Goal: Transaction & Acquisition: Purchase product/service

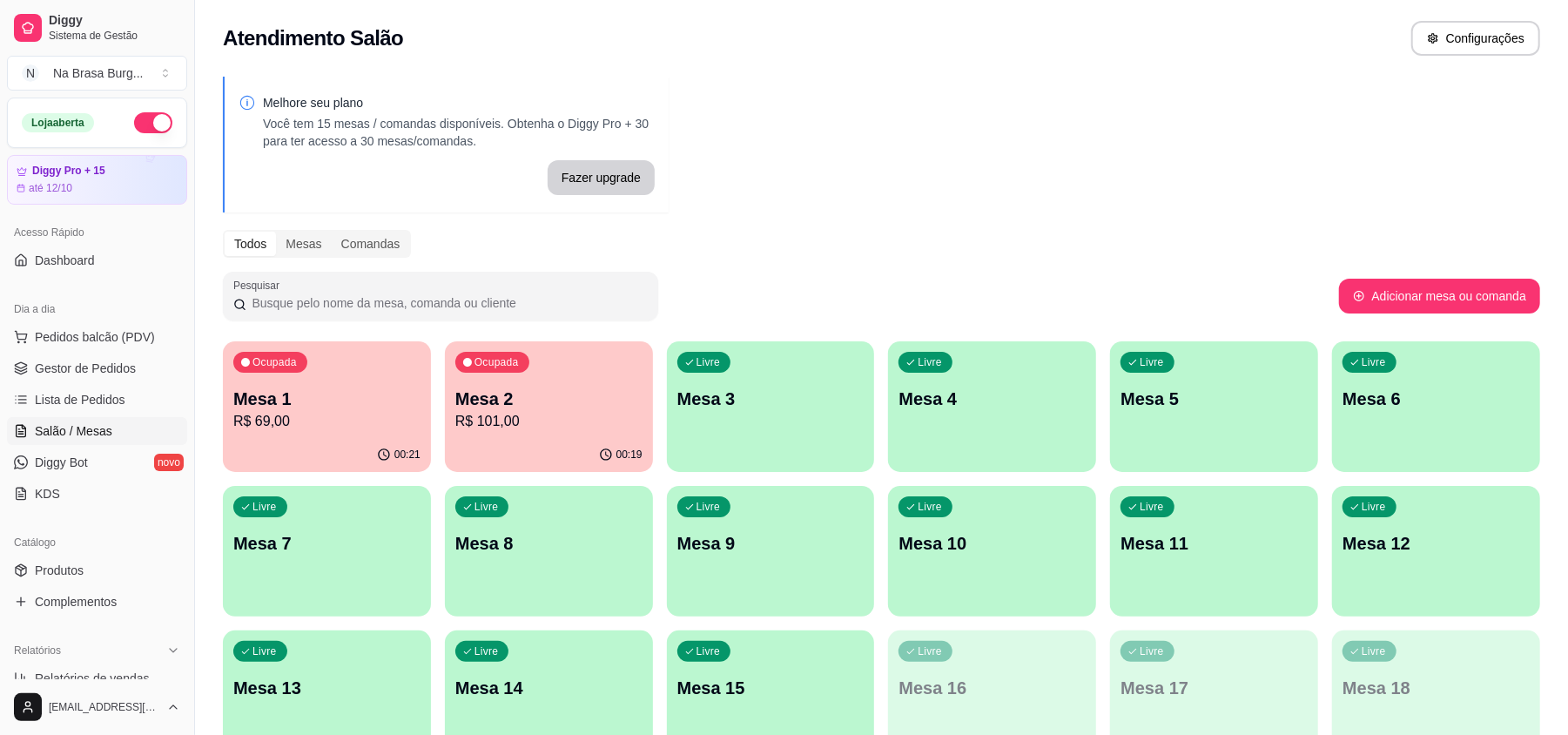
click at [557, 364] on div "Ocupada Mesa 2 R$ 101,00" at bounding box center [548, 390] width 208 height 97
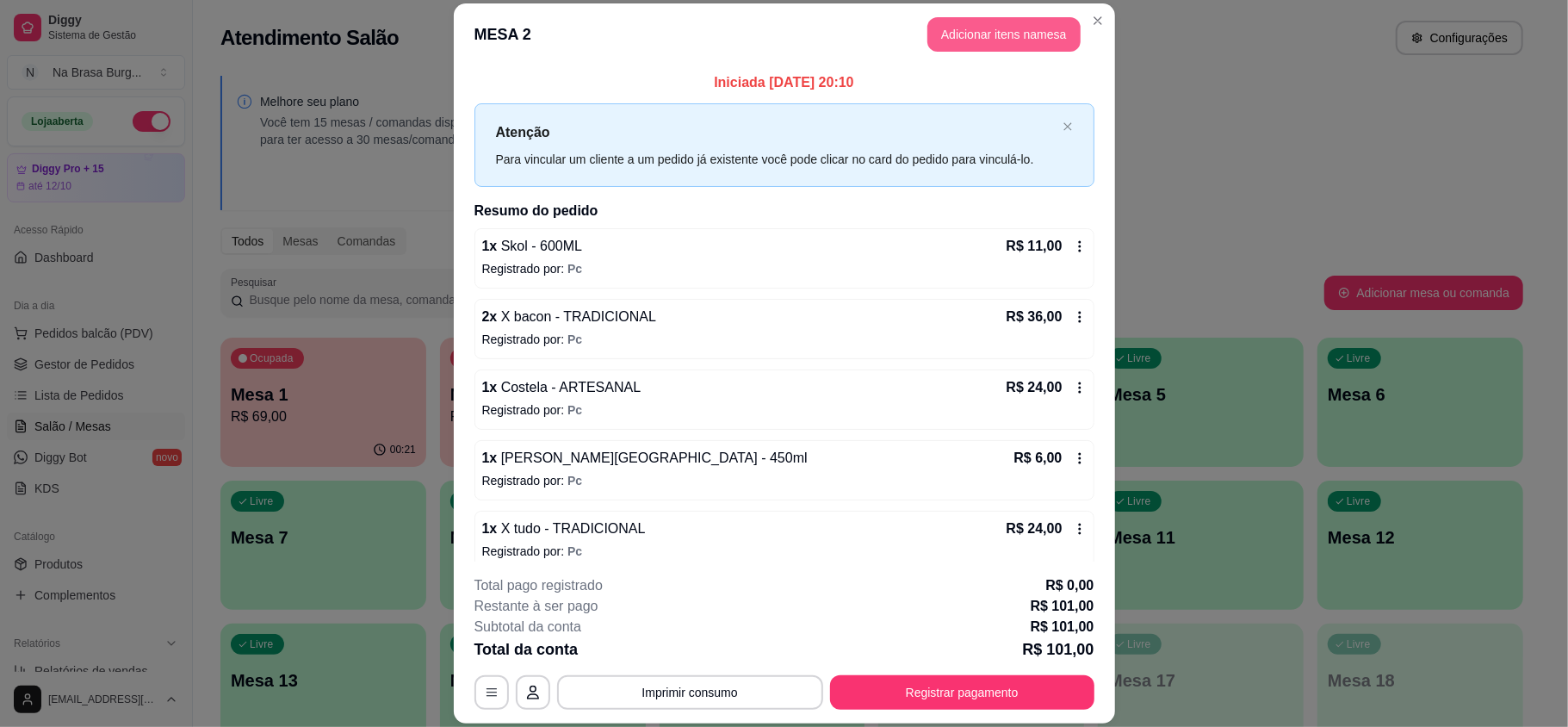
click at [962, 20] on button "Adicionar itens na mesa" at bounding box center [1003, 34] width 153 height 34
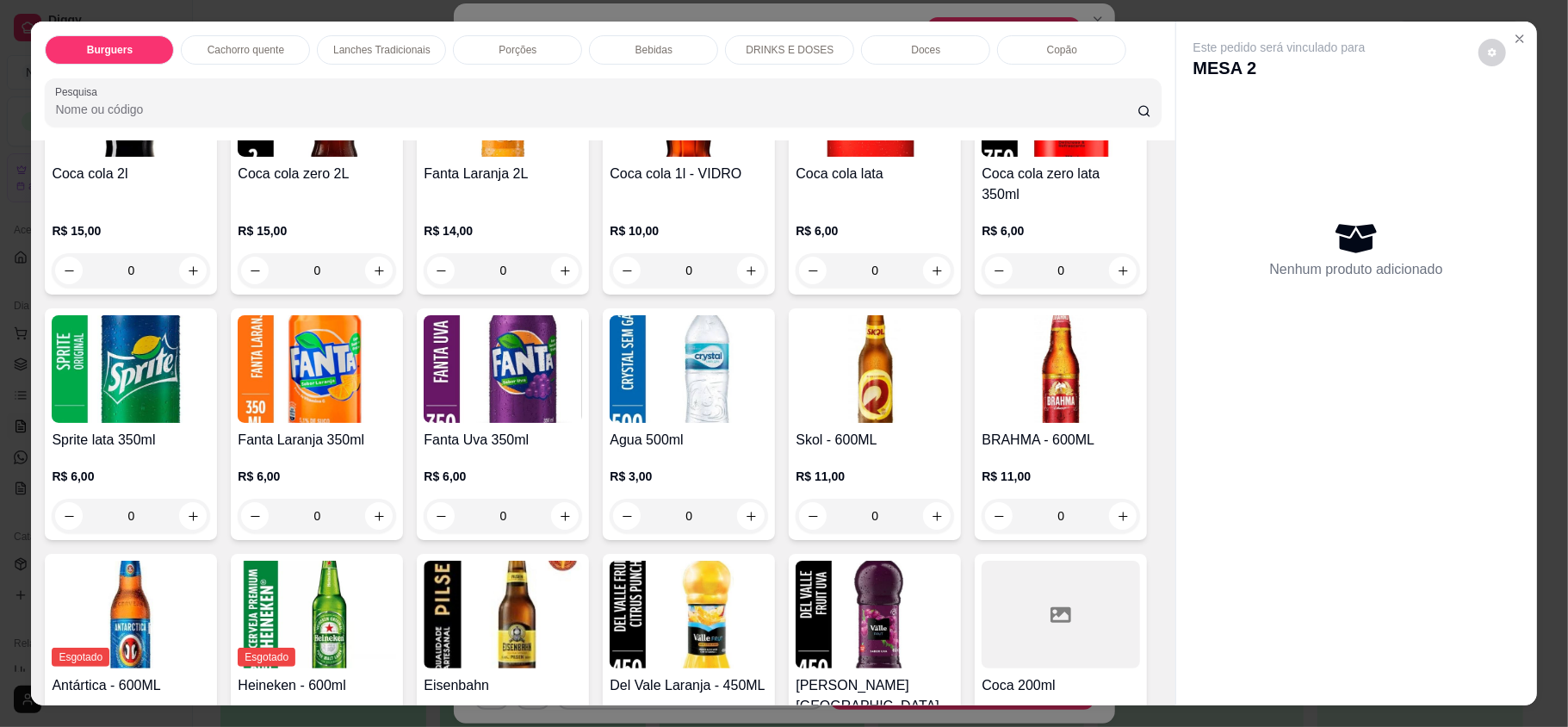
scroll to position [2525, 0]
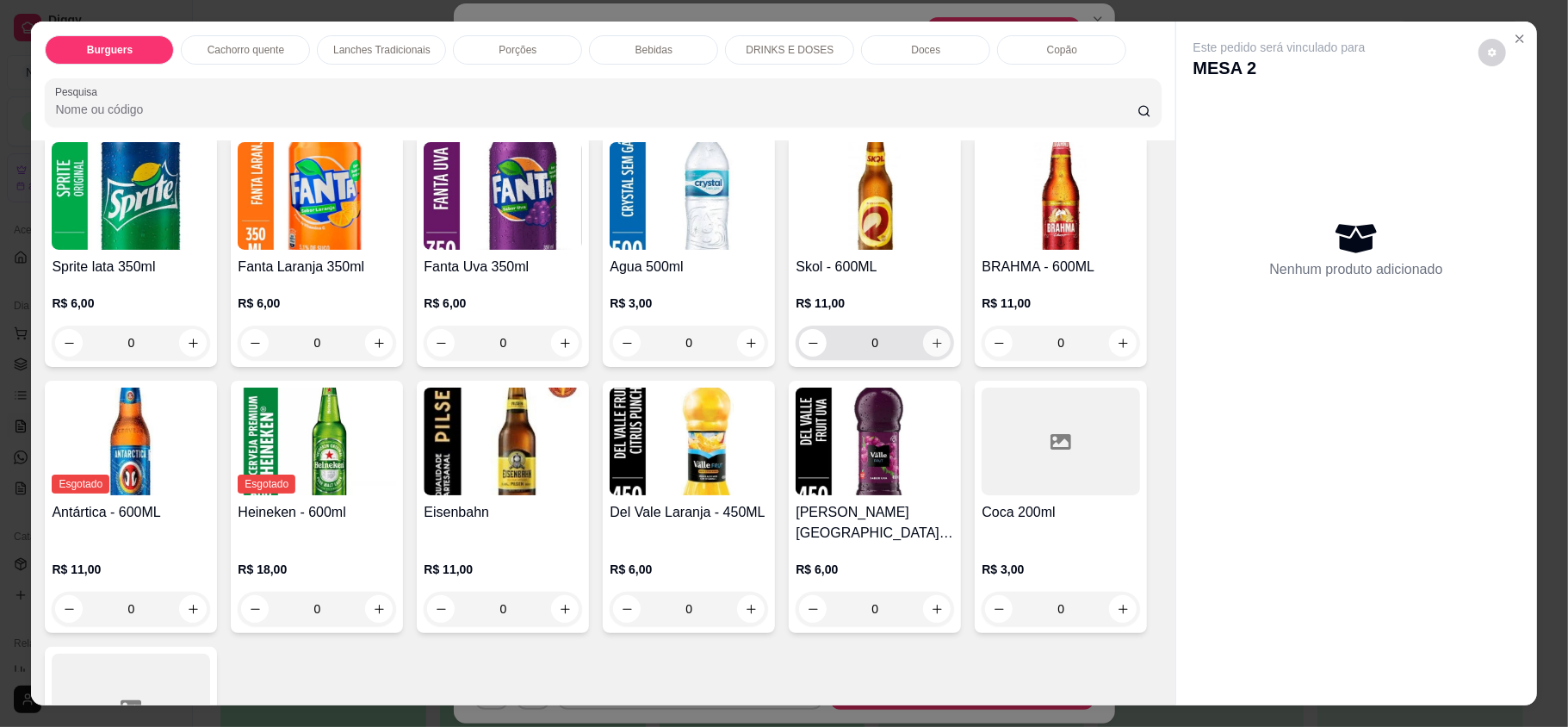
click at [930, 349] on icon "increase-product-quantity" at bounding box center [937, 343] width 13 height 13
type input "1"
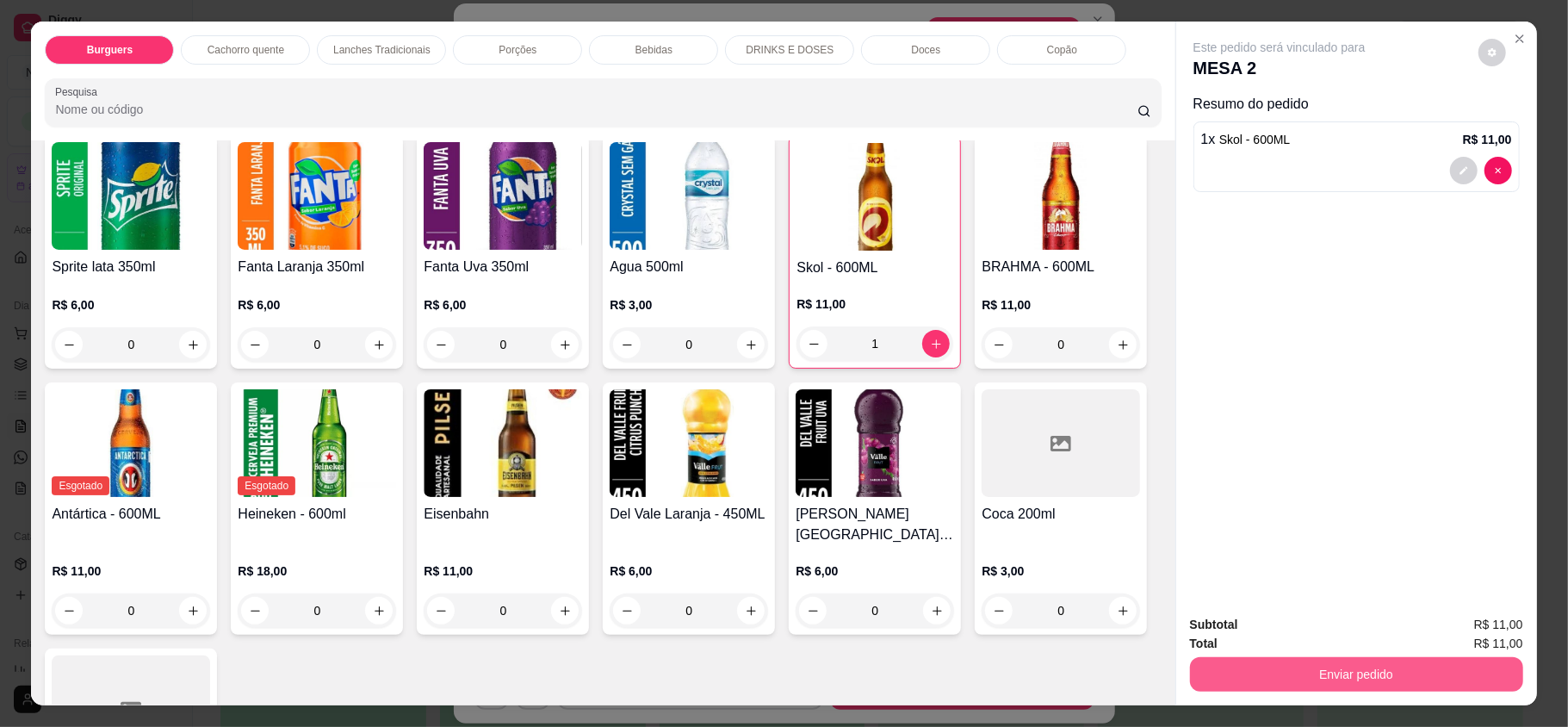
click at [1307, 687] on button "Enviar pedido" at bounding box center [1356, 674] width 333 height 34
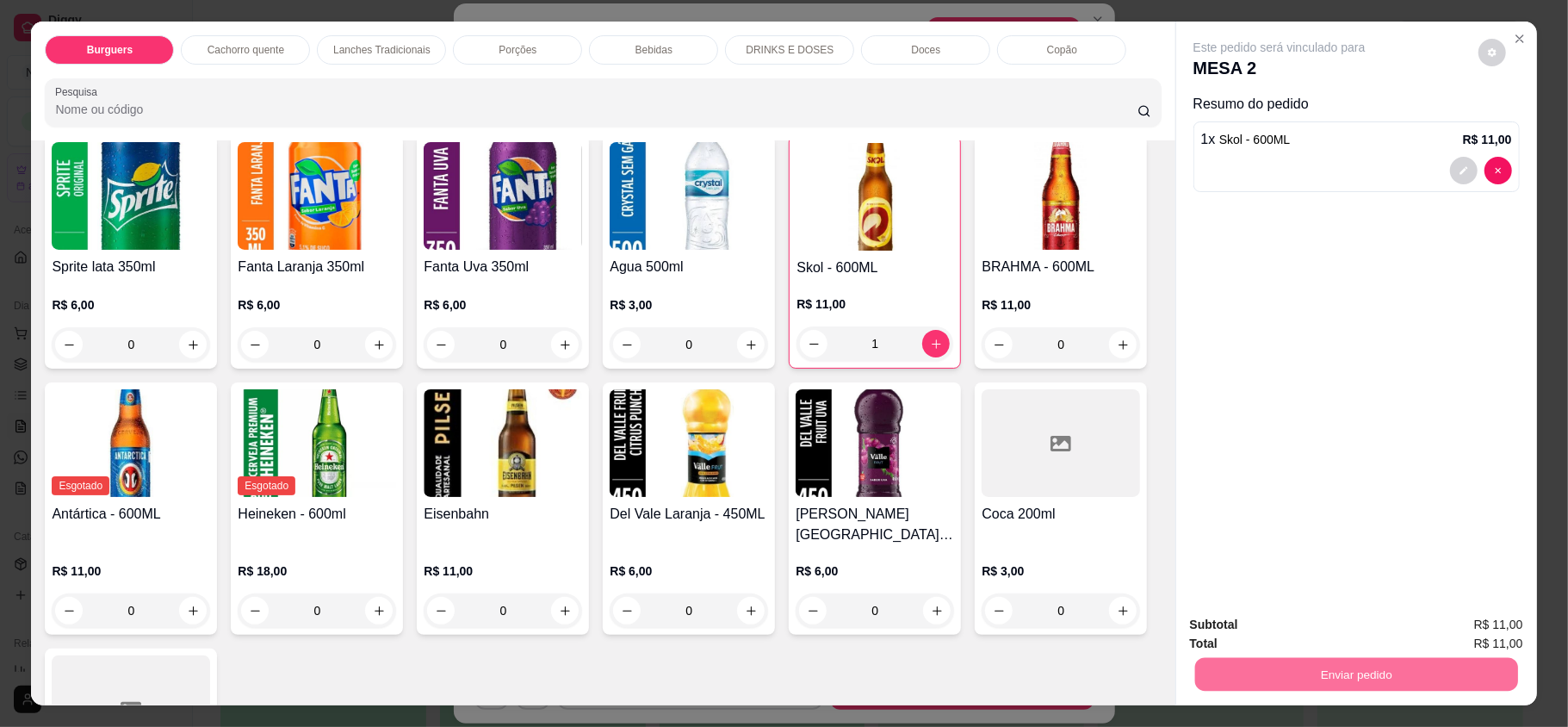
click at [1496, 631] on button "Enviar pedido" at bounding box center [1476, 631] width 97 height 33
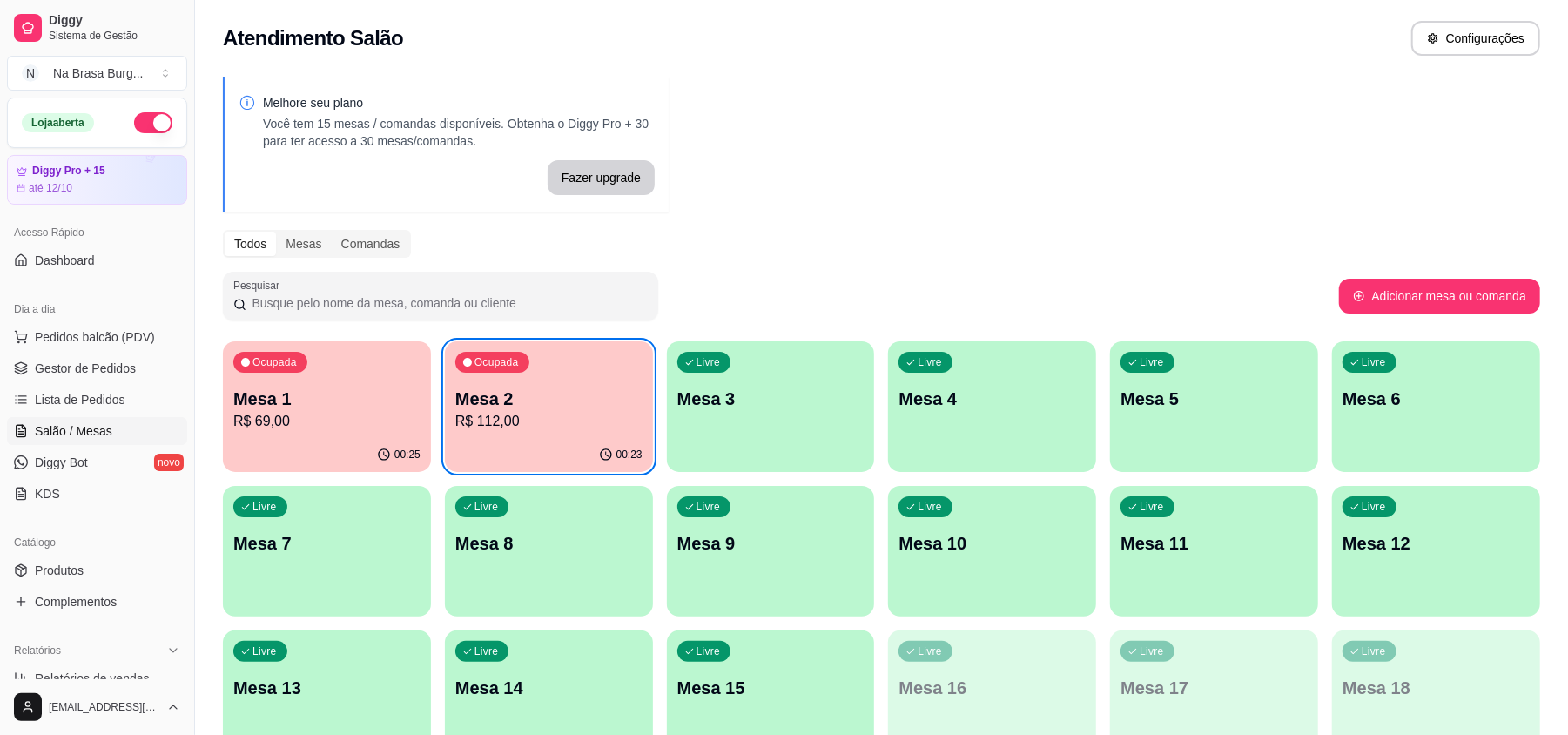
click at [390, 422] on p "R$ 69,00" at bounding box center [326, 420] width 187 height 21
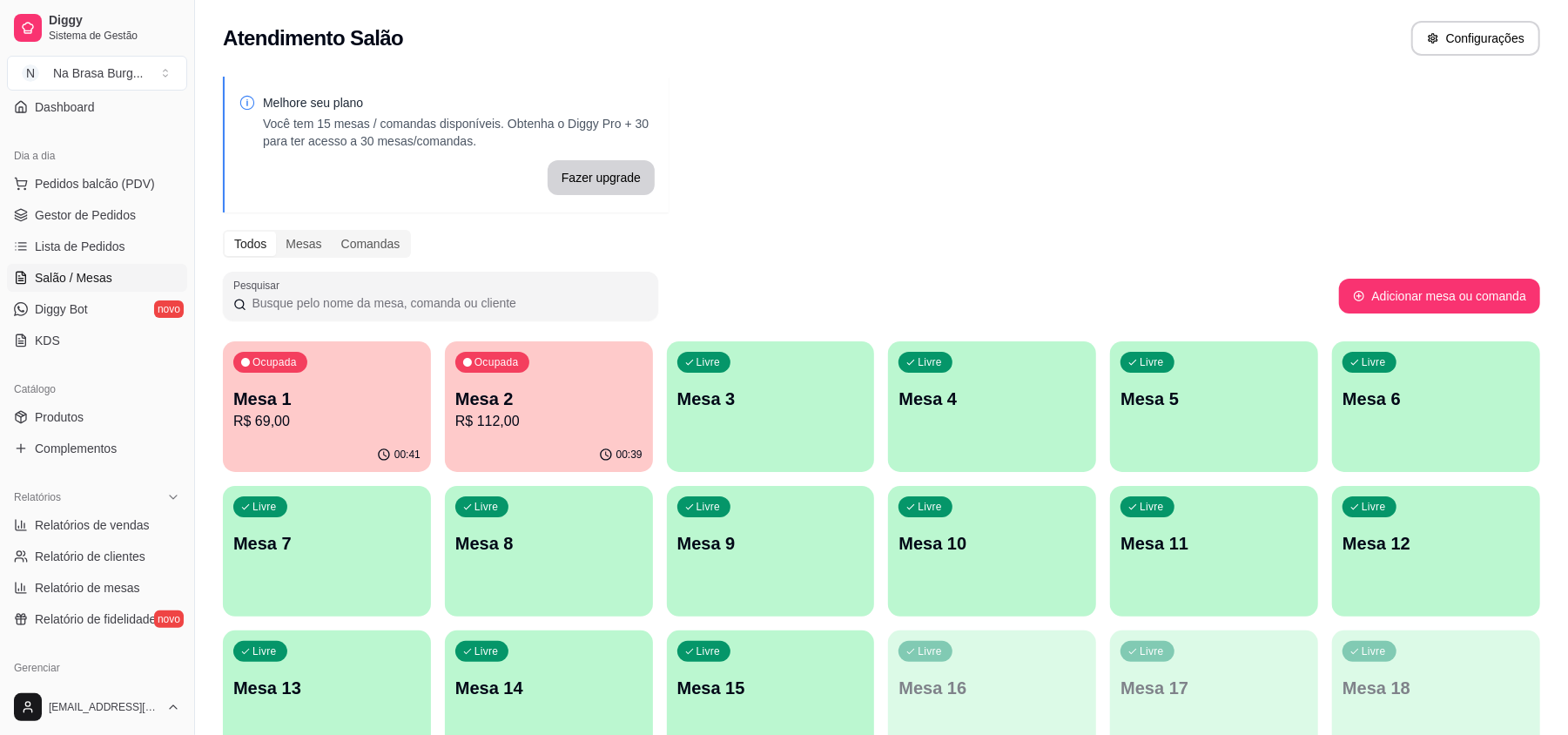
scroll to position [232, 0]
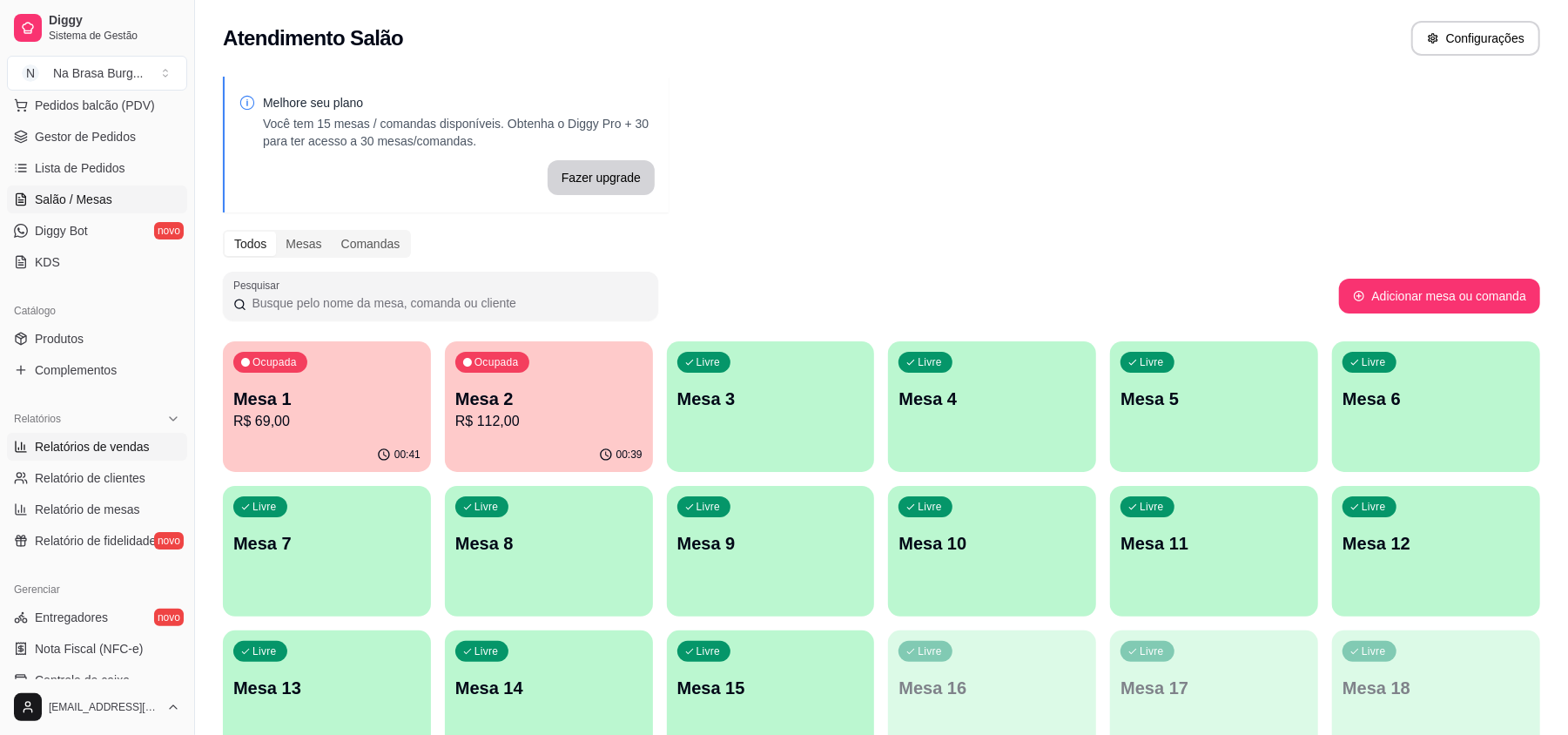
click at [127, 444] on span "Relatórios de vendas" at bounding box center [92, 446] width 114 height 17
select select "ALL"
select select "0"
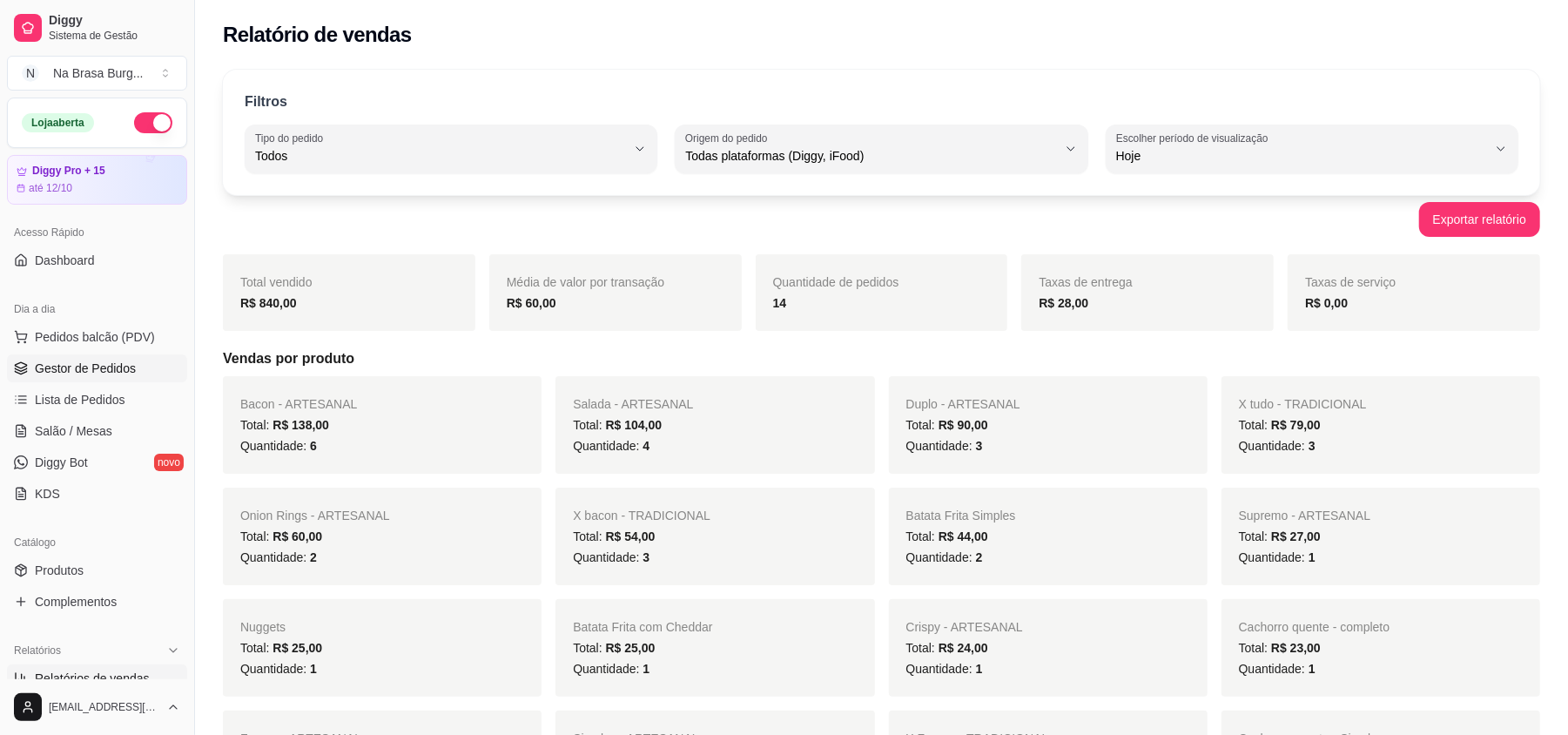
click at [114, 373] on span "Gestor de Pedidos" at bounding box center [85, 368] width 101 height 17
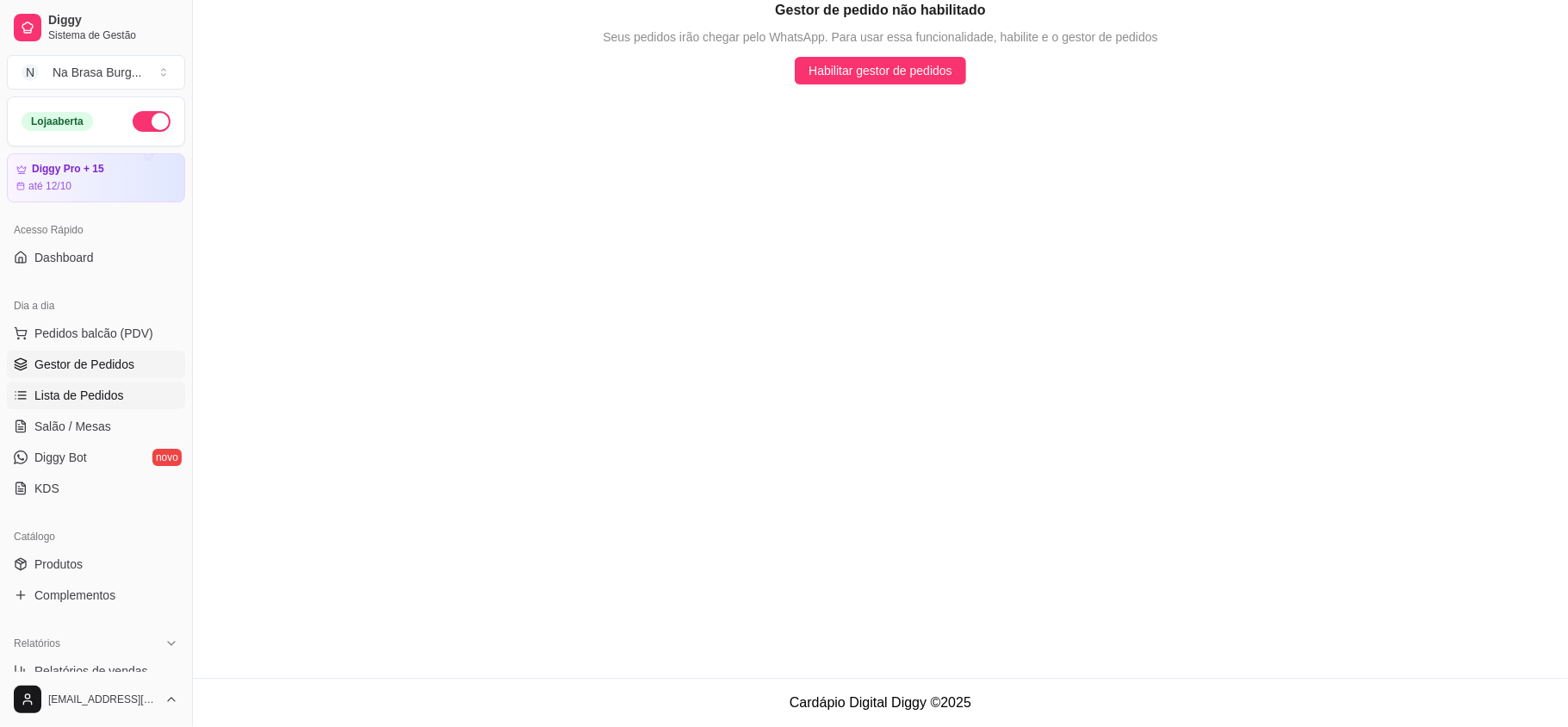
click at [112, 386] on link "Lista de Pedidos" at bounding box center [96, 394] width 178 height 27
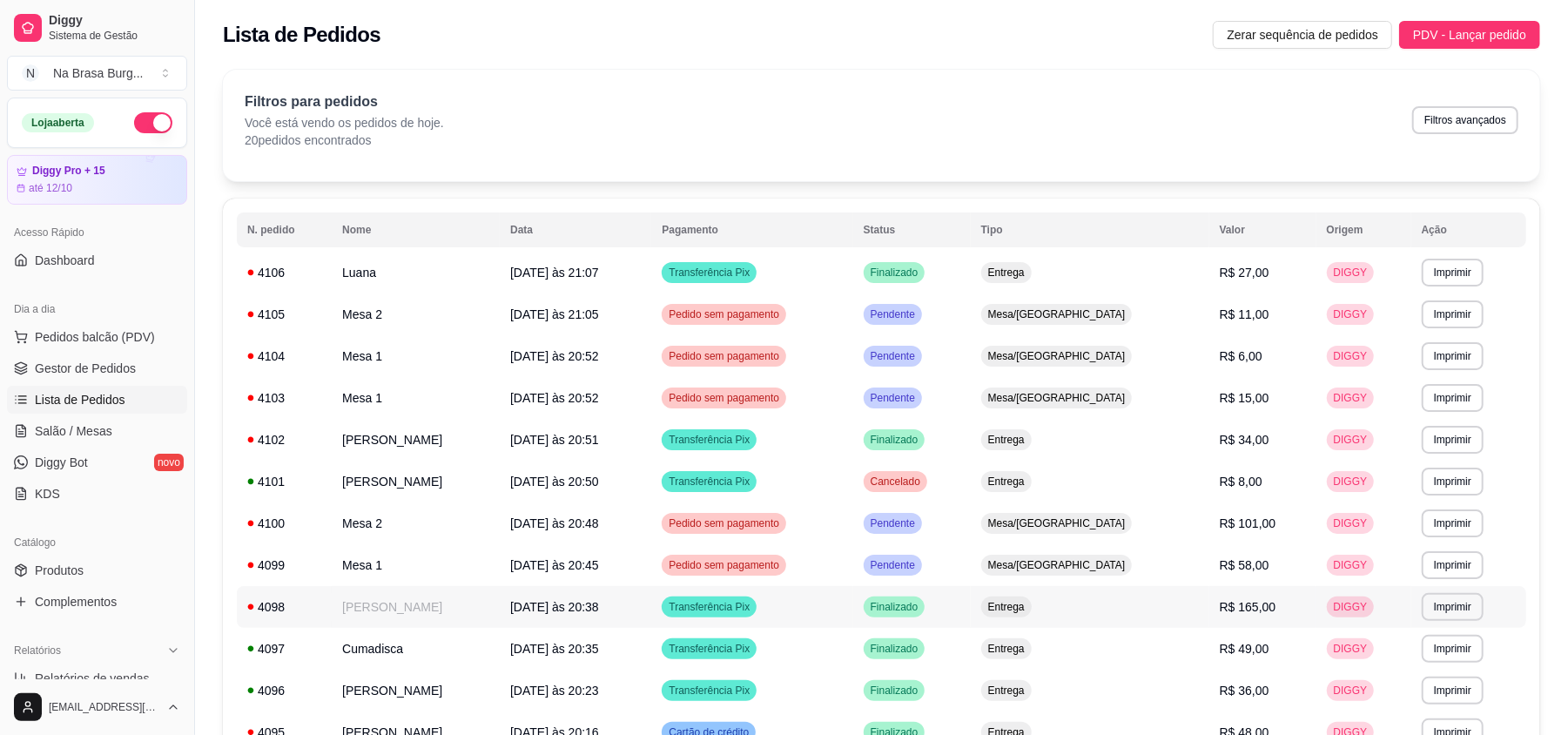
click at [470, 612] on td "[PERSON_NAME]" at bounding box center [416, 606] width 168 height 42
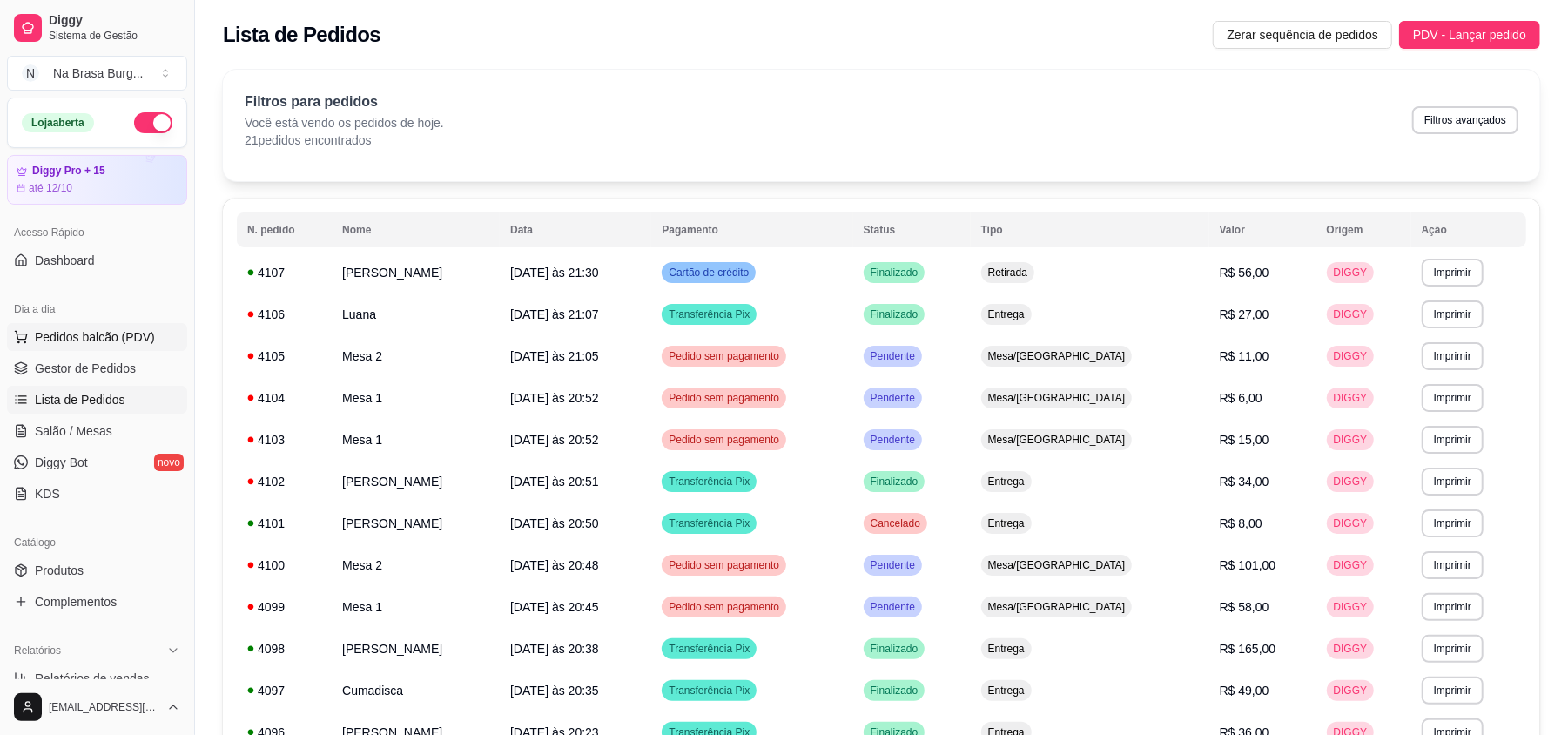
click at [147, 325] on button "Pedidos balcão (PDV)" at bounding box center [97, 336] width 180 height 28
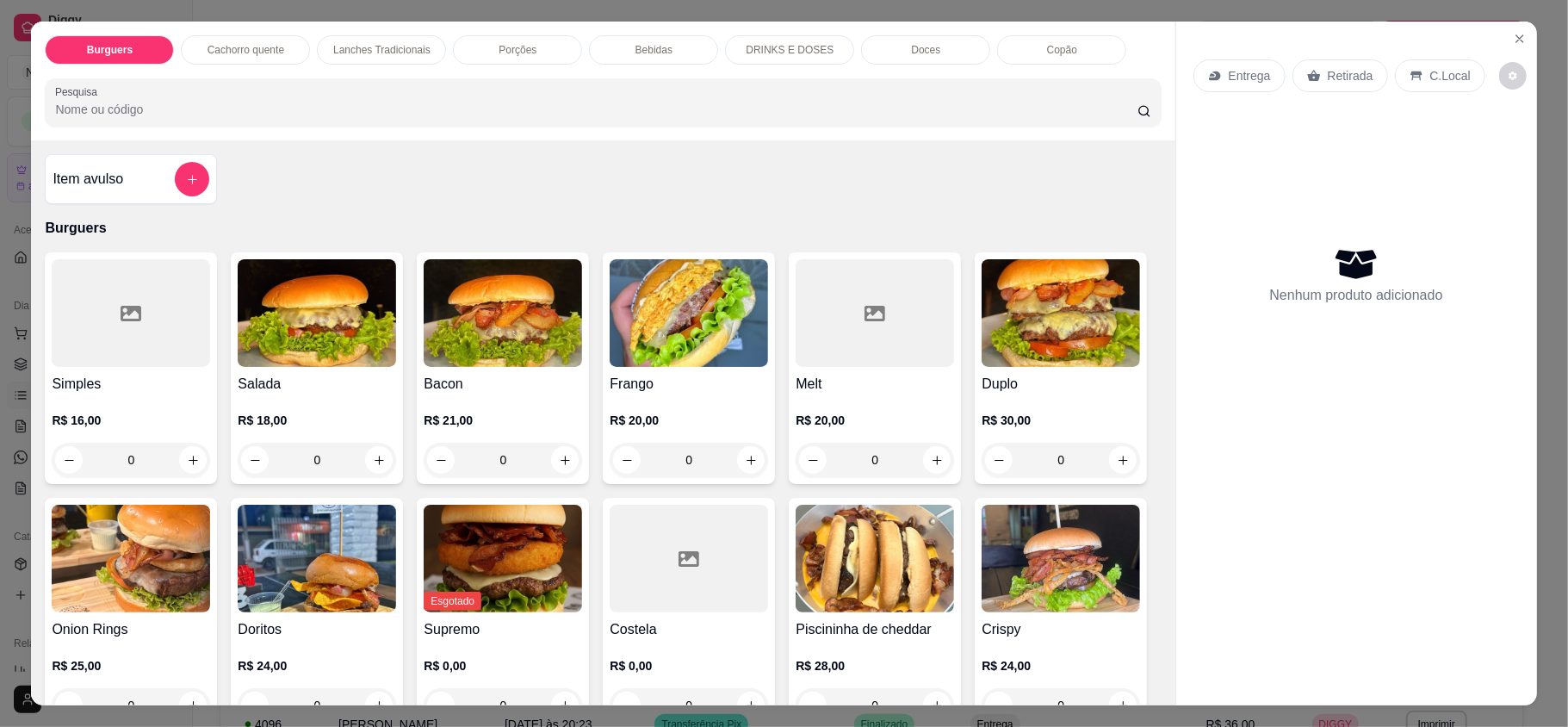
click at [471, 332] on img at bounding box center [502, 313] width 158 height 108
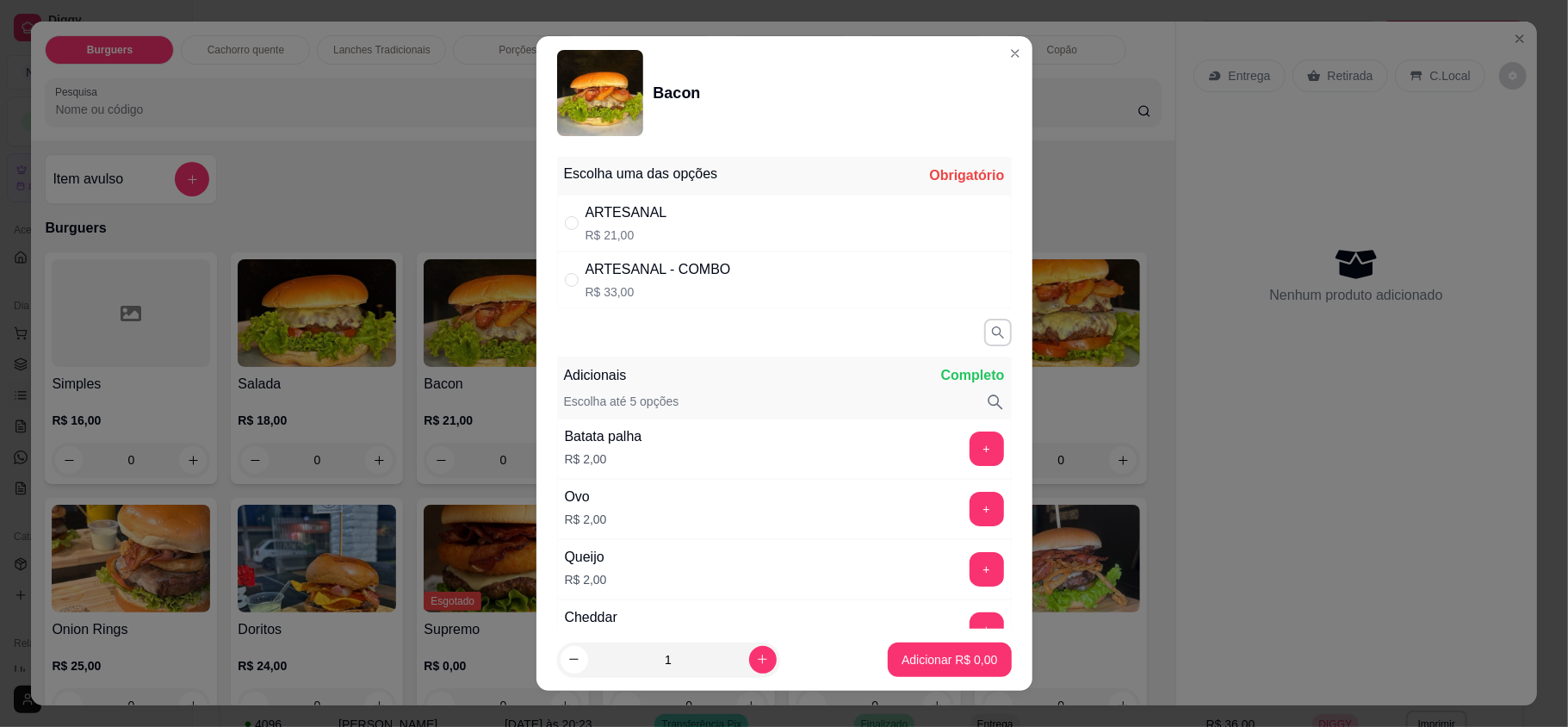
click at [664, 218] on div "ARTESANAL R$ 21,00" at bounding box center [784, 223] width 455 height 57
radio input "true"
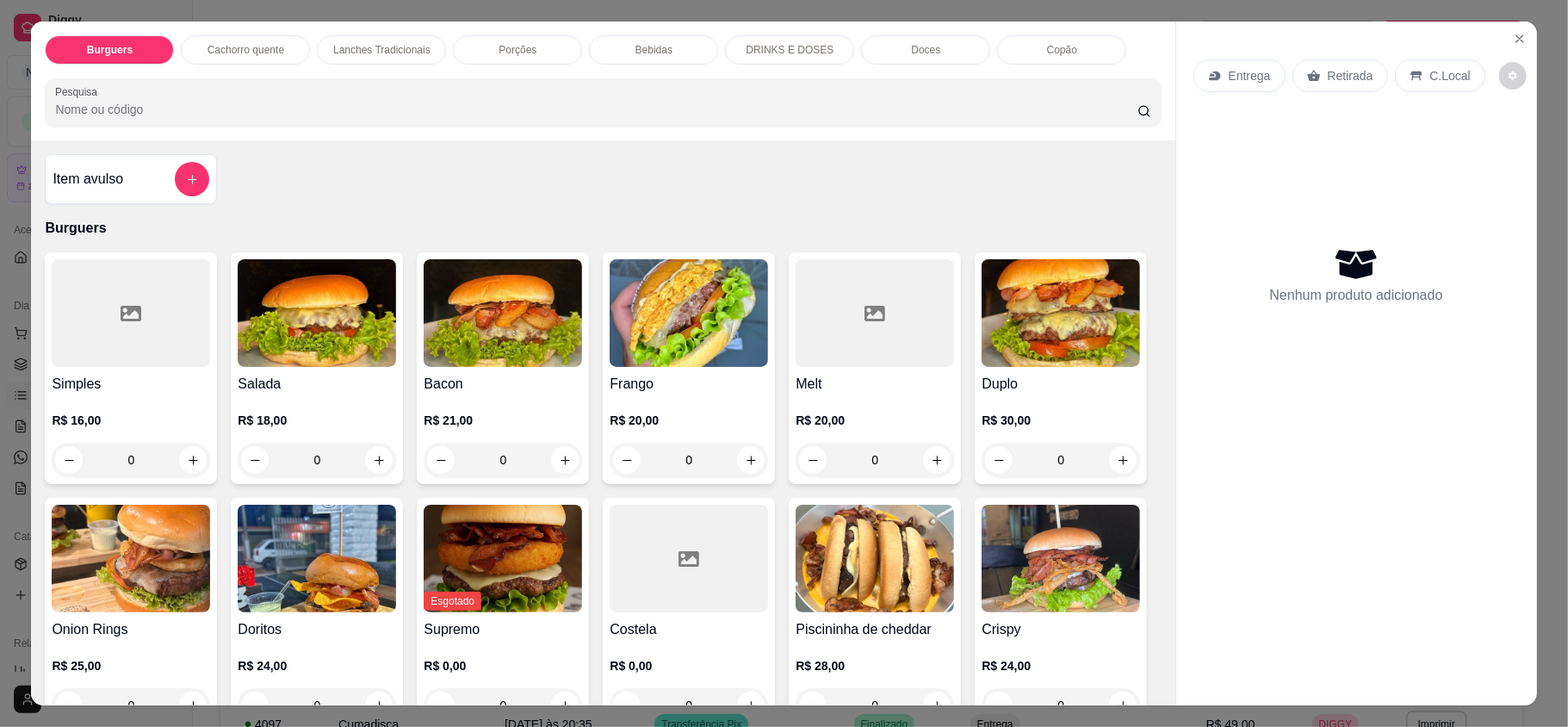
click at [493, 209] on div "Item avulso Burguers Simples R$ 16,00 0 Salada R$ 18,00 0 Bacon R$ 21,00 0 Fran…" at bounding box center [602, 423] width 1143 height 564
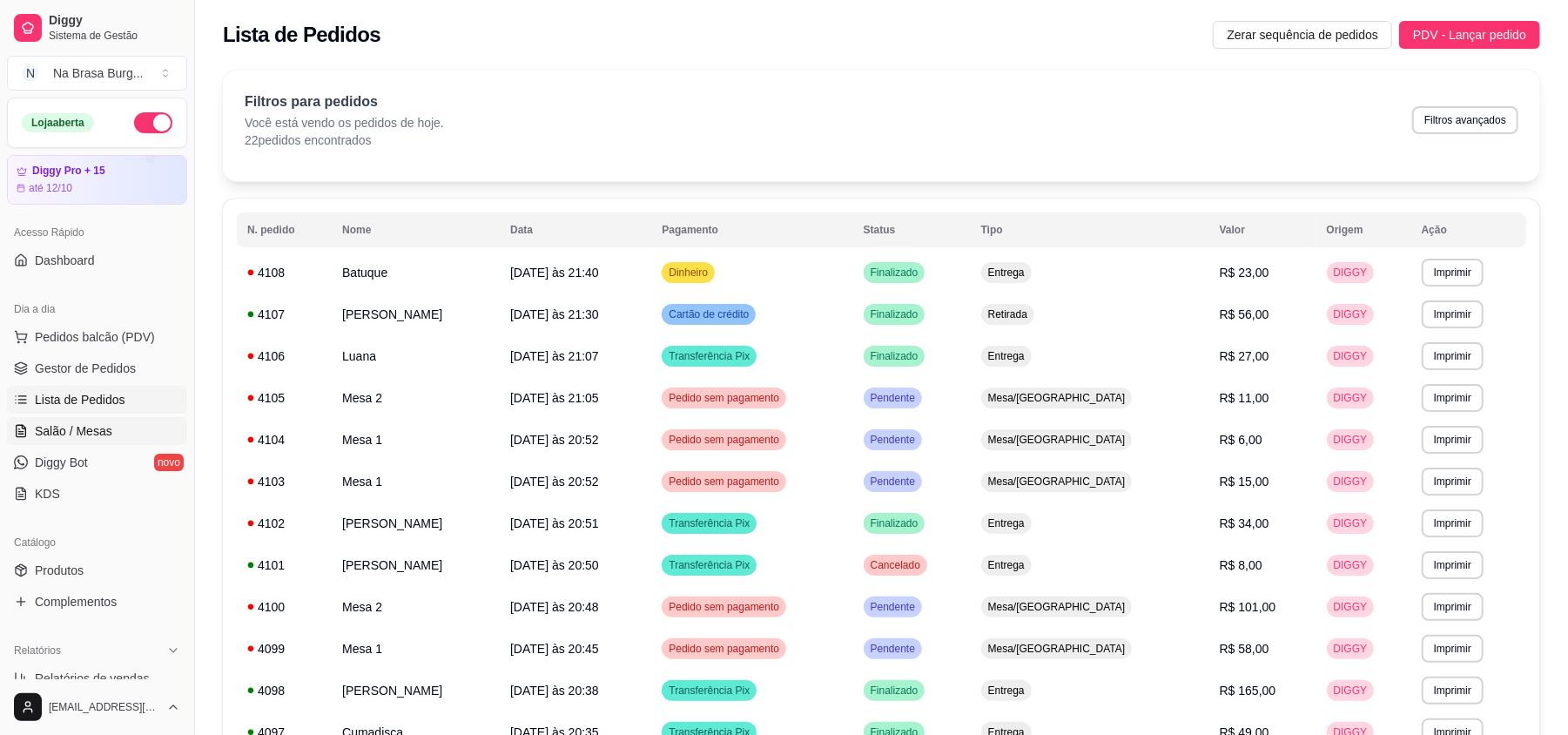
click at [99, 419] on link "Salão / Mesas" at bounding box center [97, 430] width 180 height 28
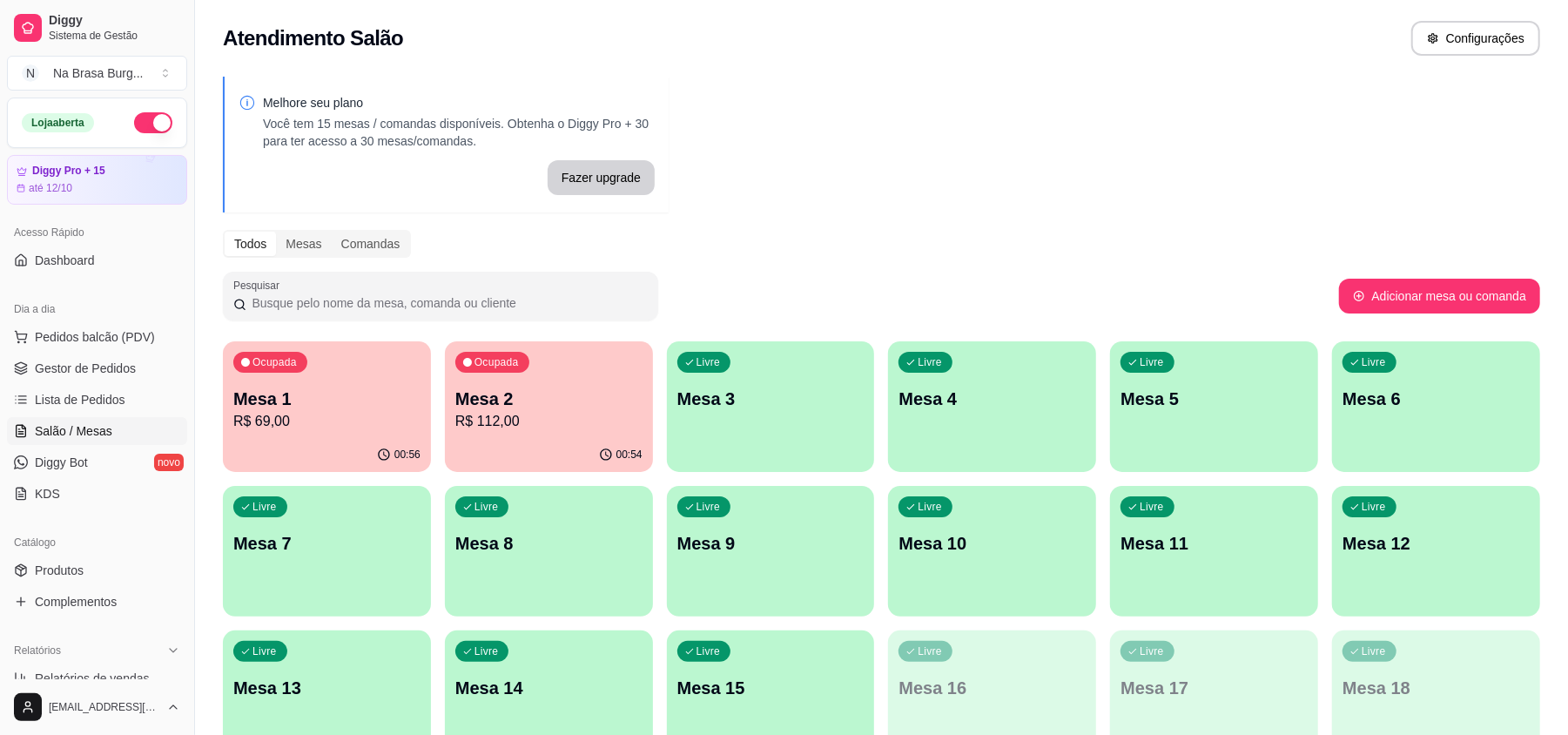
click at [262, 425] on p "R$ 69,00" at bounding box center [326, 420] width 187 height 21
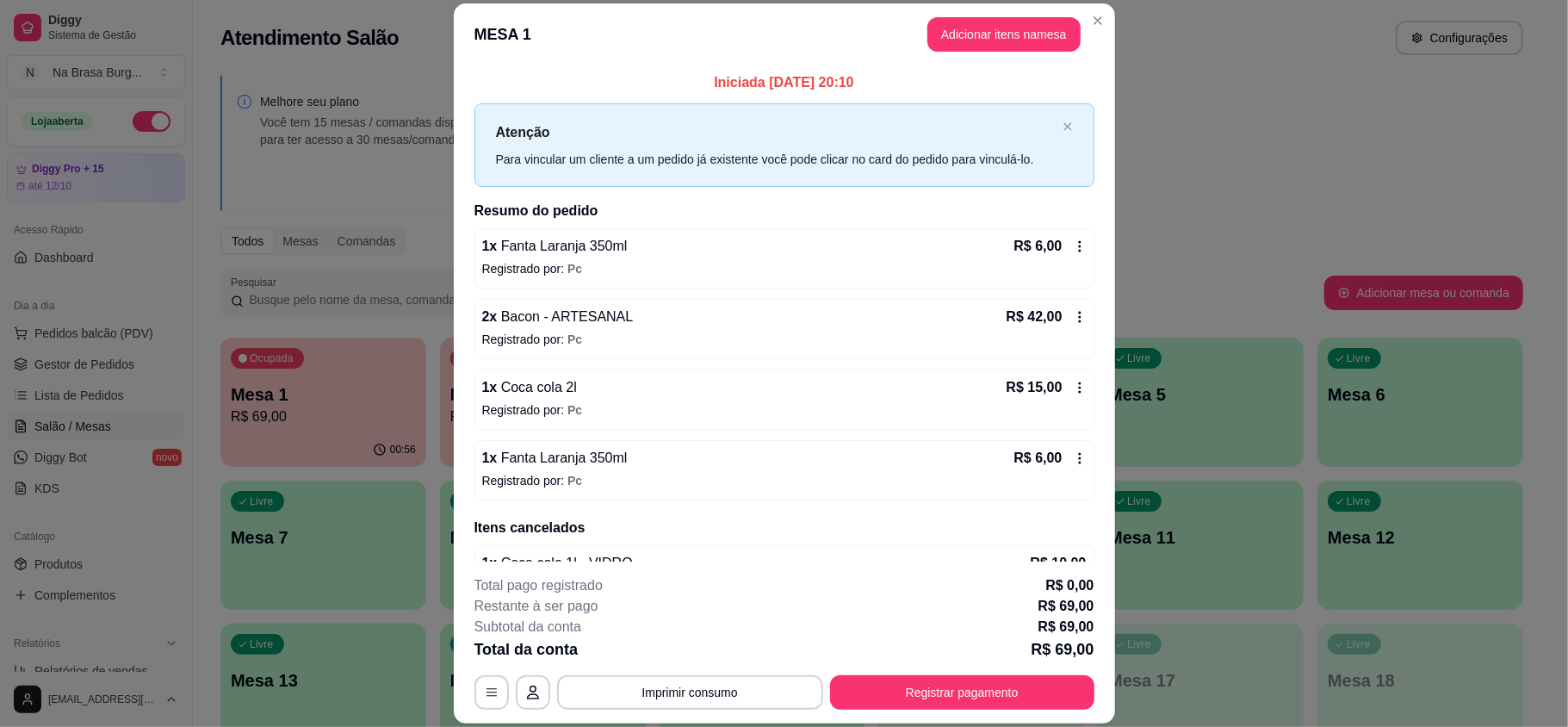
scroll to position [47, 0]
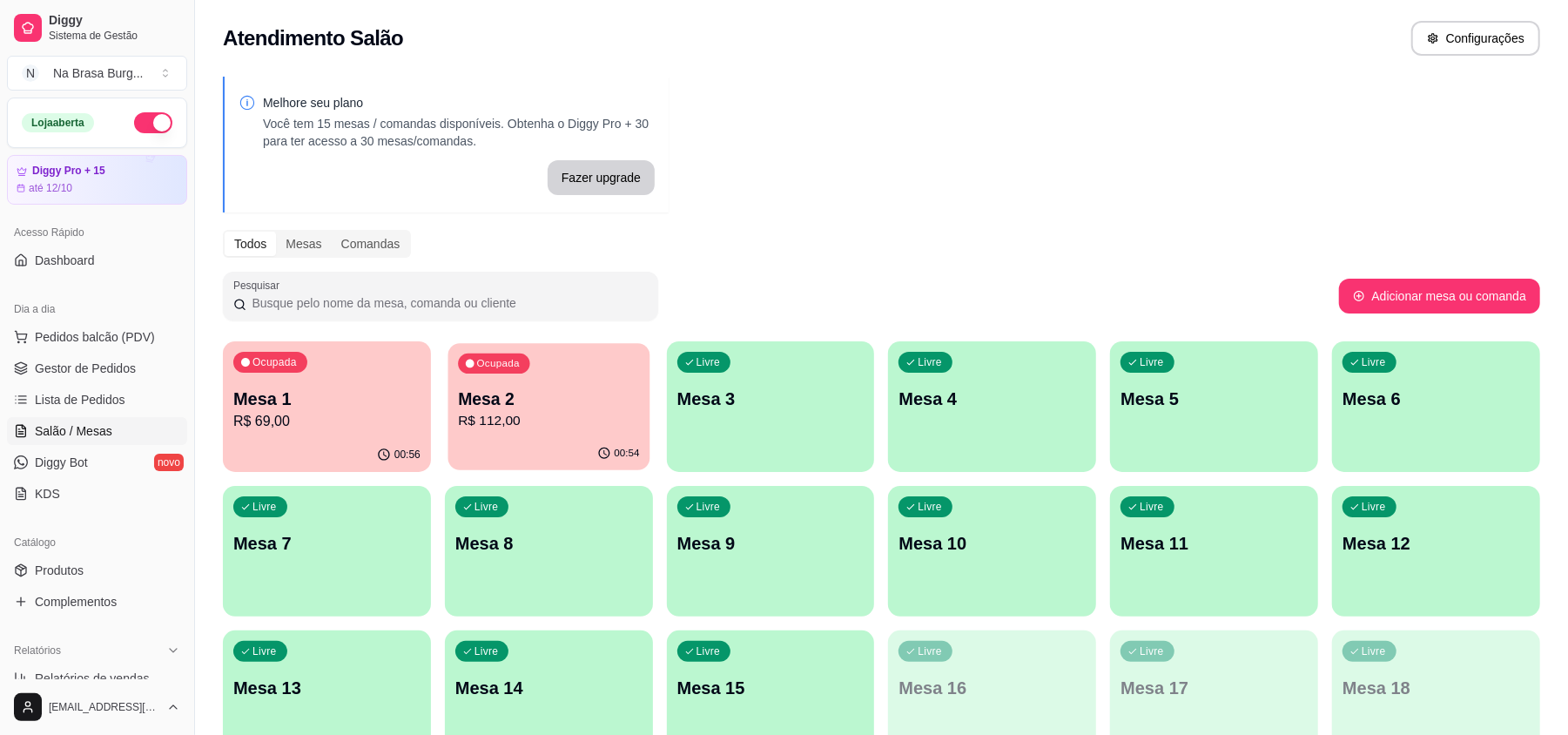
click at [517, 421] on p "R$ 112,00" at bounding box center [548, 420] width 181 height 20
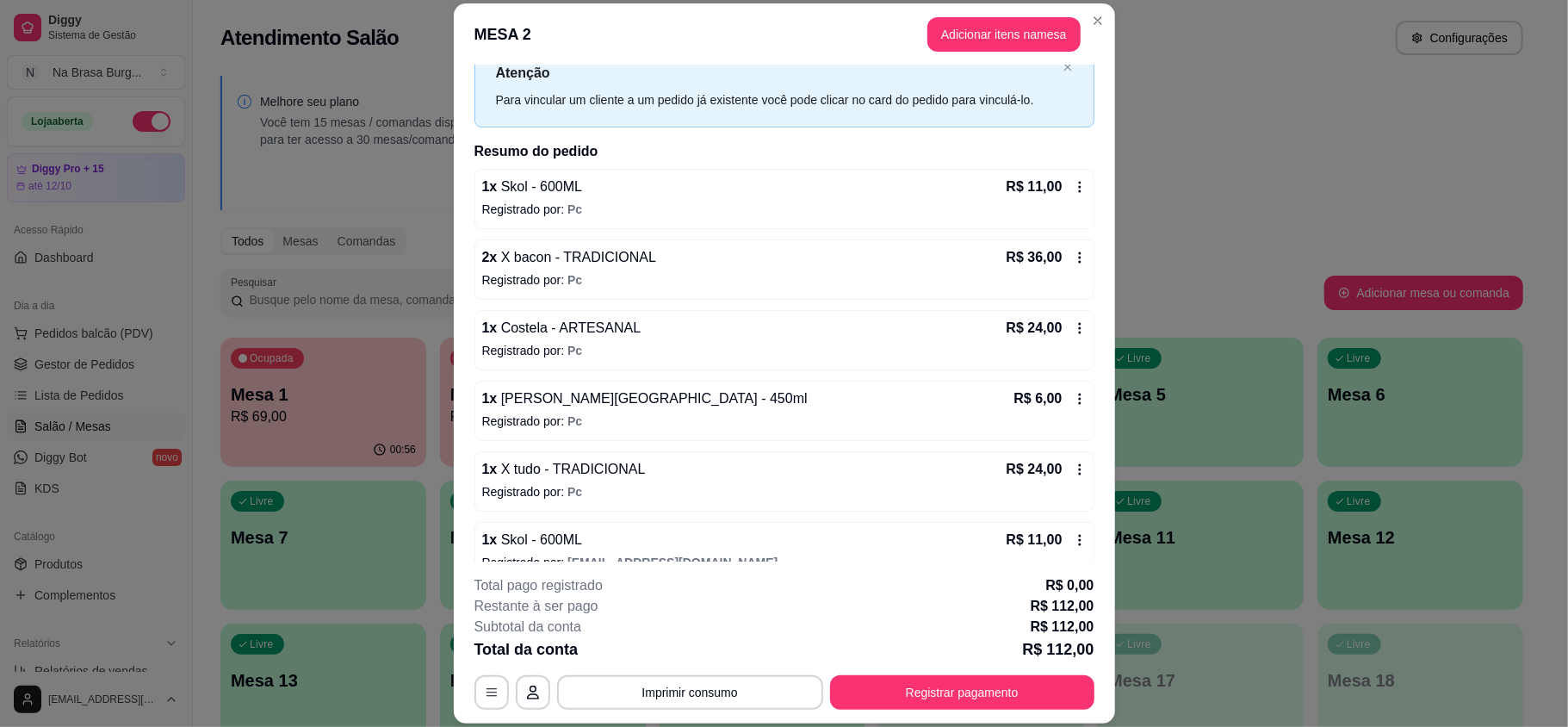
scroll to position [90, 0]
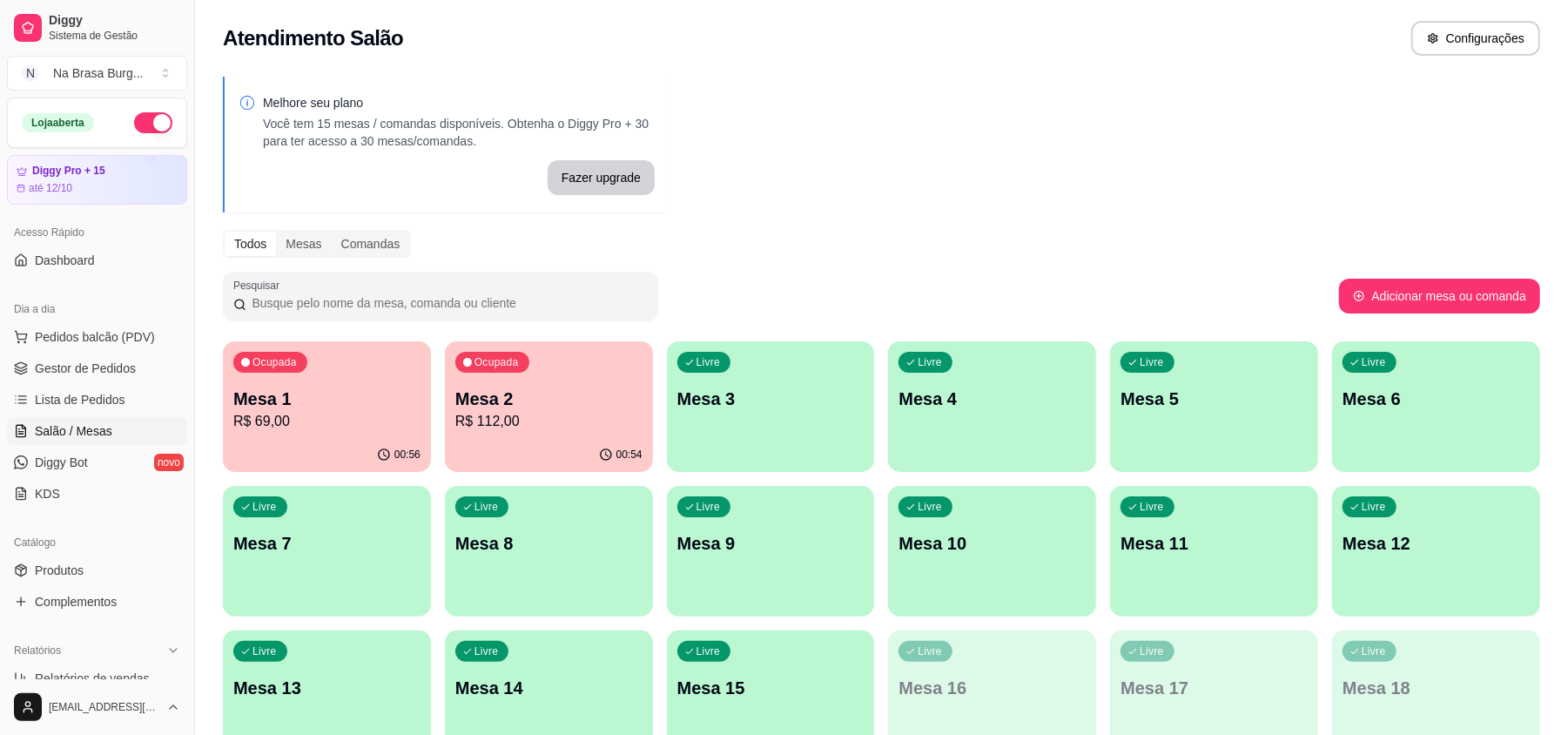
click at [364, 394] on p "Mesa 1" at bounding box center [326, 398] width 187 height 24
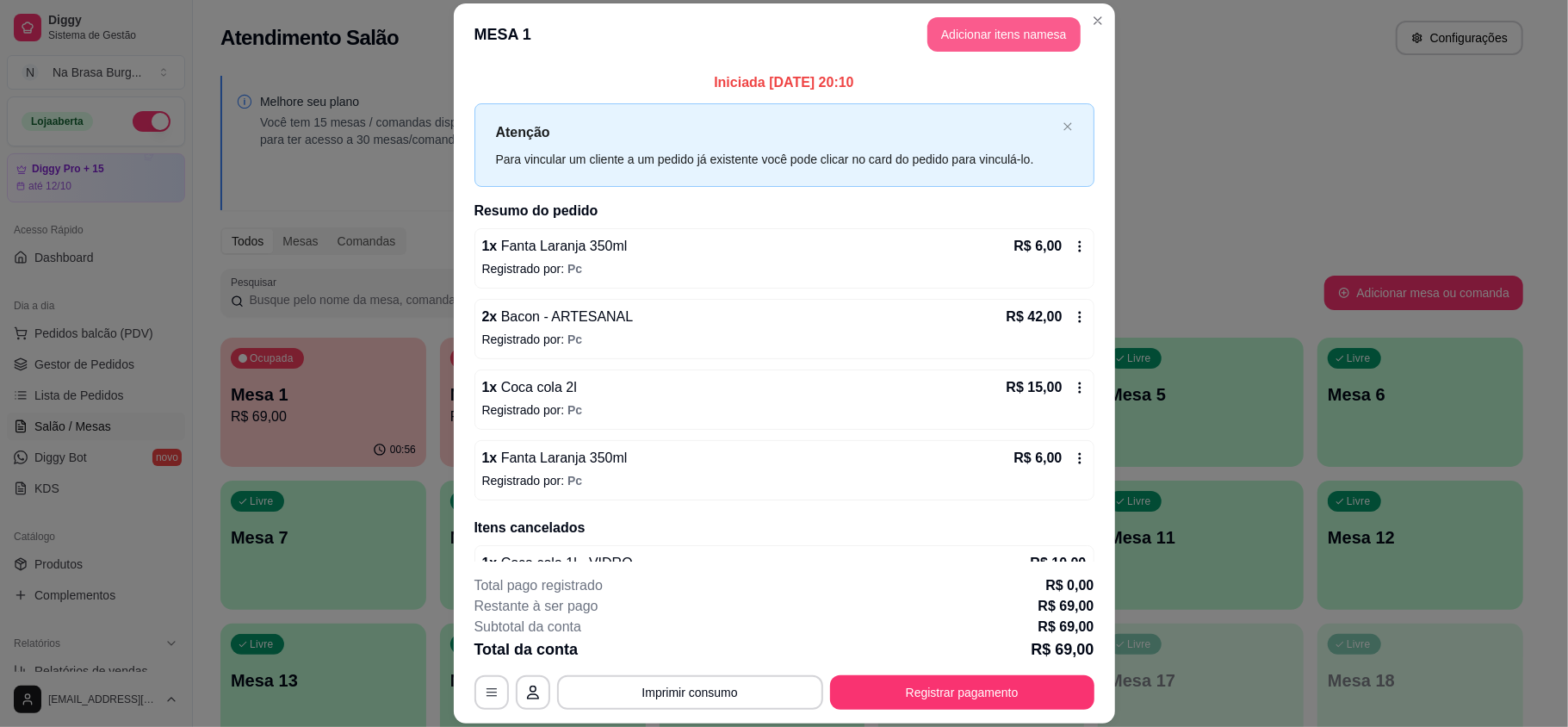
click at [960, 27] on button "Adicionar itens na mesa" at bounding box center [1003, 34] width 153 height 34
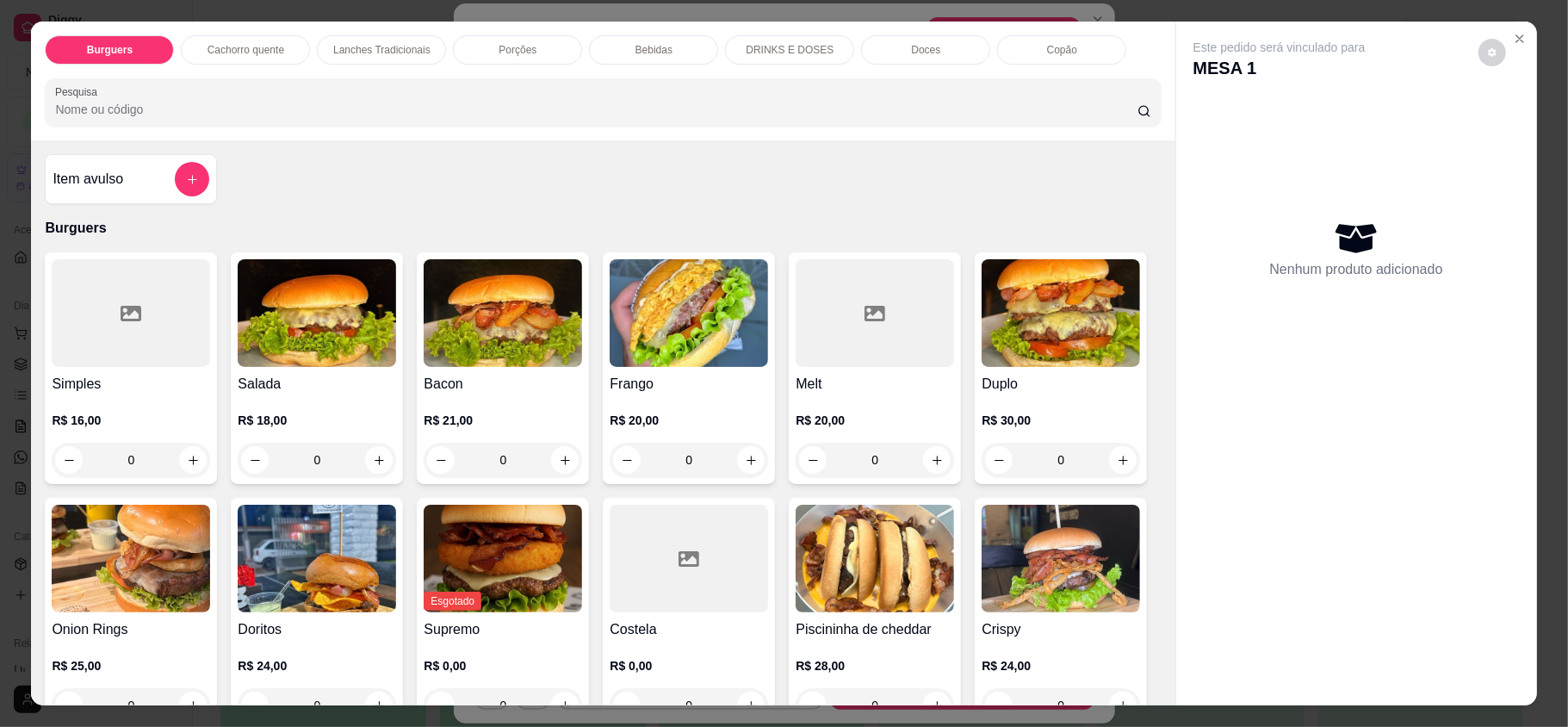
click at [639, 50] on p "Bebidas" at bounding box center [654, 50] width 37 height 14
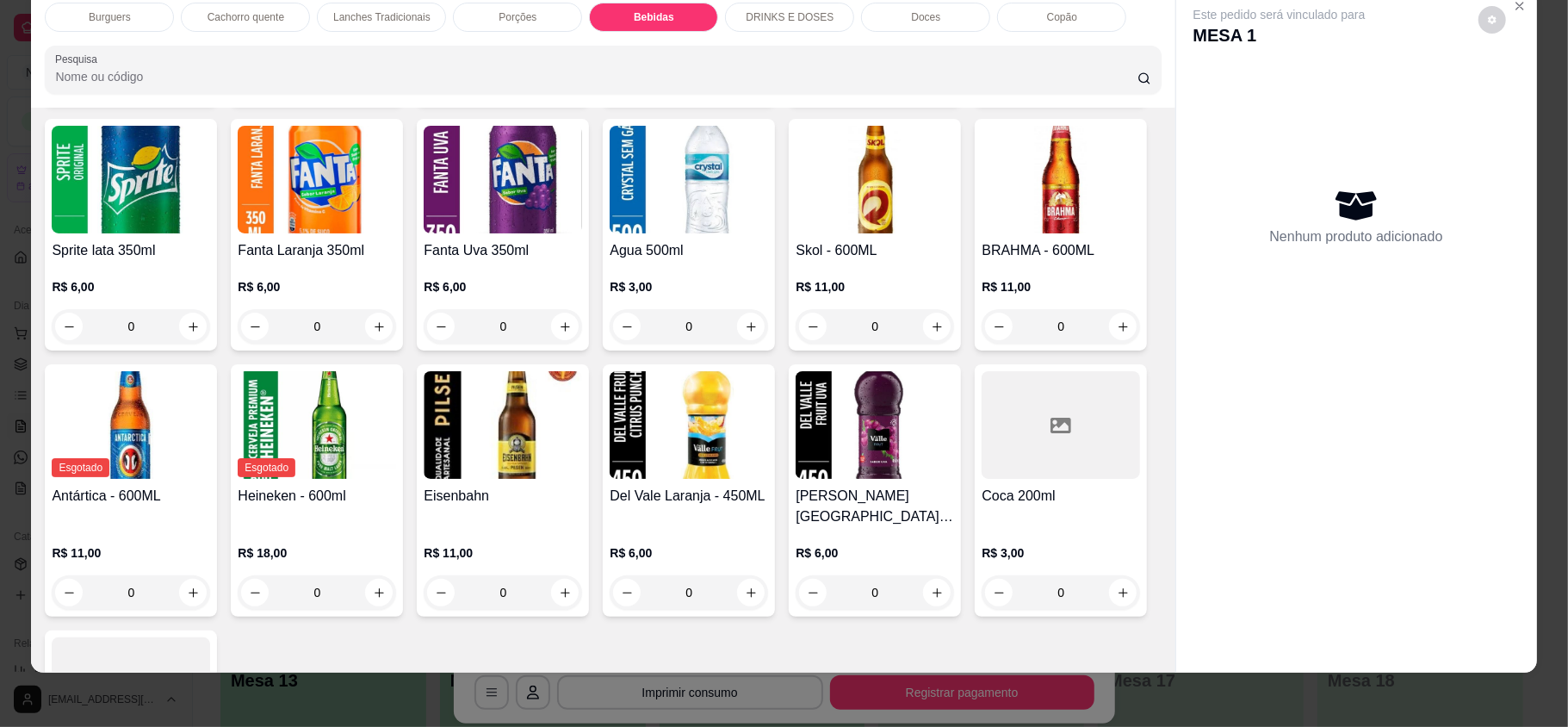
scroll to position [2564, 0]
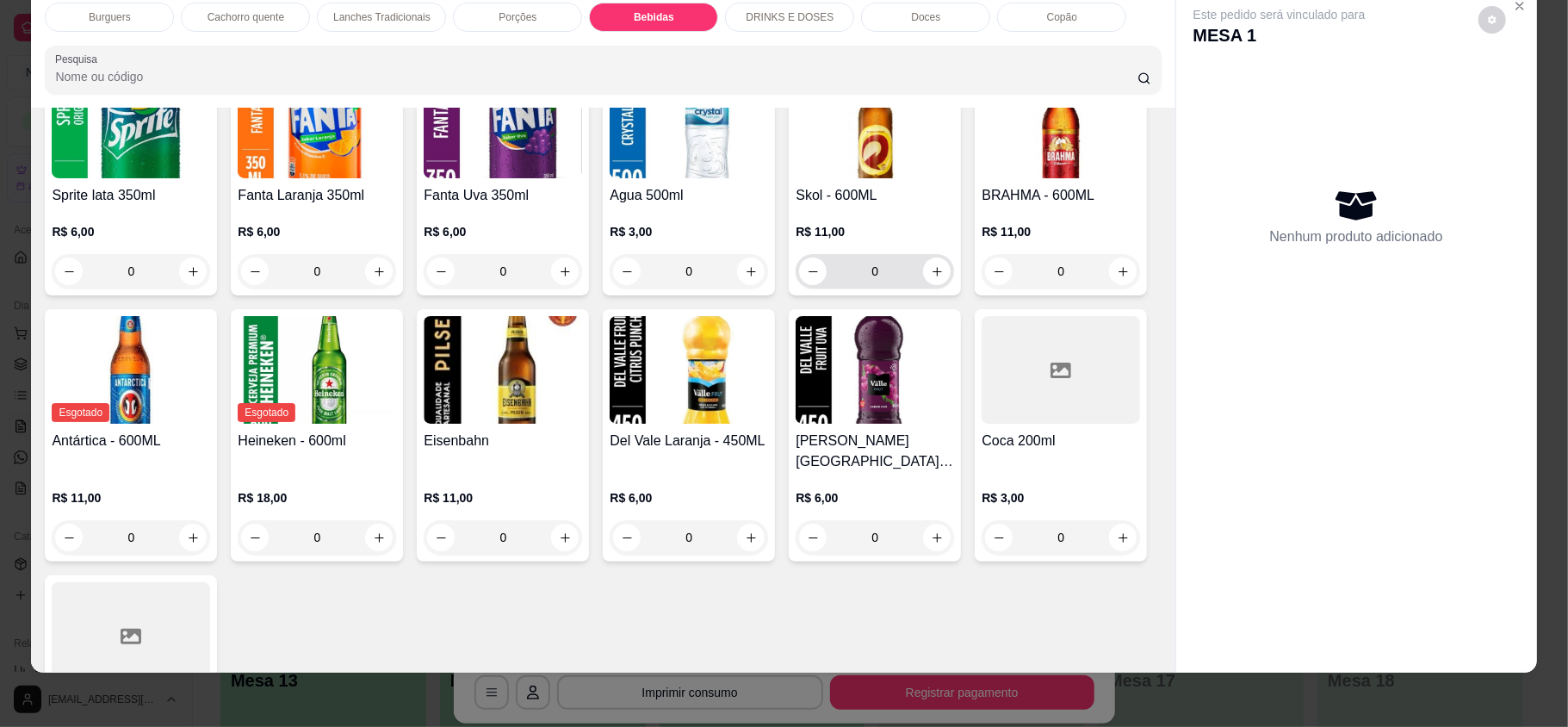
click at [923, 285] on button "increase-product-quantity" at bounding box center [937, 271] width 27 height 27
type input "1"
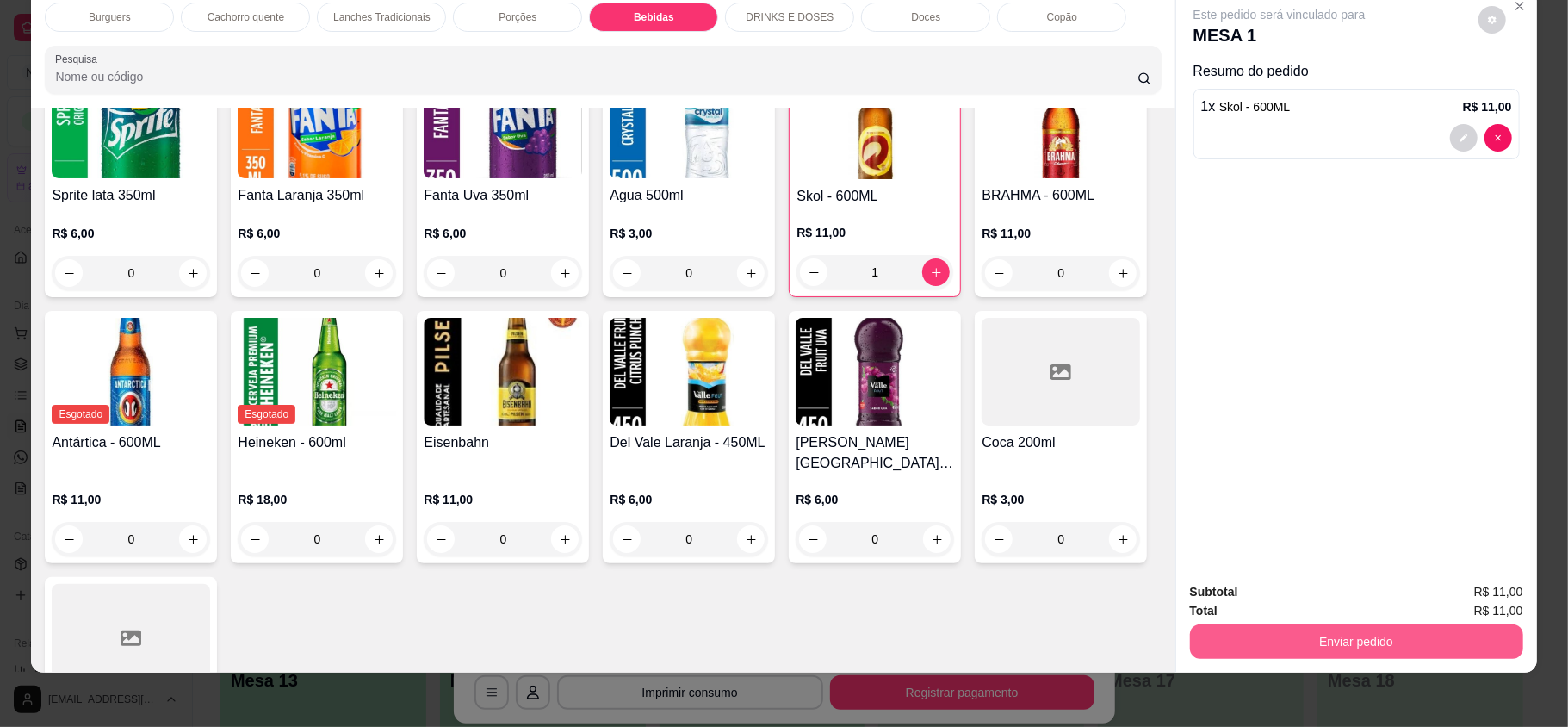
click at [1446, 651] on button "Enviar pedido" at bounding box center [1356, 641] width 333 height 34
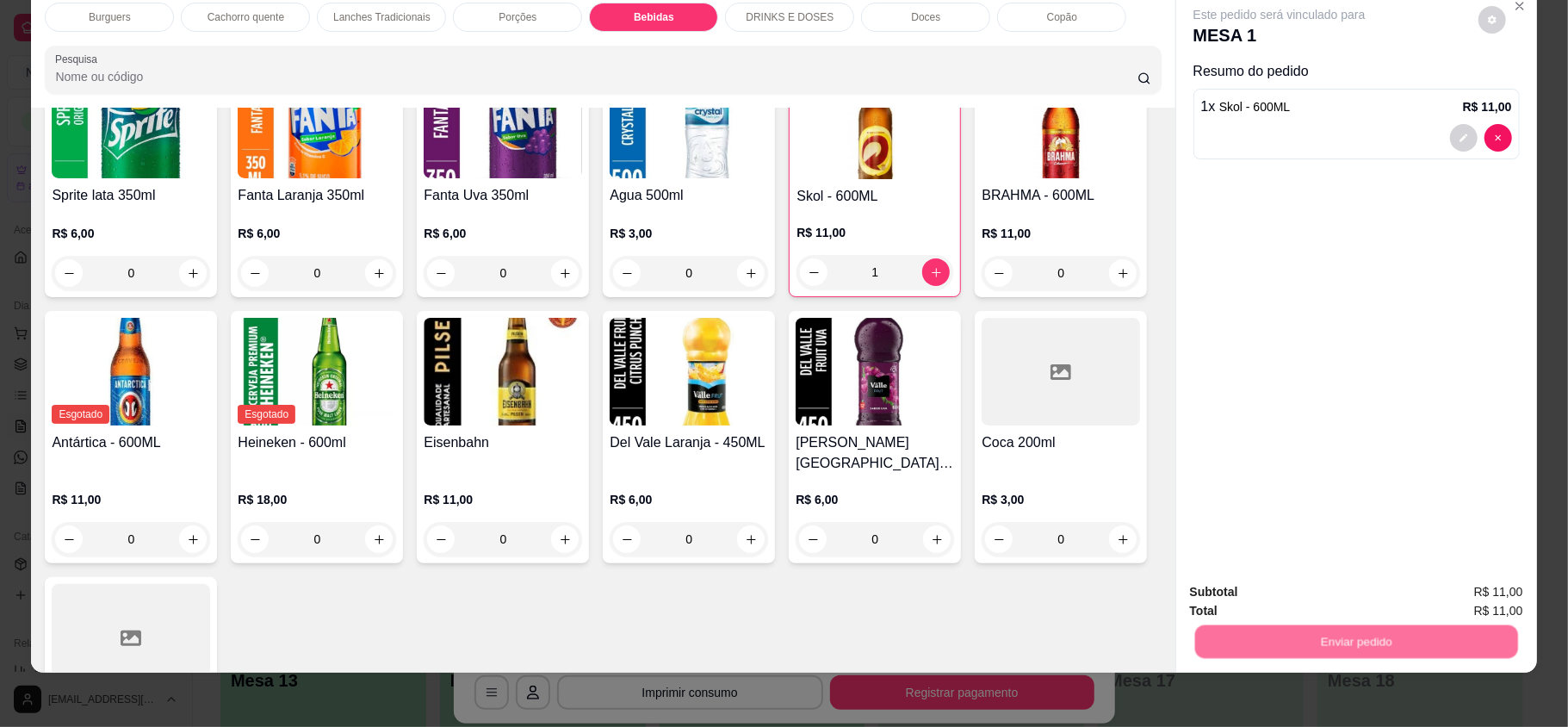
click at [1489, 604] on button "Enviar pedido" at bounding box center [1476, 598] width 97 height 33
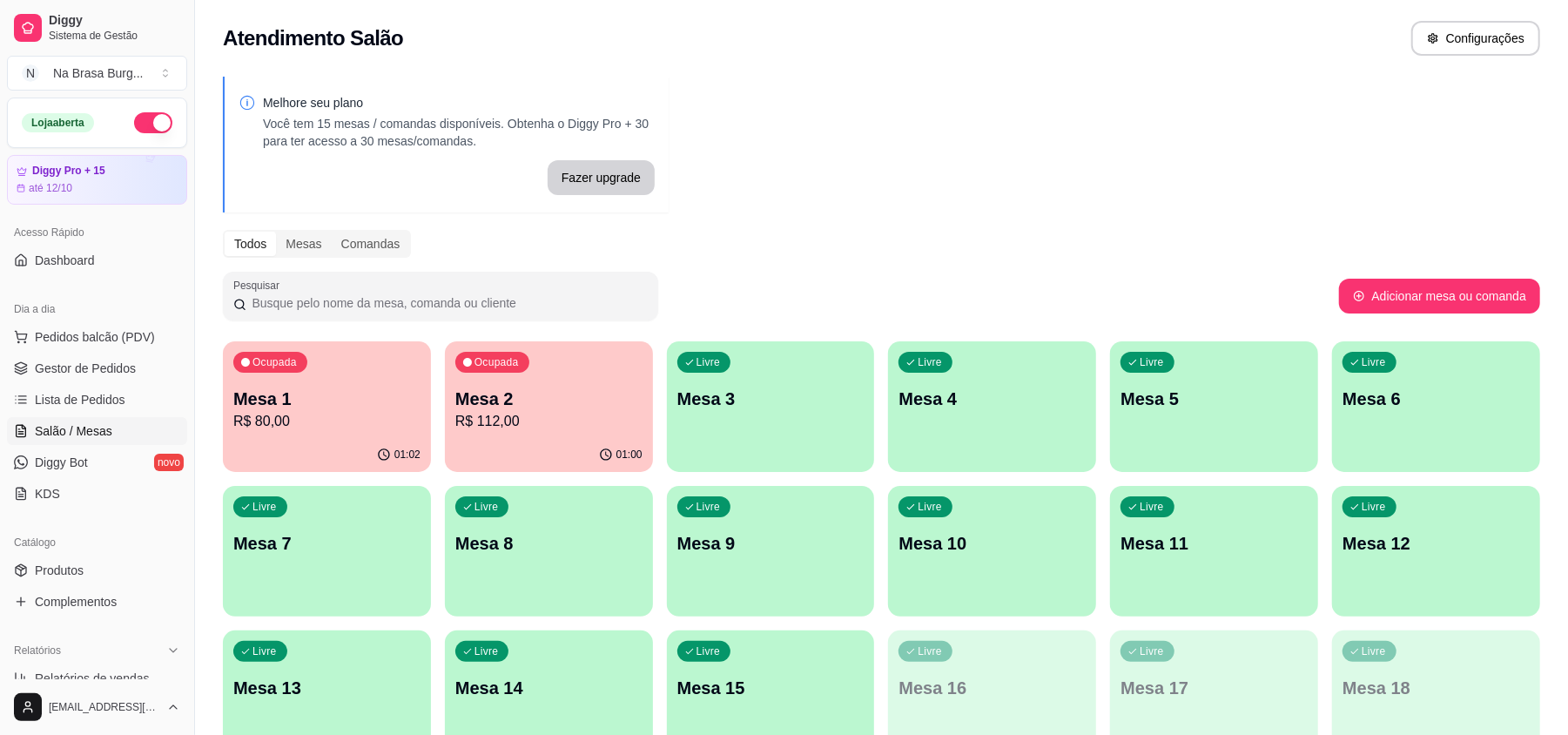
click at [290, 419] on p "R$ 80,00" at bounding box center [326, 420] width 187 height 21
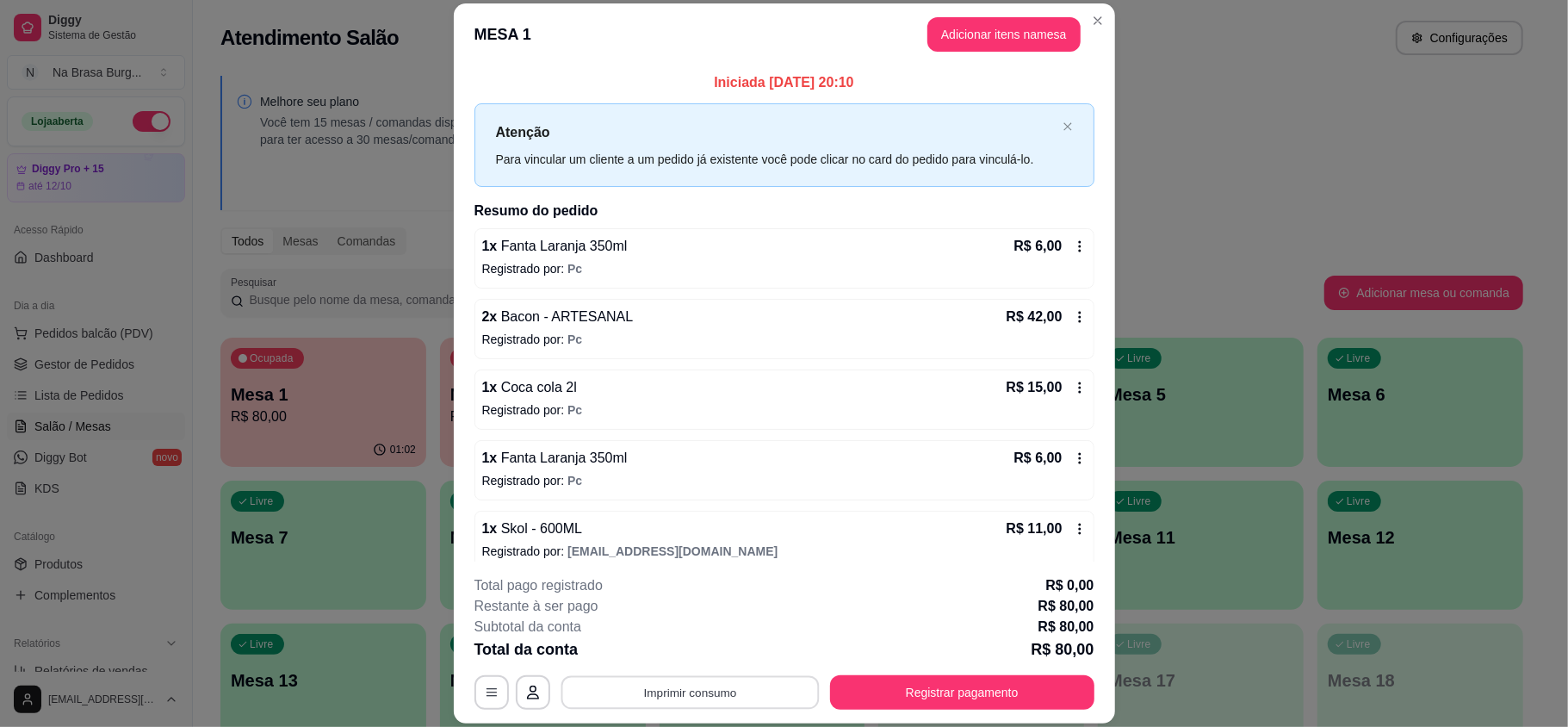
click at [737, 686] on button "Imprimir consumo" at bounding box center [690, 692] width 258 height 34
click at [676, 644] on button "IMPRESSORA" at bounding box center [686, 652] width 125 height 27
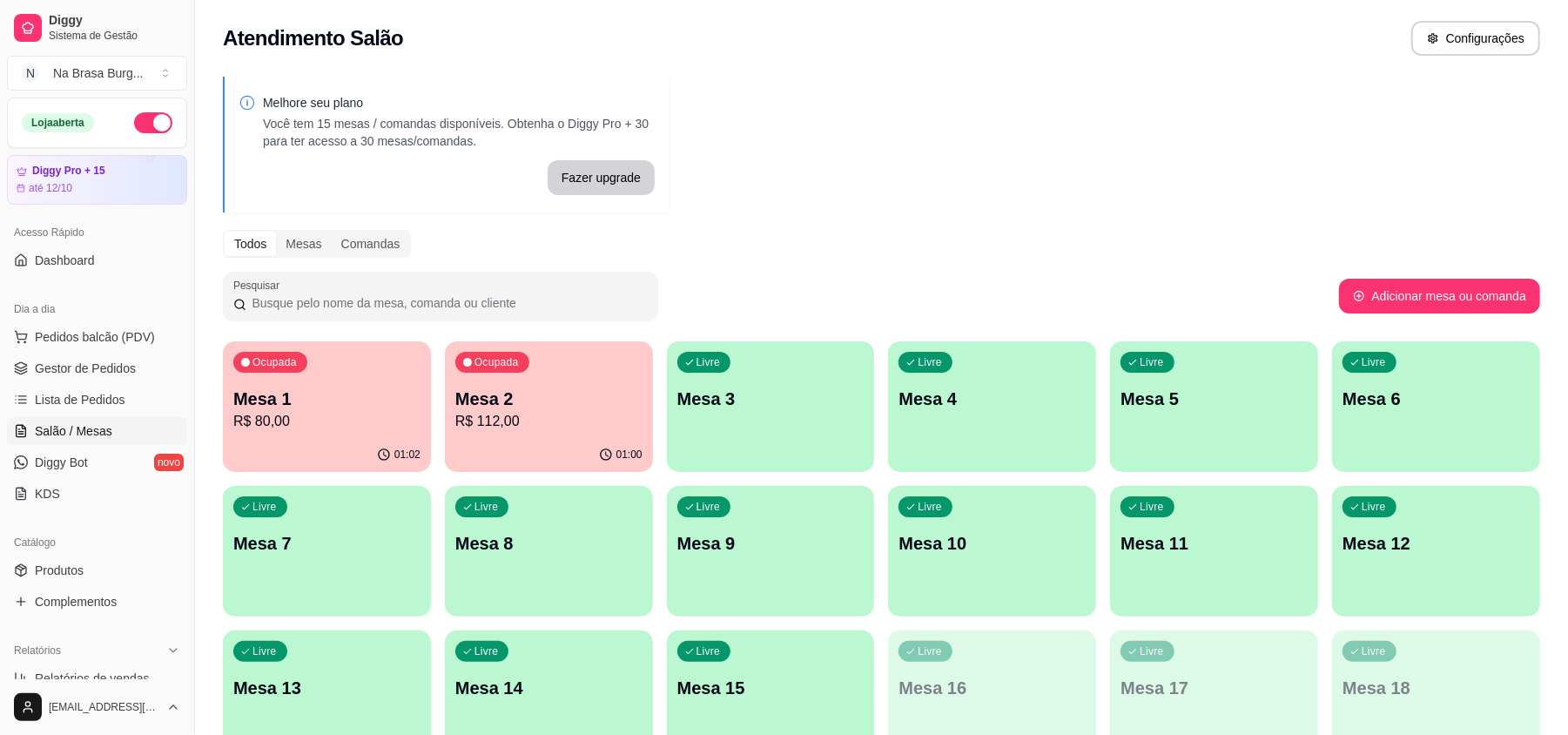
click at [493, 449] on div "01:00" at bounding box center [548, 455] width 208 height 34
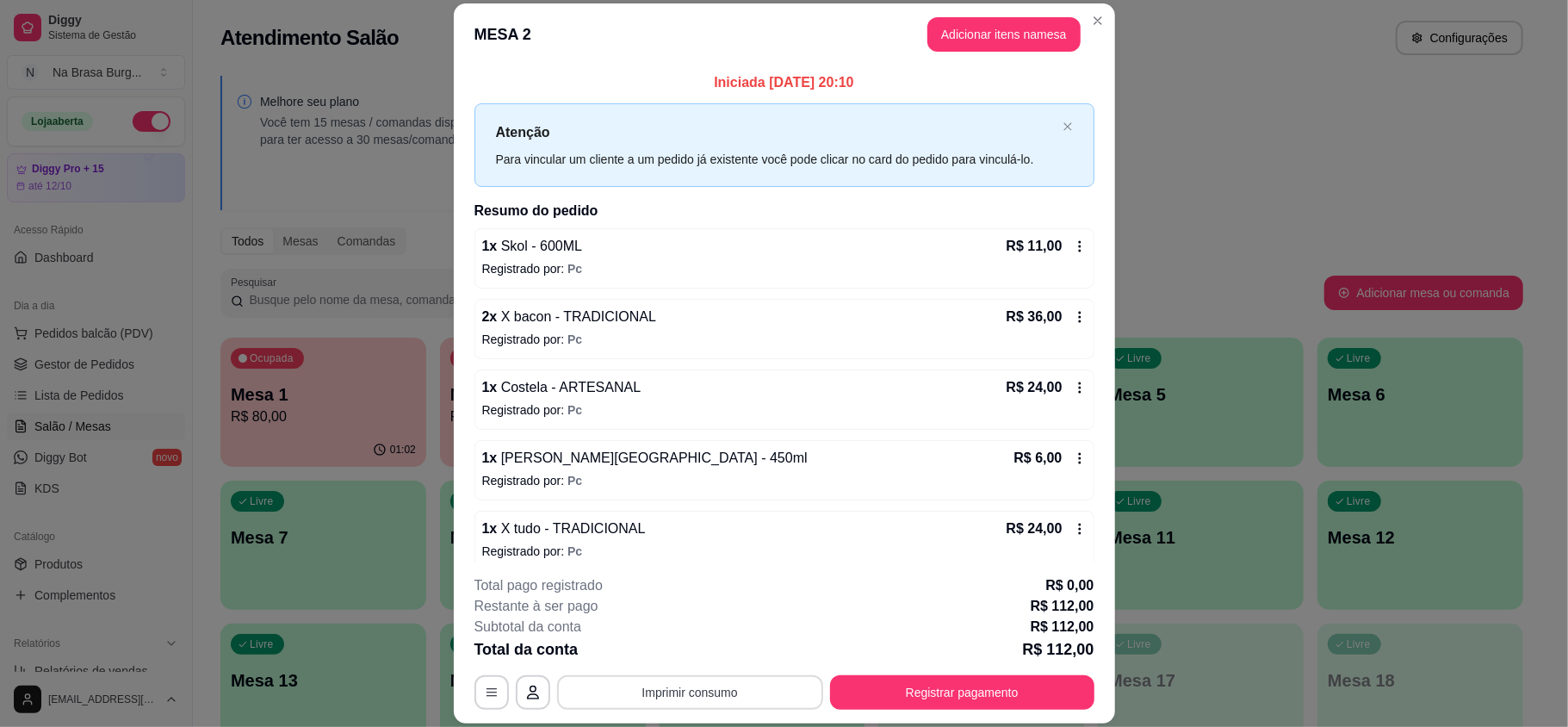
click at [754, 702] on button "Imprimir consumo" at bounding box center [690, 692] width 266 height 34
click at [685, 652] on button "IMPRESSORA" at bounding box center [686, 652] width 125 height 27
click at [983, 26] on button "Adicionar itens na mesa" at bounding box center [1003, 34] width 148 height 34
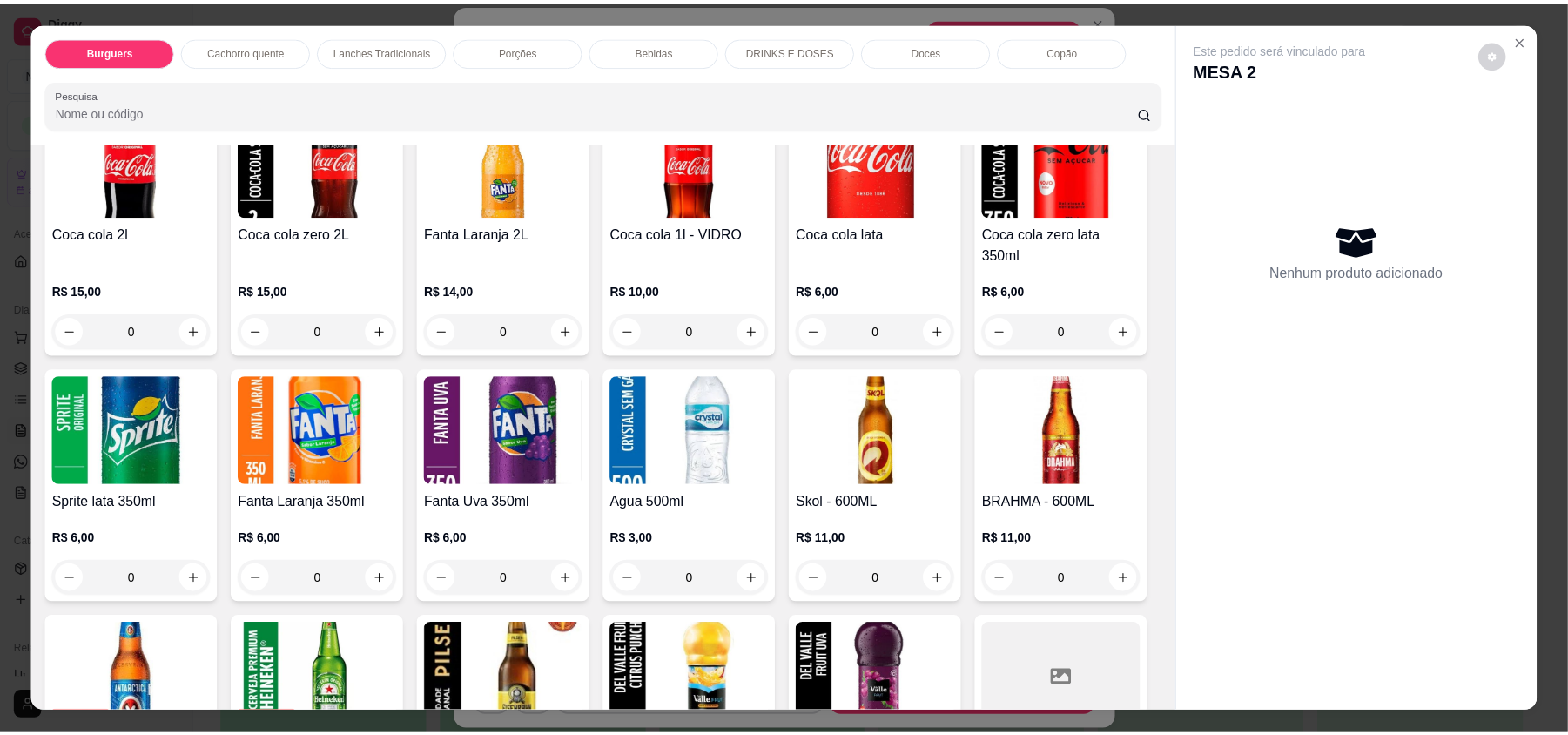
scroll to position [2901, 0]
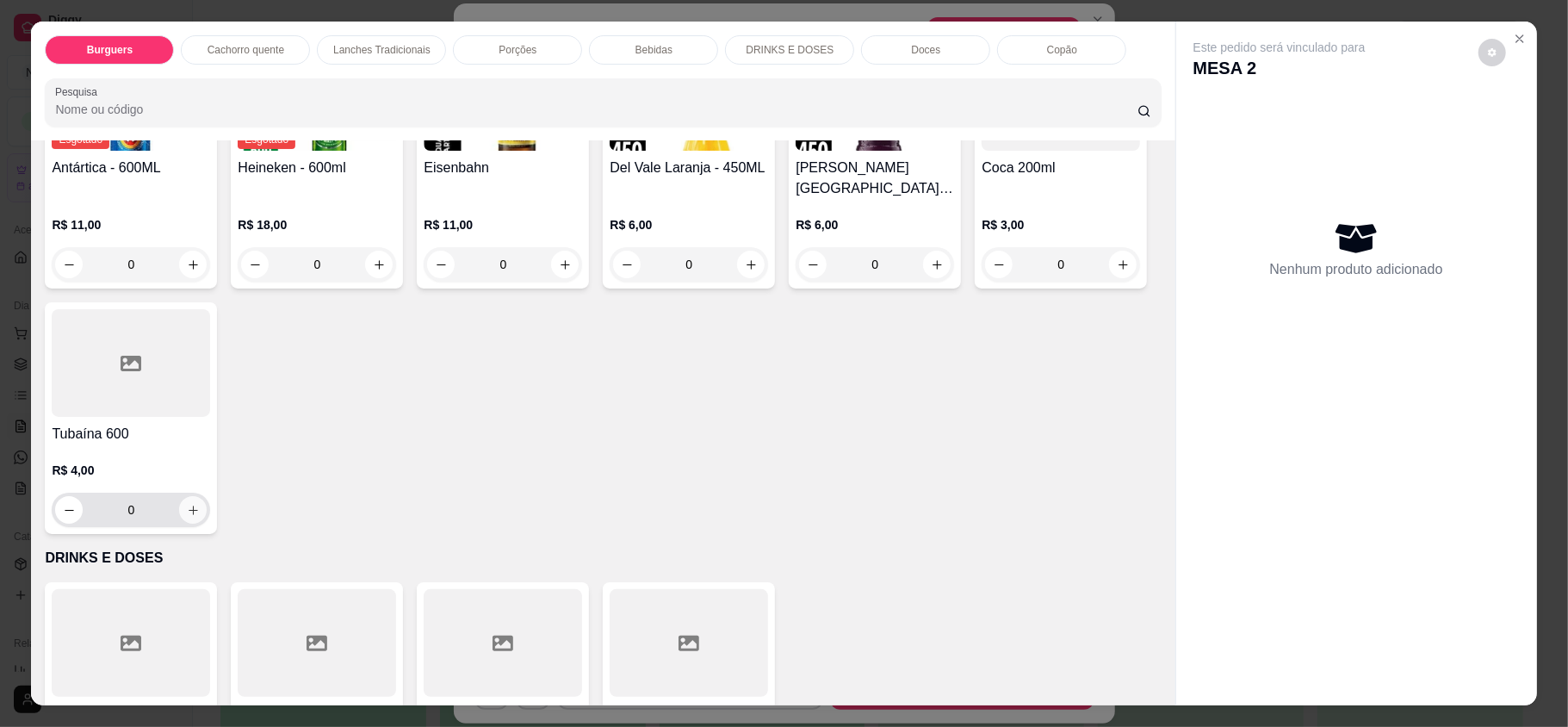
click at [207, 496] on button "increase-product-quantity" at bounding box center [192, 509] width 27 height 27
type input "1"
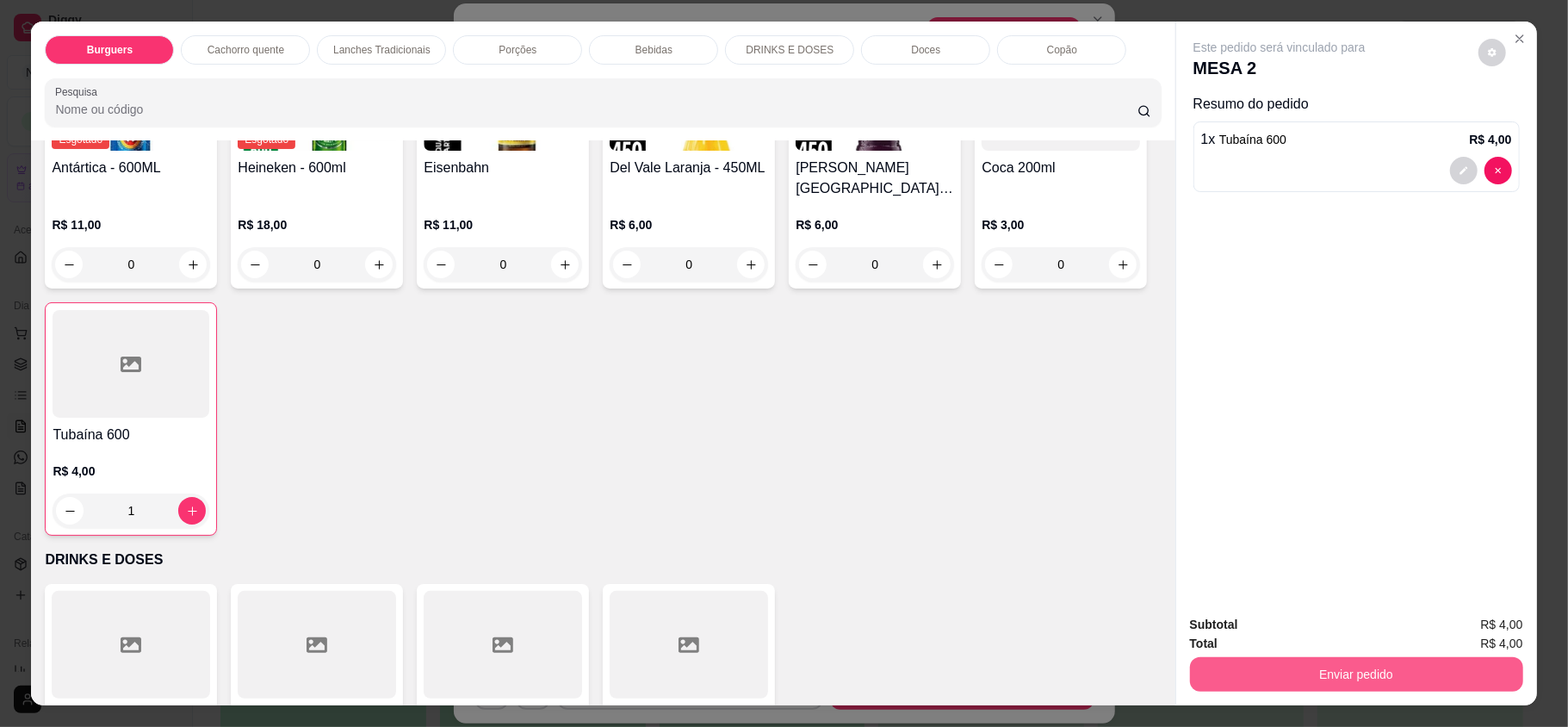
click at [1335, 660] on button "Enviar pedido" at bounding box center [1356, 674] width 333 height 34
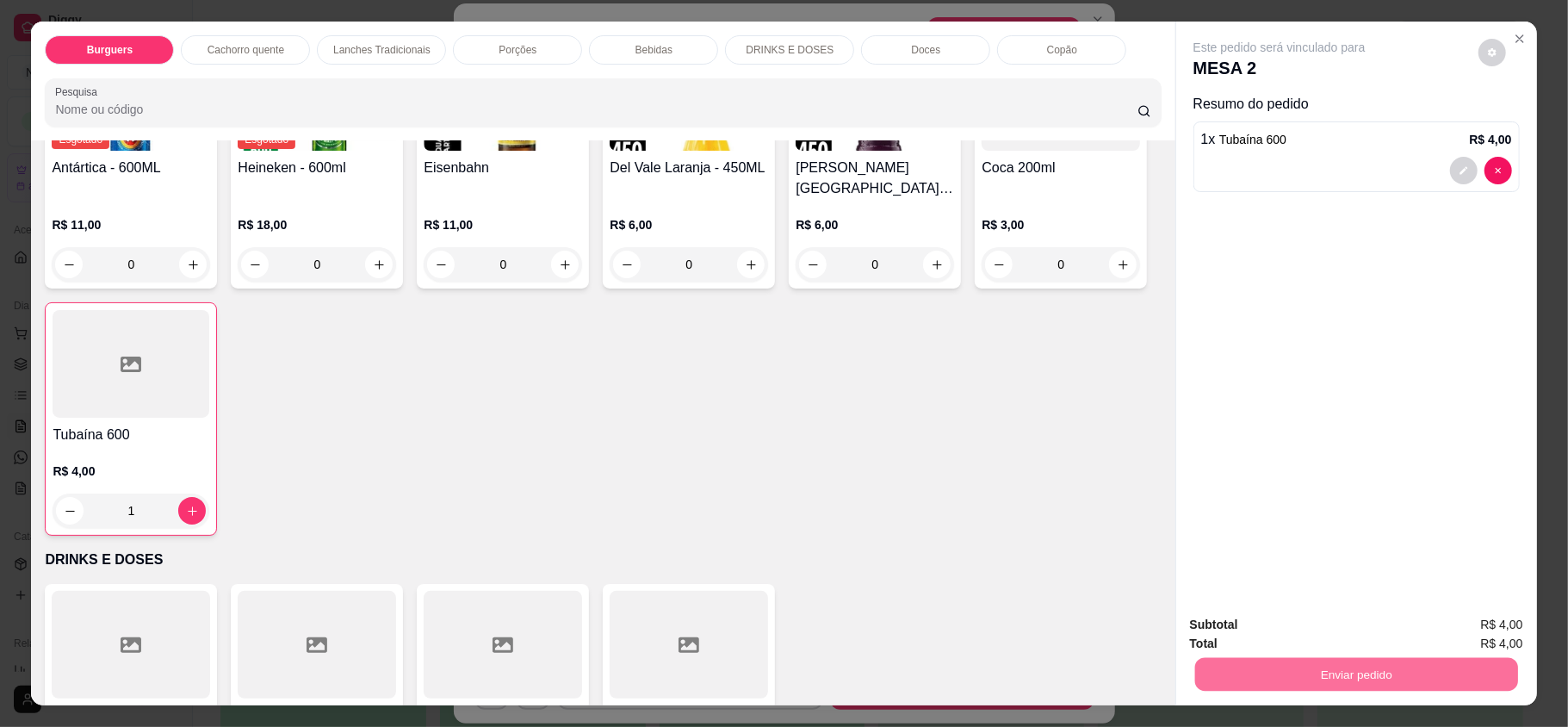
click at [1441, 617] on button "Enviar pedido" at bounding box center [1476, 631] width 95 height 32
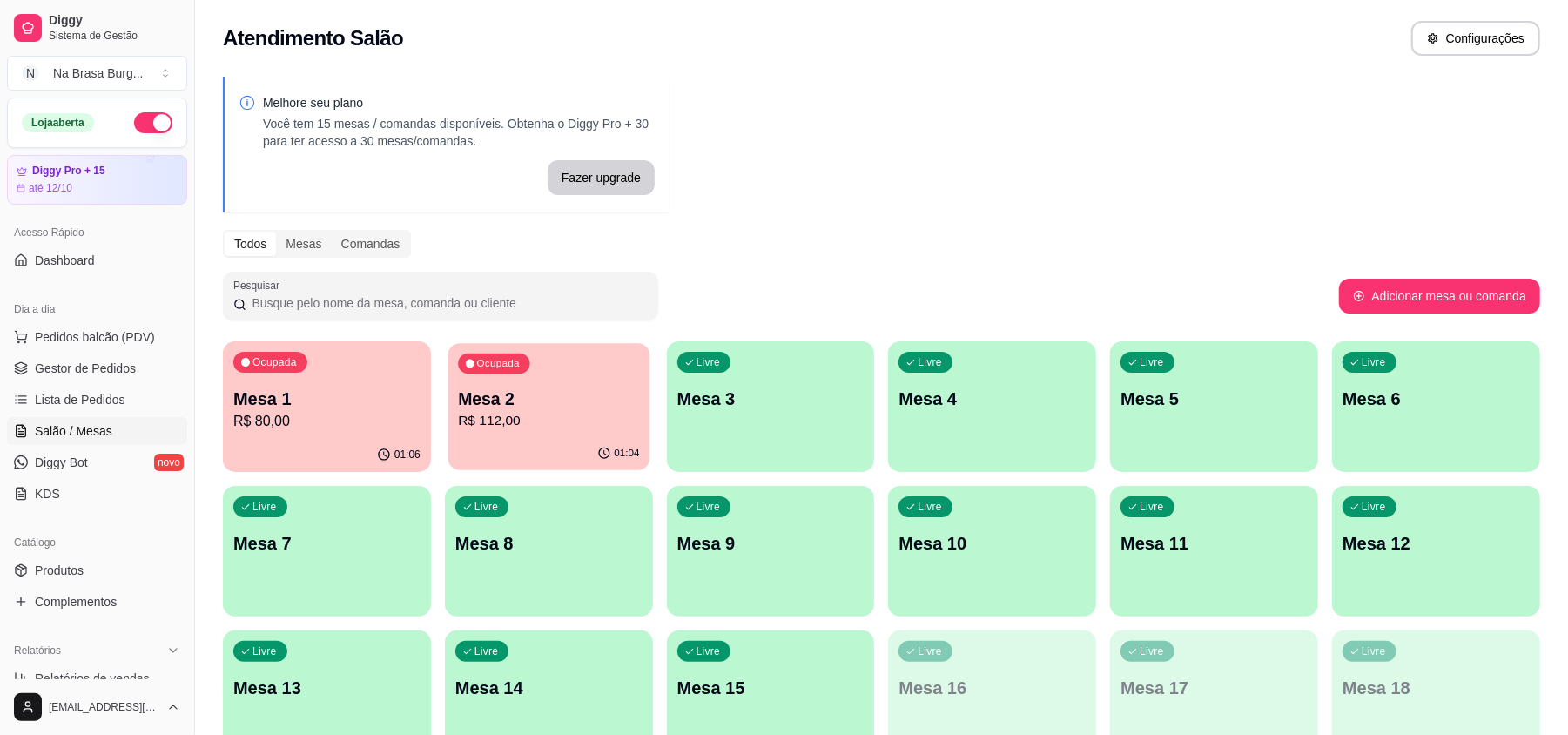
click at [603, 352] on div "Ocupada Mesa 2 R$ 112,00" at bounding box center [548, 390] width 202 height 94
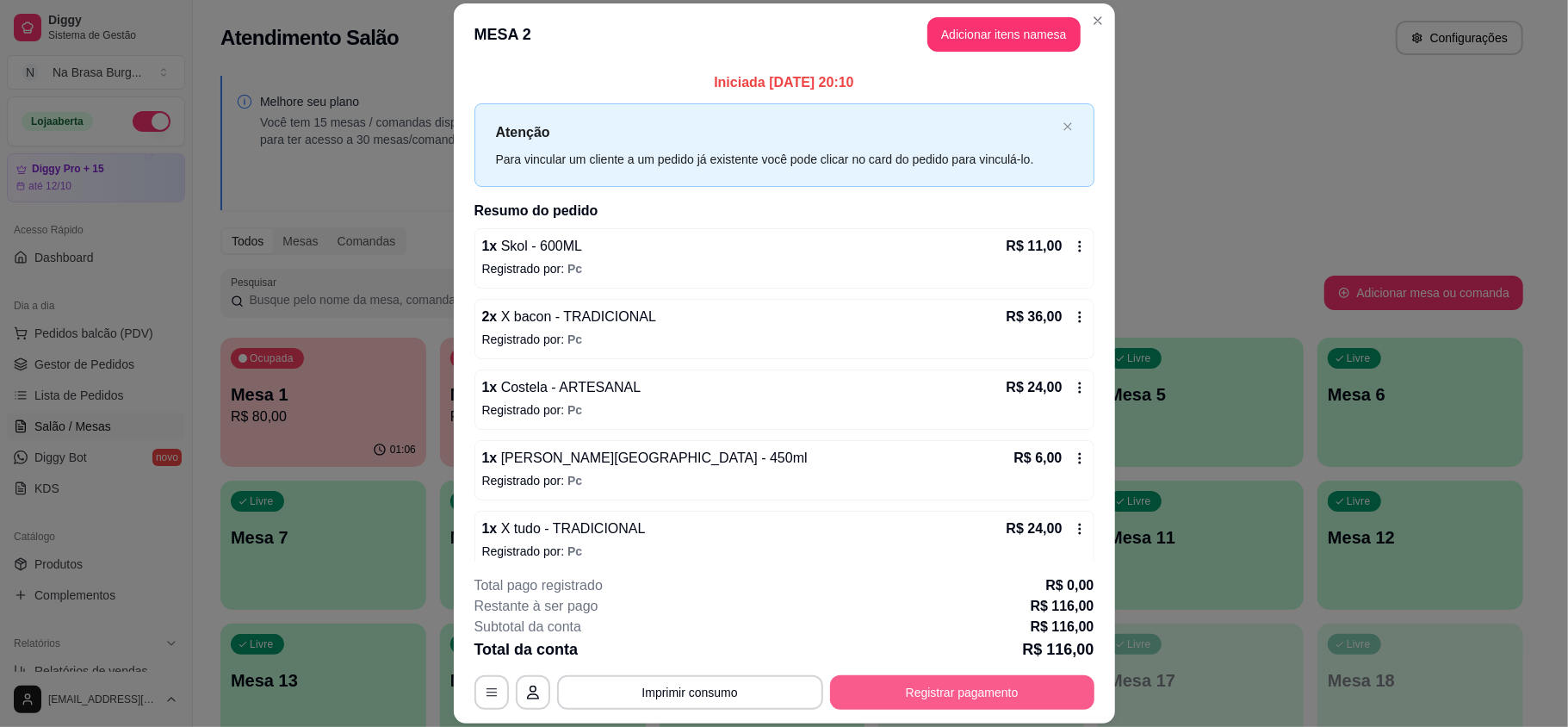
click at [957, 699] on button "Registrar pagamento" at bounding box center [961, 692] width 264 height 34
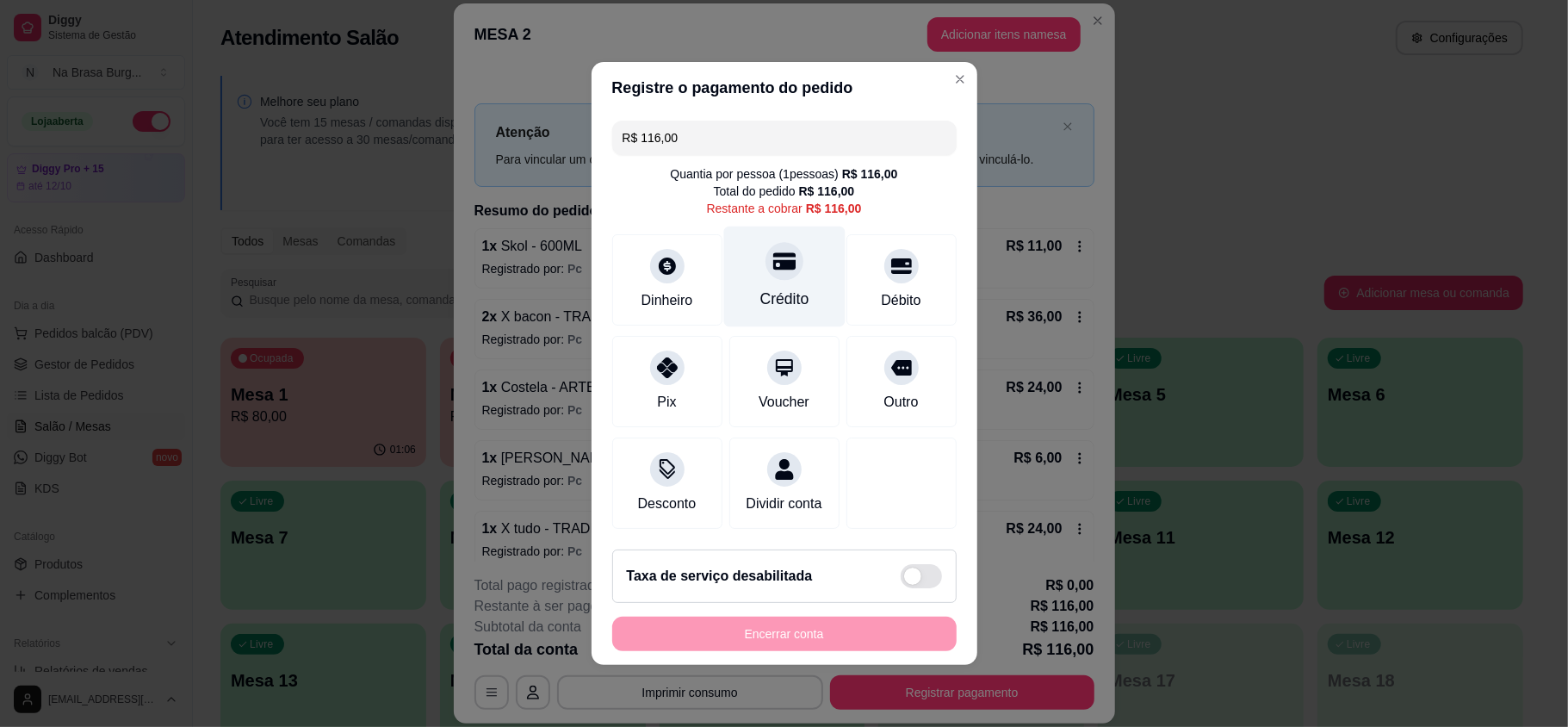
click at [786, 304] on div "Crédito" at bounding box center [784, 277] width 121 height 101
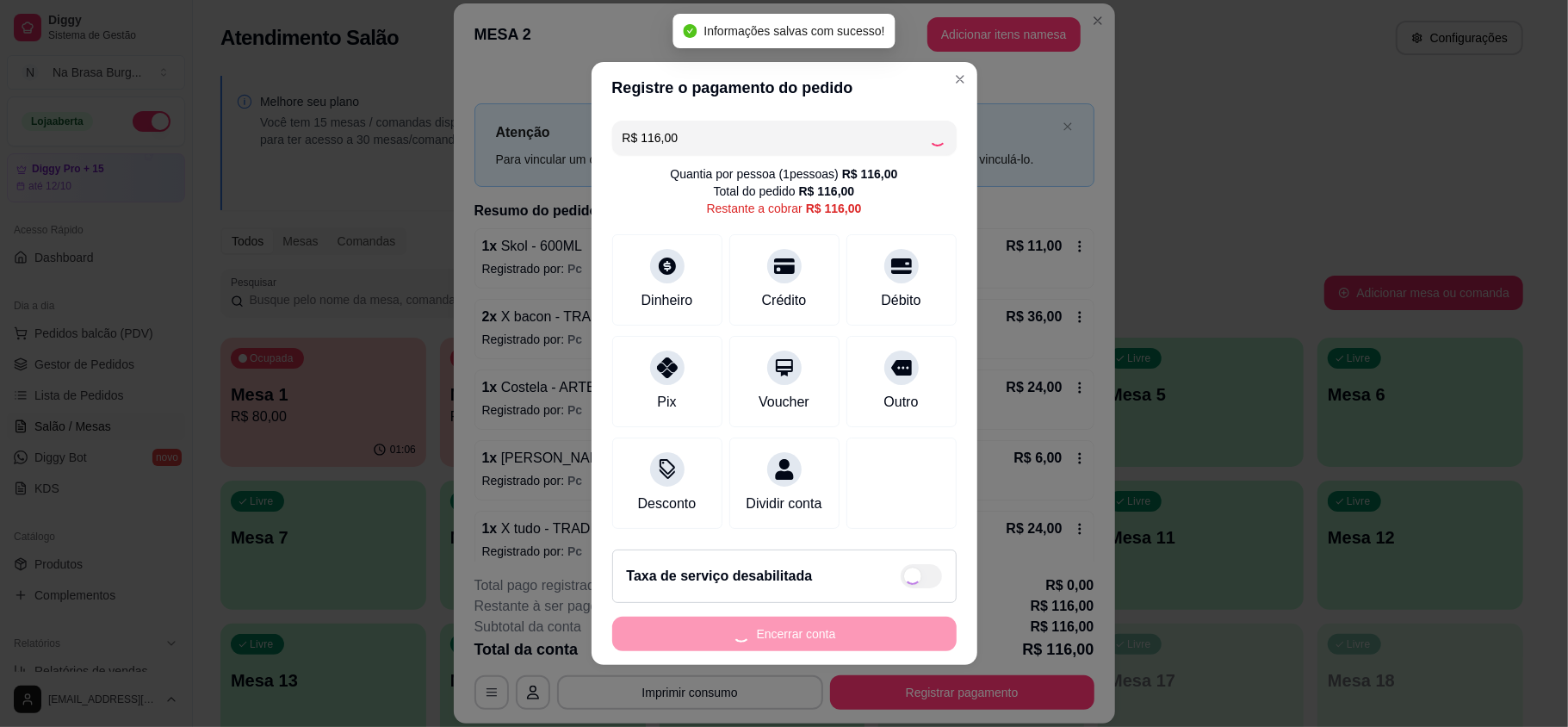
type input "R$ 0,00"
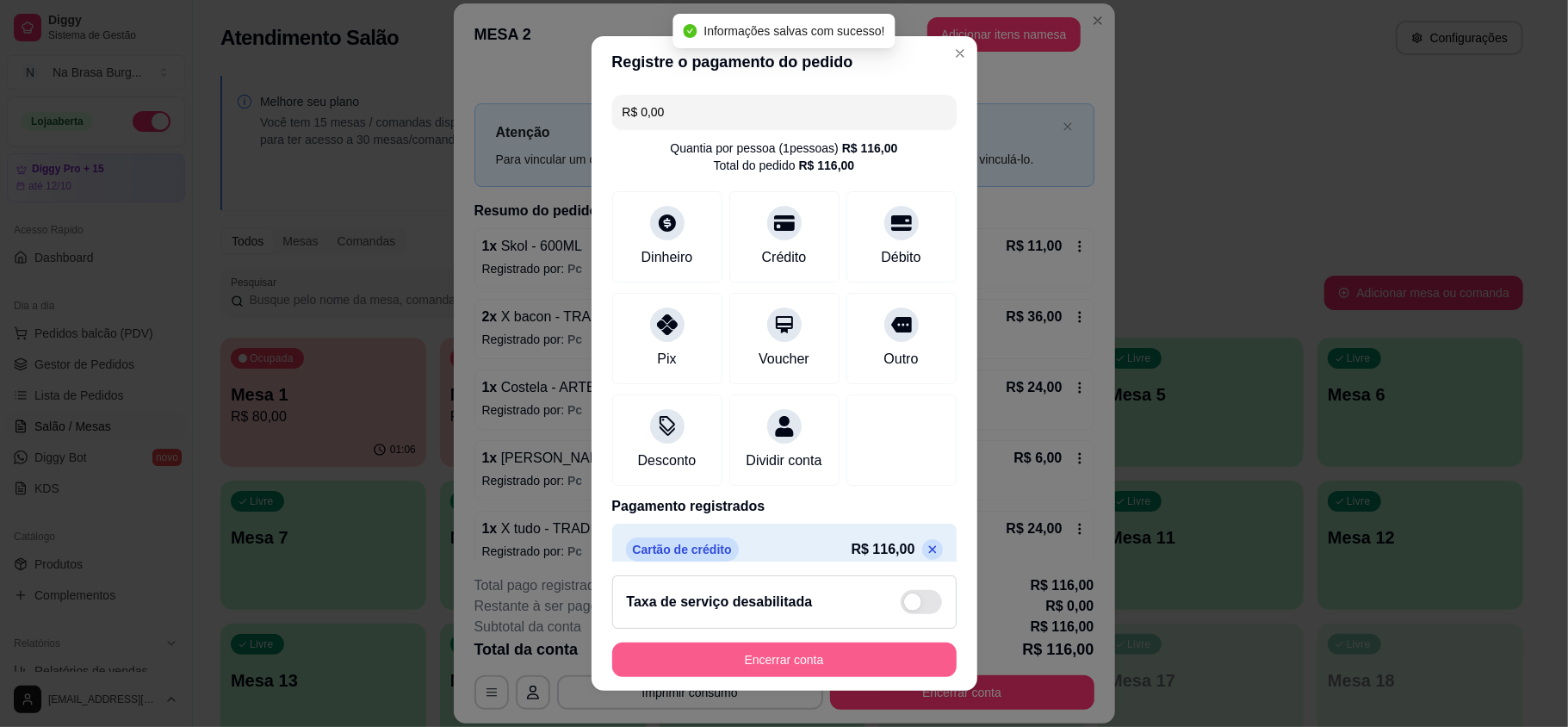
click at [852, 652] on button "Encerrar conta" at bounding box center [784, 659] width 344 height 34
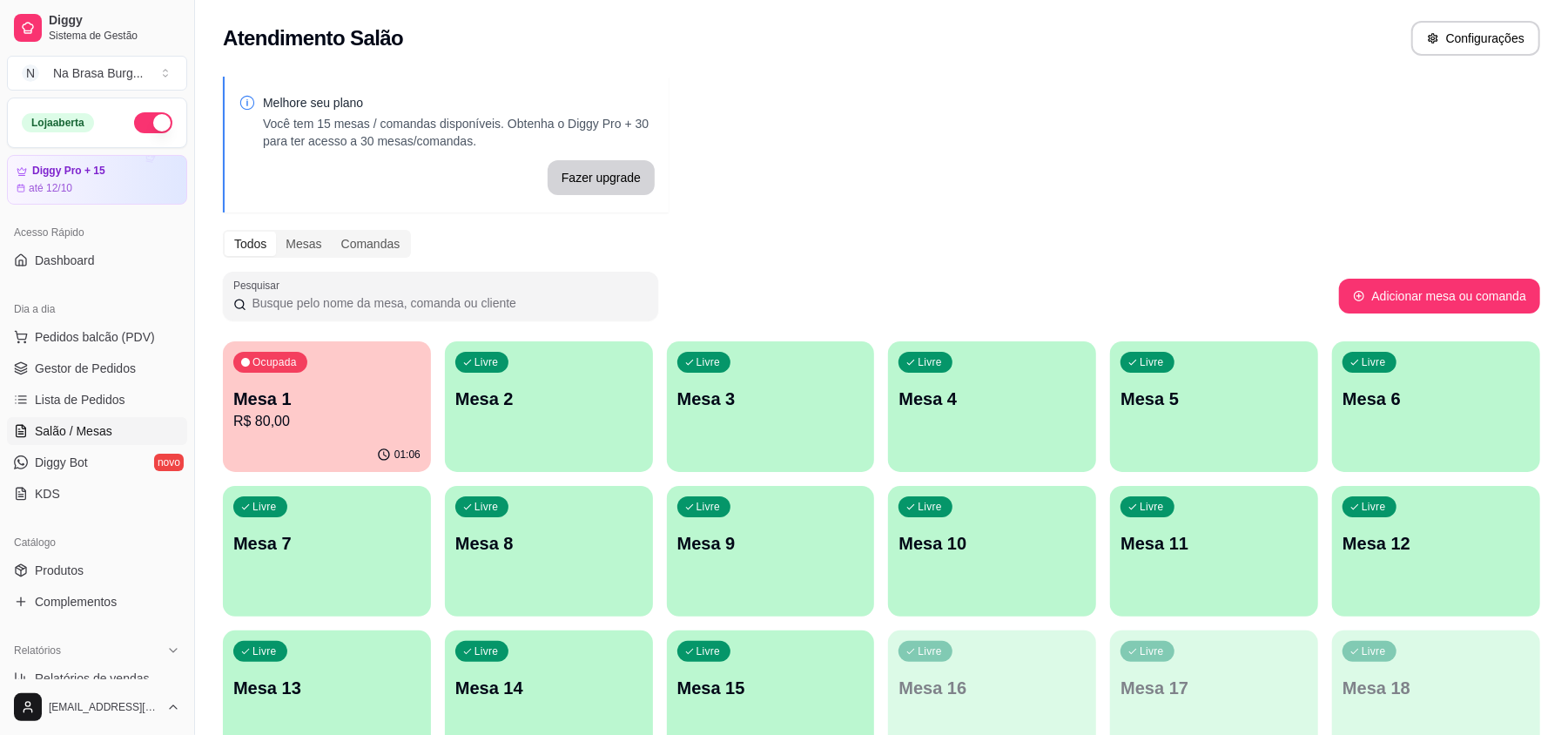
click at [350, 412] on p "R$ 80,00" at bounding box center [326, 420] width 187 height 21
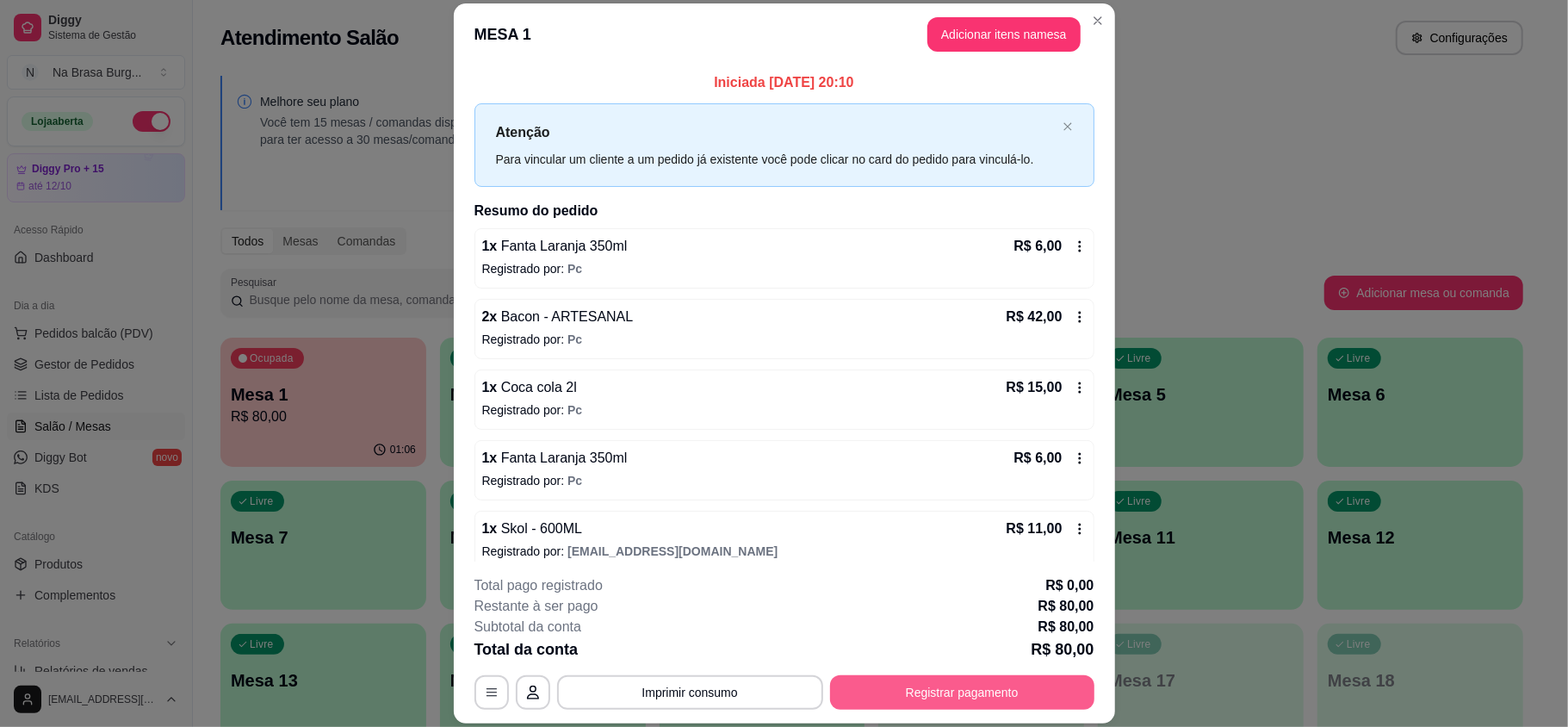
click at [937, 689] on button "Registrar pagamento" at bounding box center [961, 692] width 264 height 34
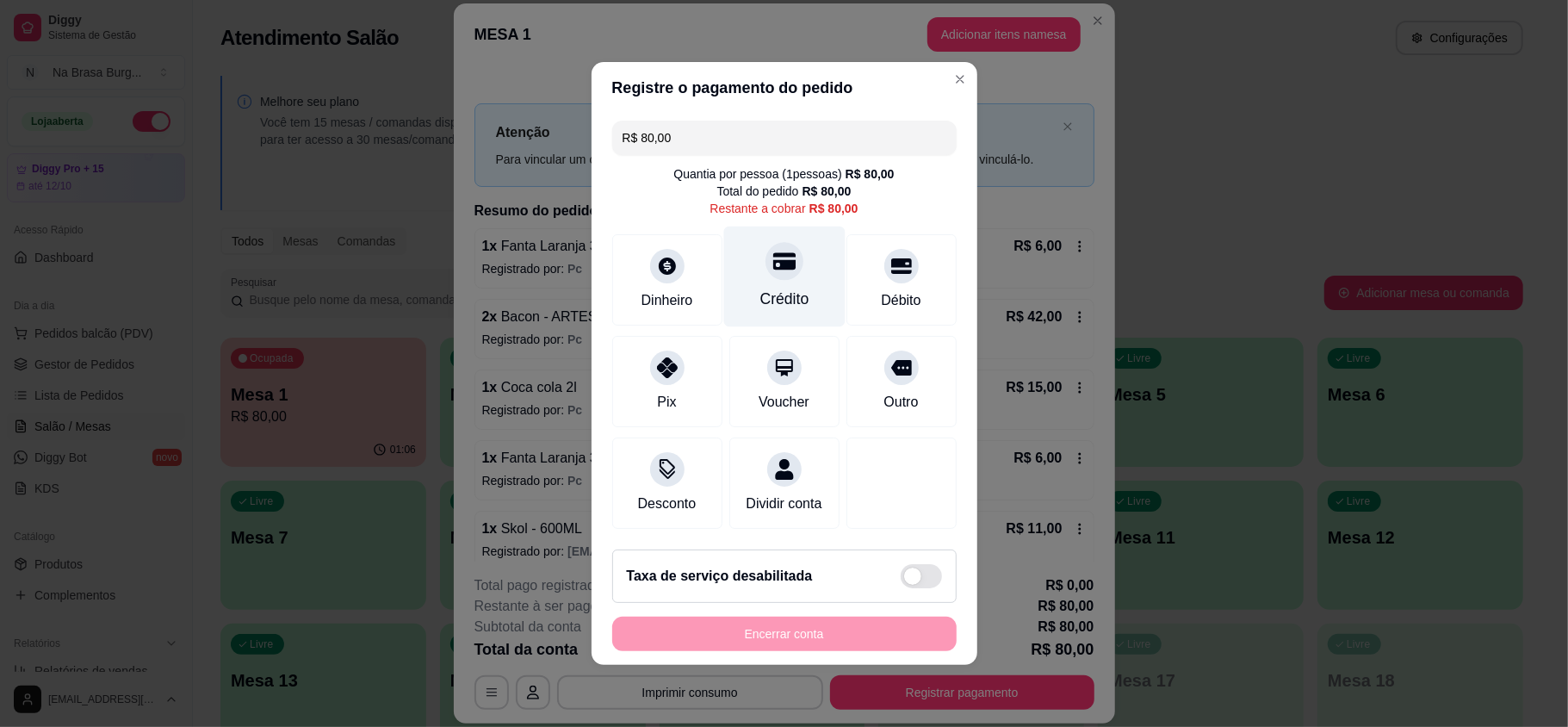
click at [807, 275] on div "Crédito" at bounding box center [784, 277] width 121 height 101
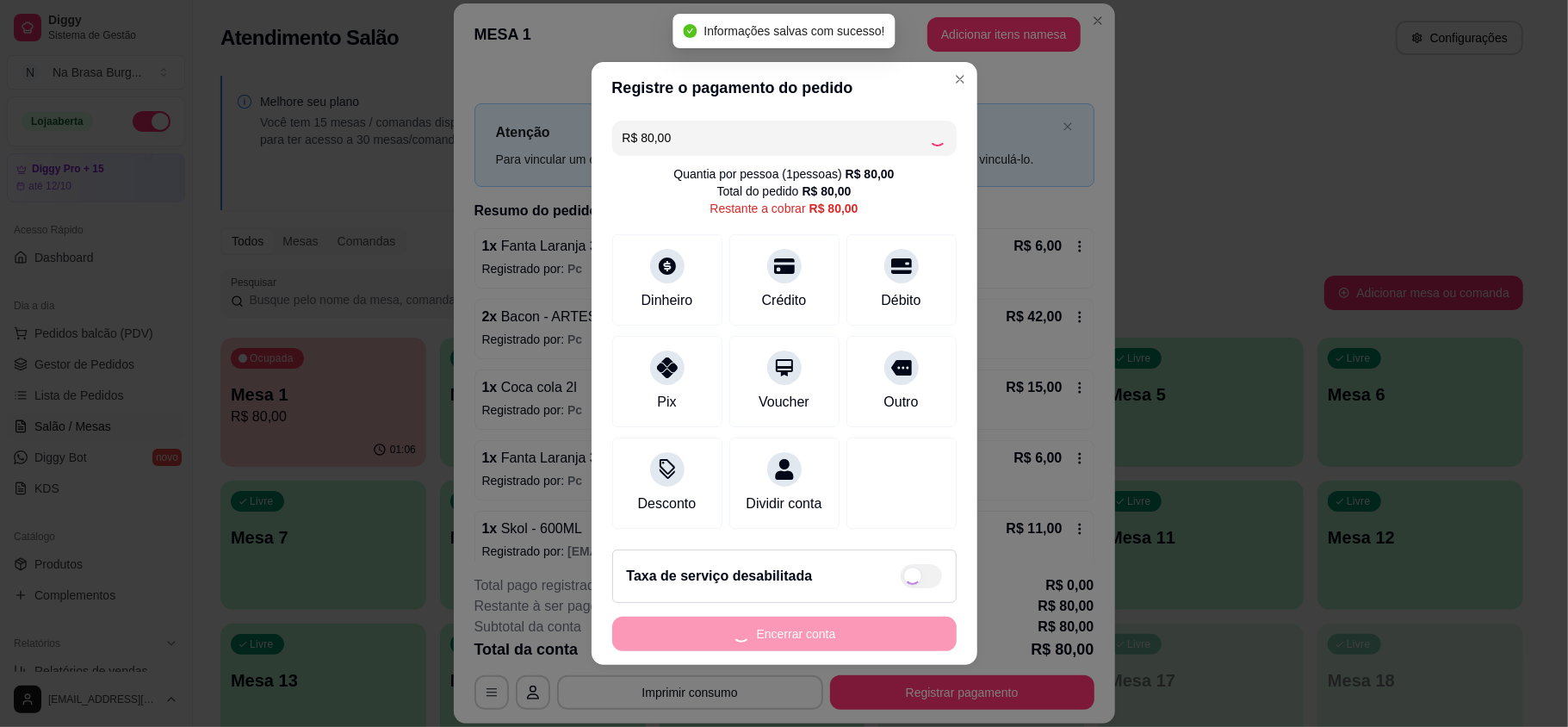
type input "R$ 0,00"
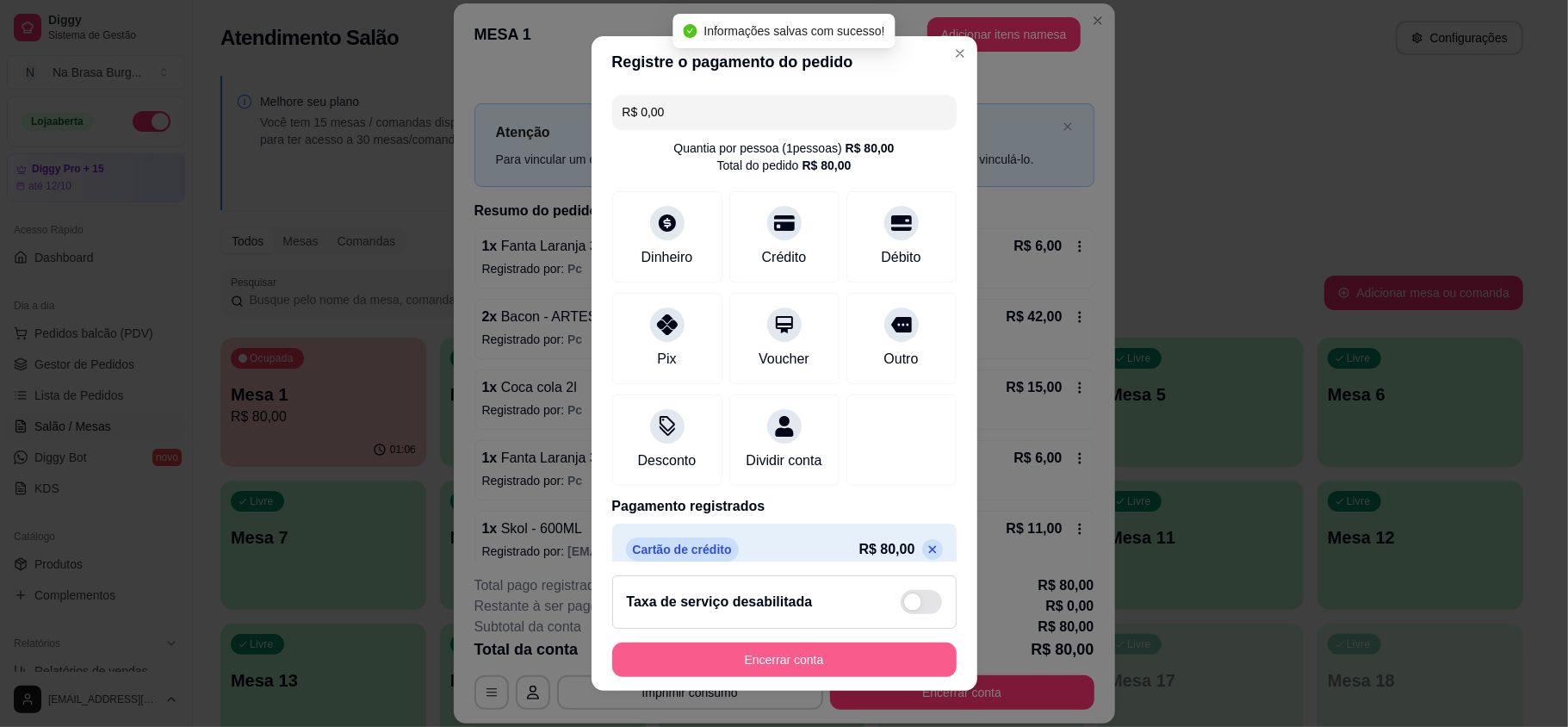
click at [858, 646] on button "Encerrar conta" at bounding box center [784, 659] width 344 height 34
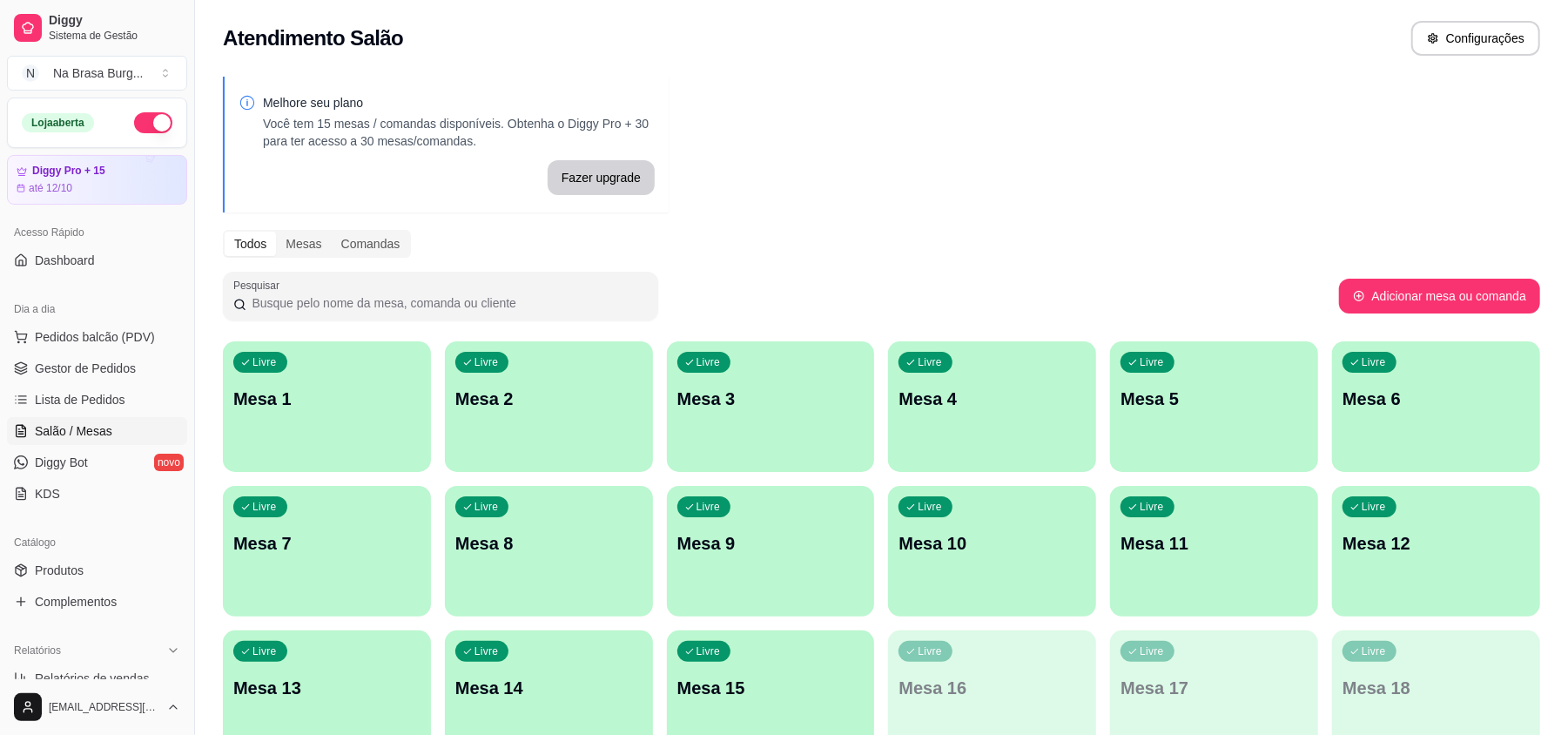
scroll to position [348, 0]
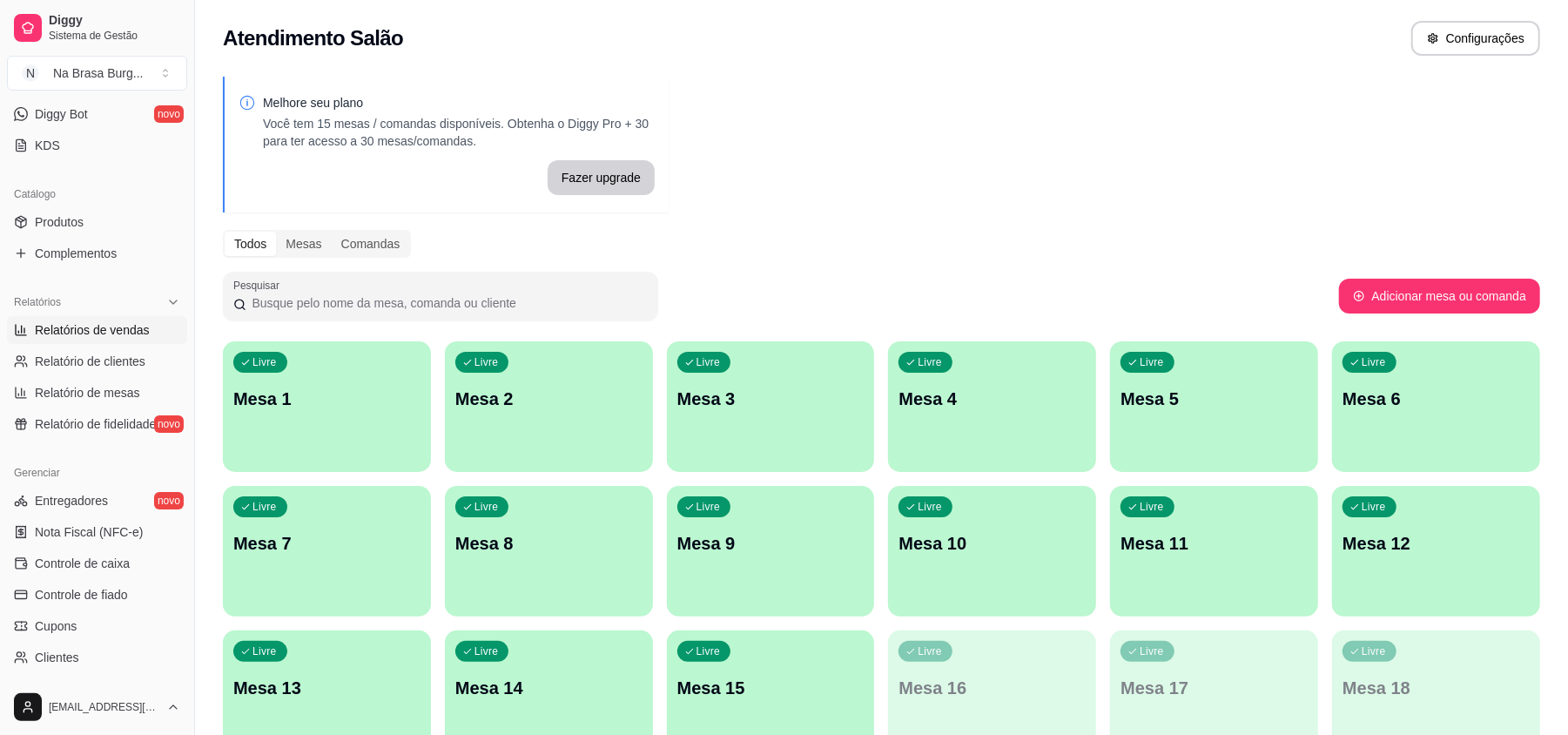
click at [145, 331] on span "Relatórios de vendas" at bounding box center [92, 329] width 114 height 17
select select "ALL"
select select "0"
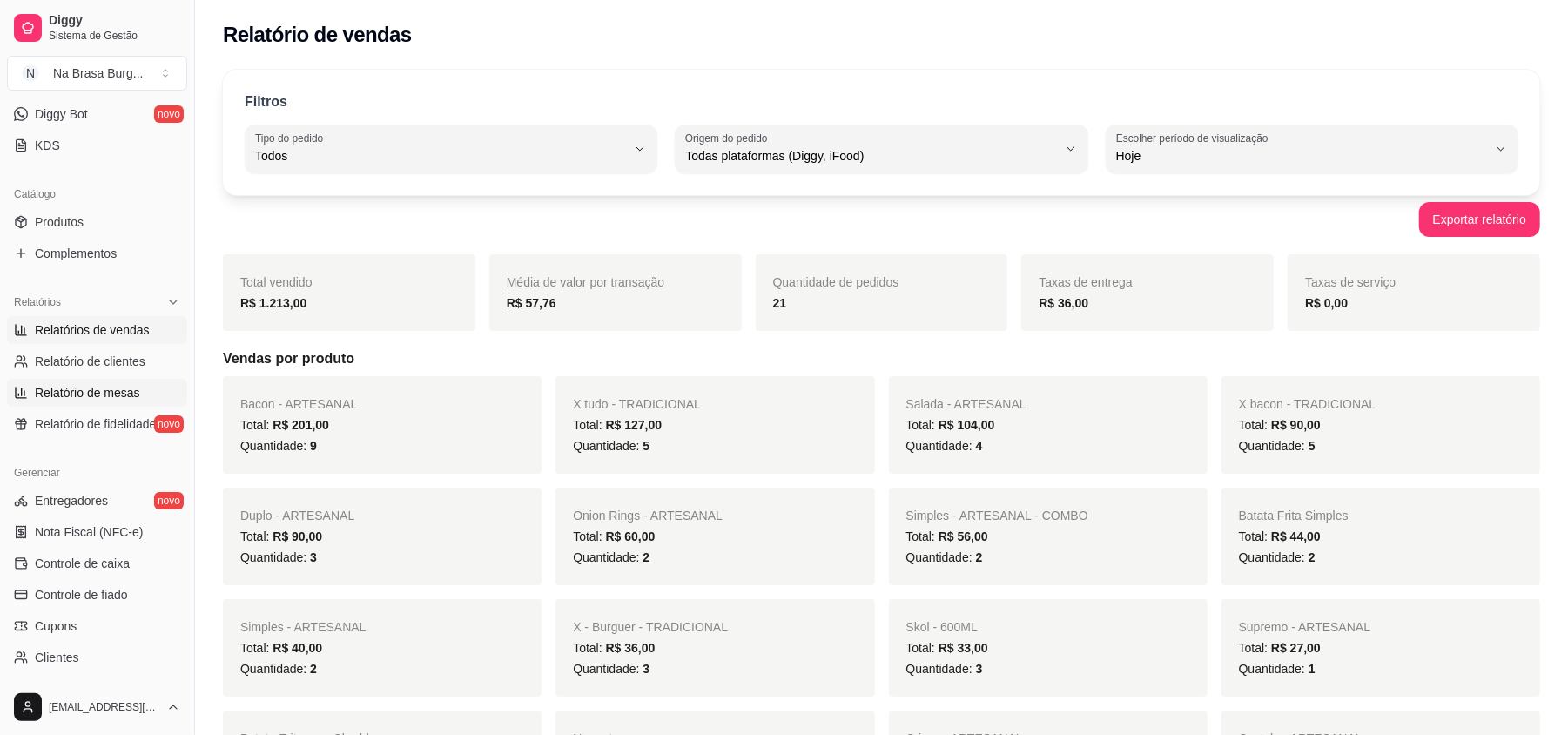
click at [122, 380] on link "Relatório de mesas" at bounding box center [97, 392] width 180 height 28
select select "TOTAL_OF_ORDERS"
select select "7"
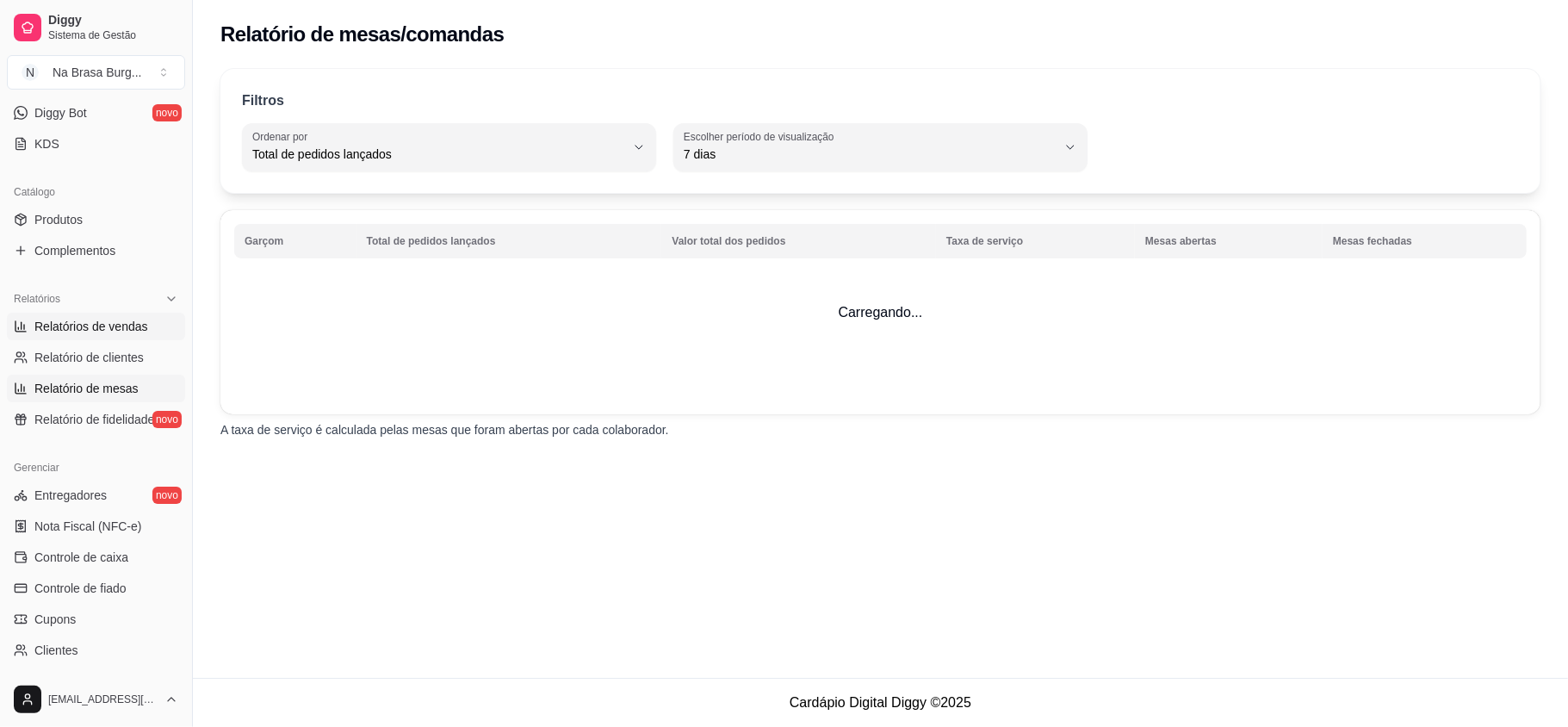
click at [126, 332] on span "Relatórios de vendas" at bounding box center [91, 325] width 113 height 17
select select "ALL"
select select "0"
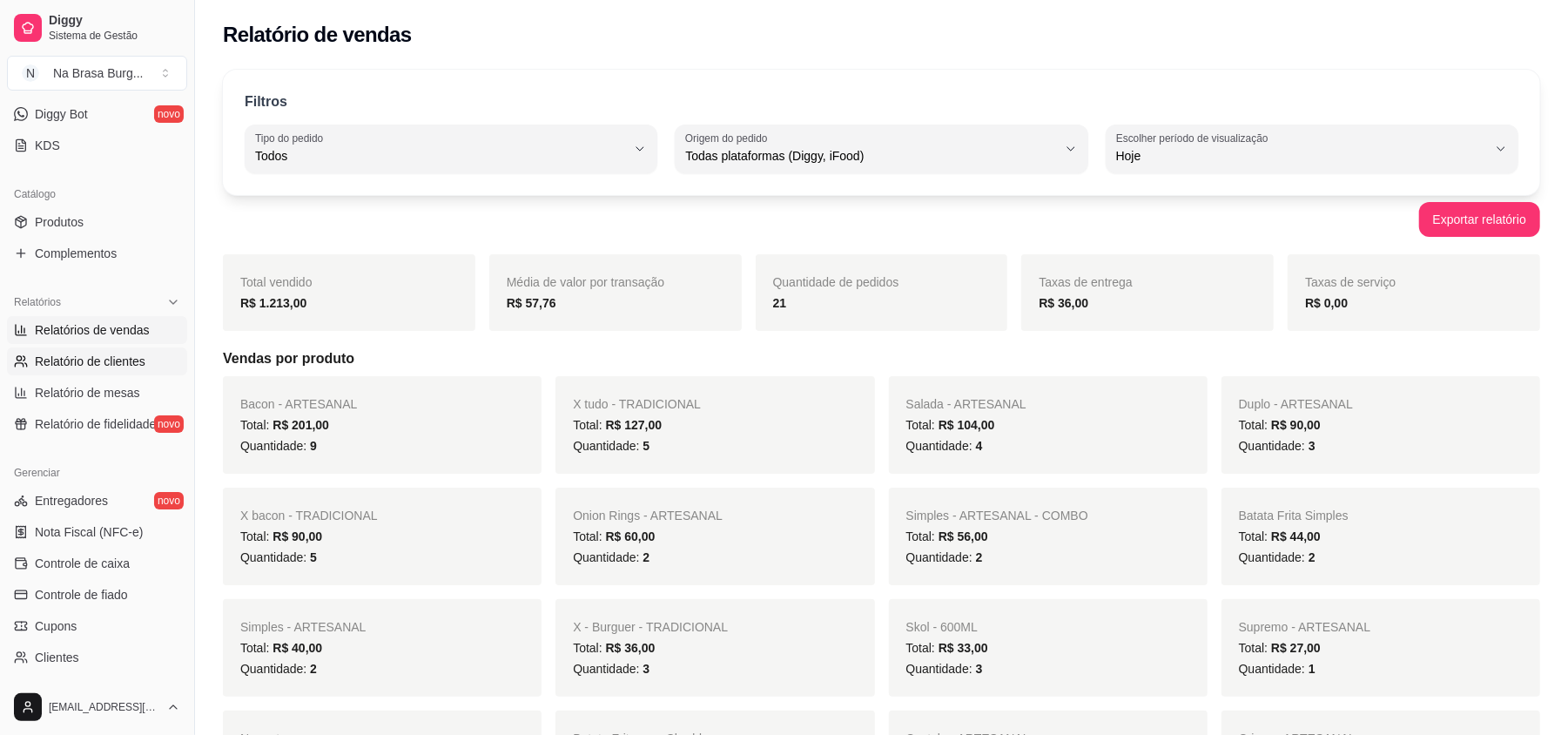
click at [127, 355] on span "Relatório de clientes" at bounding box center [90, 360] width 111 height 17
select select "30"
select select "HIGHEST_TOTAL_SPENT_WITH_ORDERS"
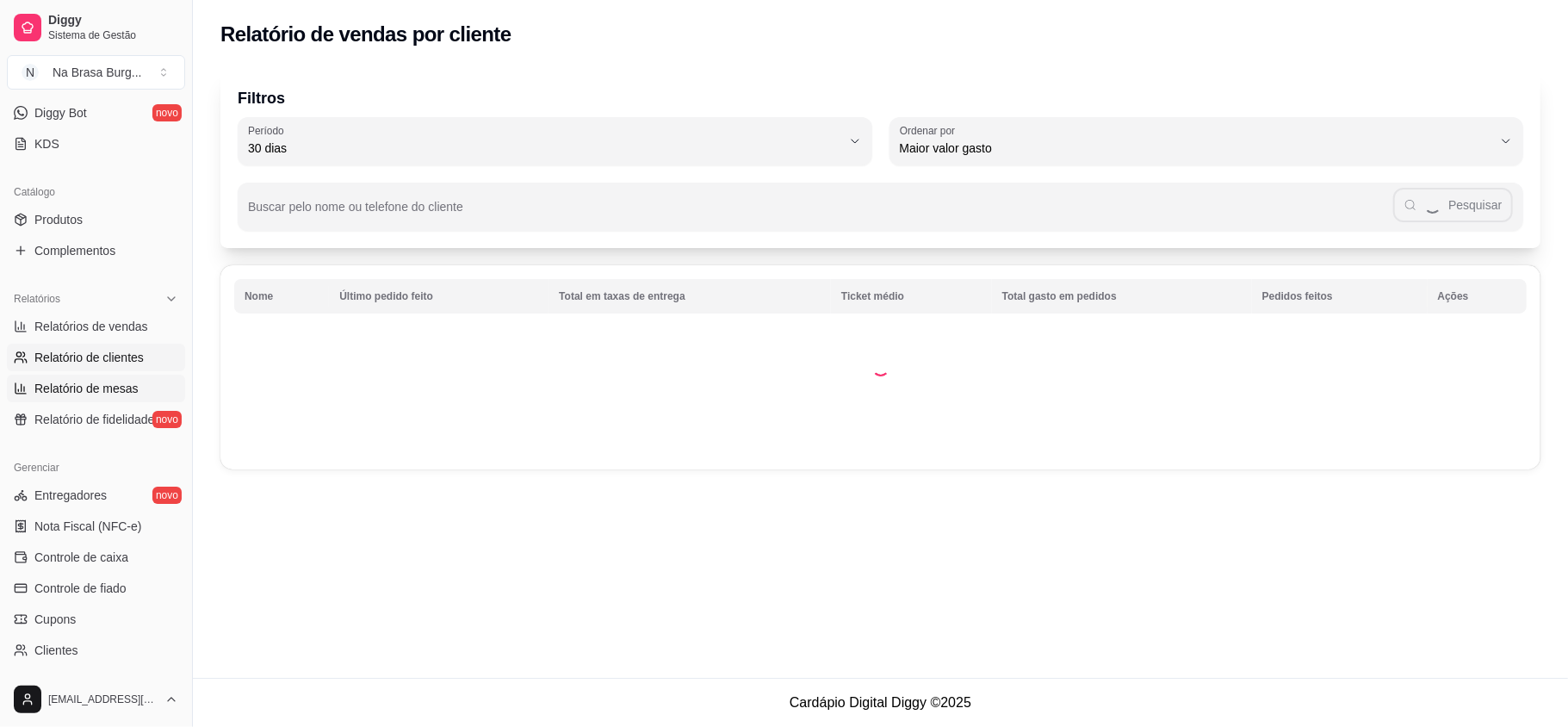
click at [129, 387] on span "Relatório de mesas" at bounding box center [87, 387] width 104 height 17
select select "TOTAL_OF_ORDERS"
select select "7"
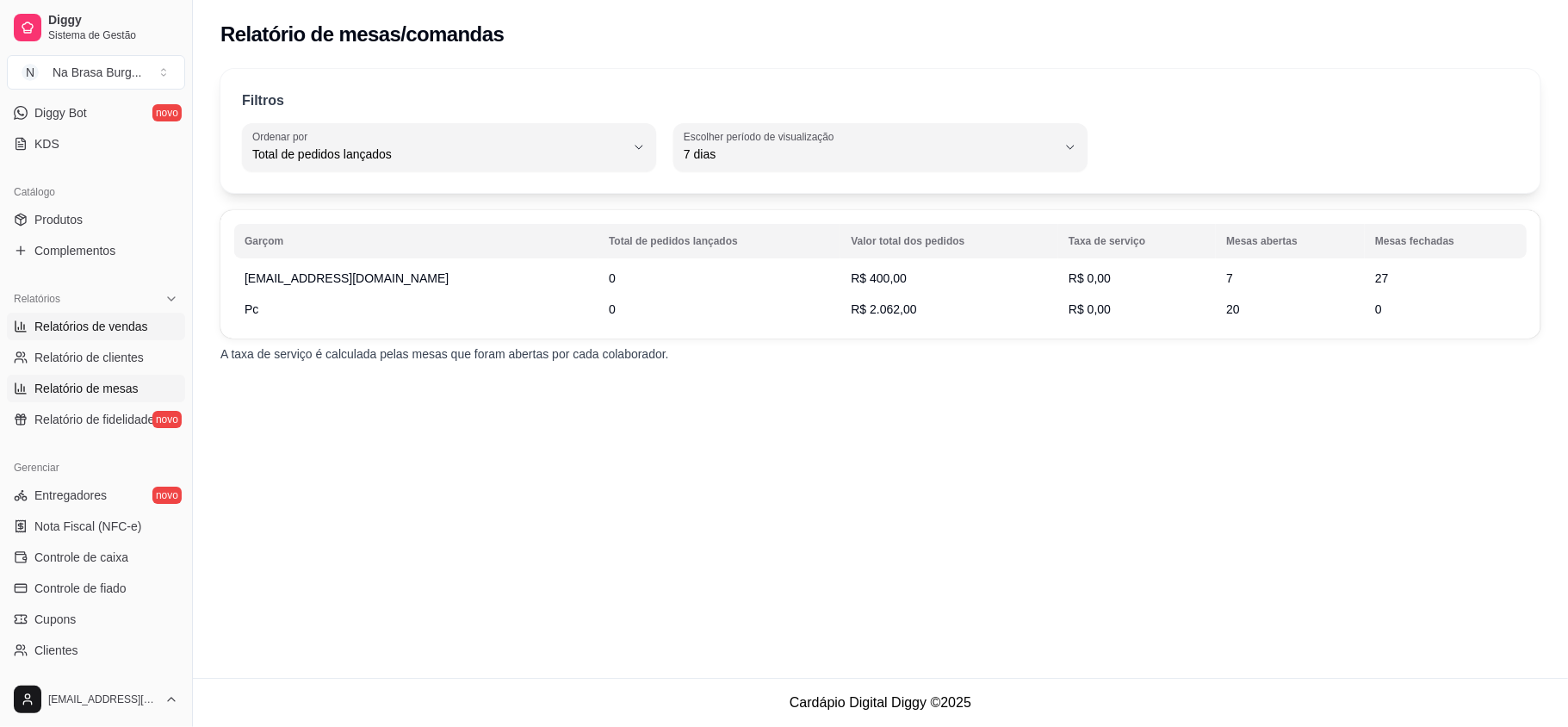
click at [119, 324] on span "Relatórios de vendas" at bounding box center [91, 325] width 113 height 17
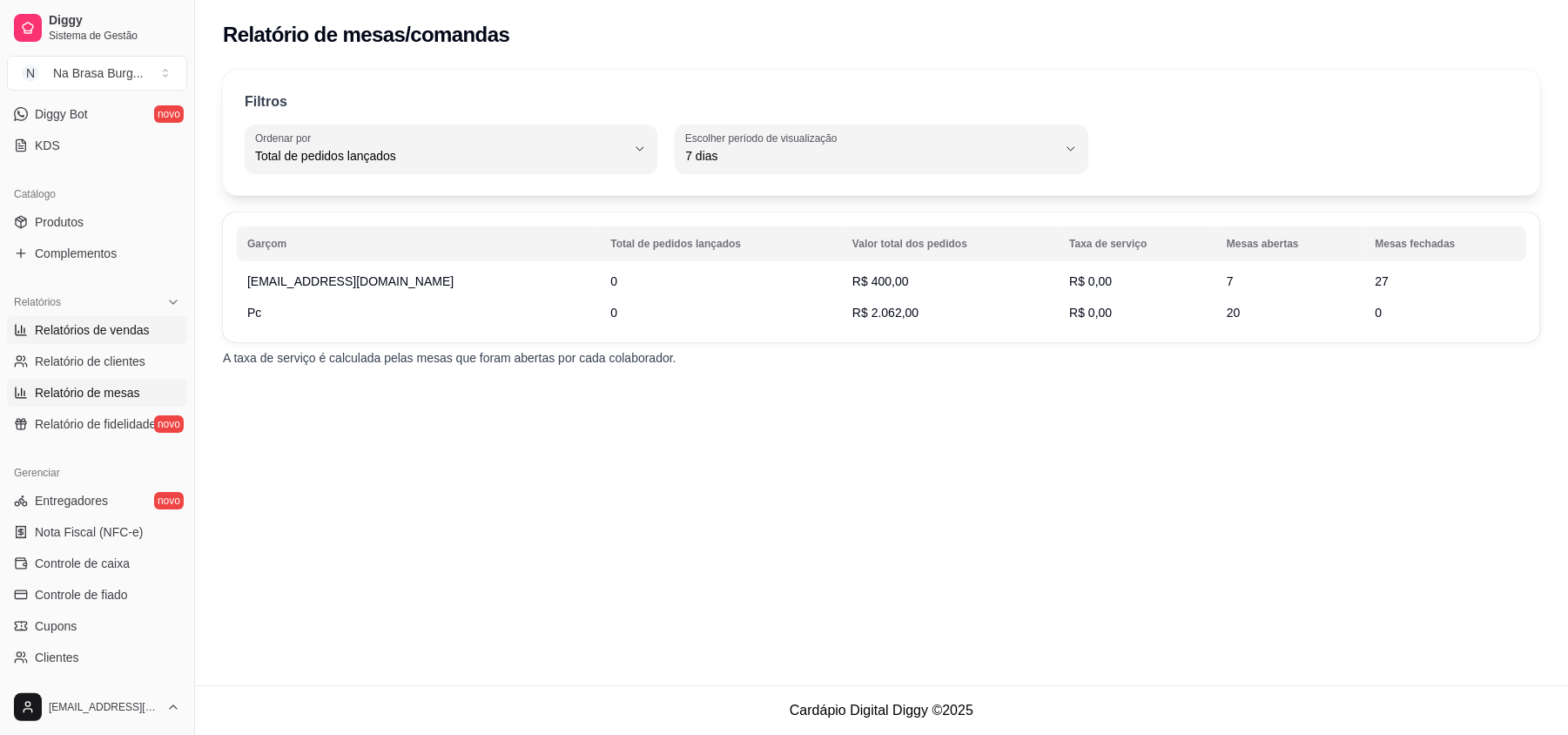
select select "ALL"
select select "0"
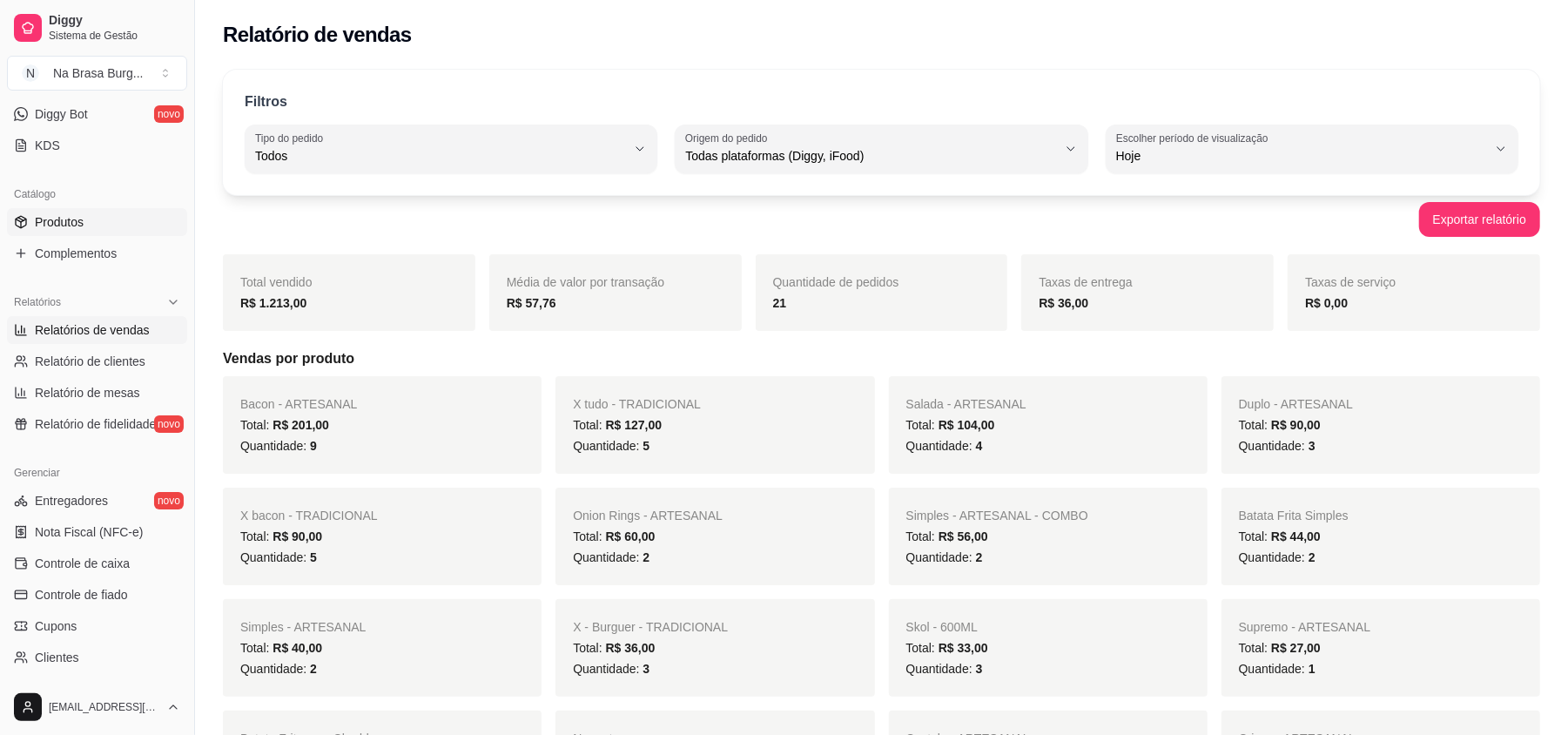
click at [112, 215] on link "Produtos" at bounding box center [97, 222] width 180 height 28
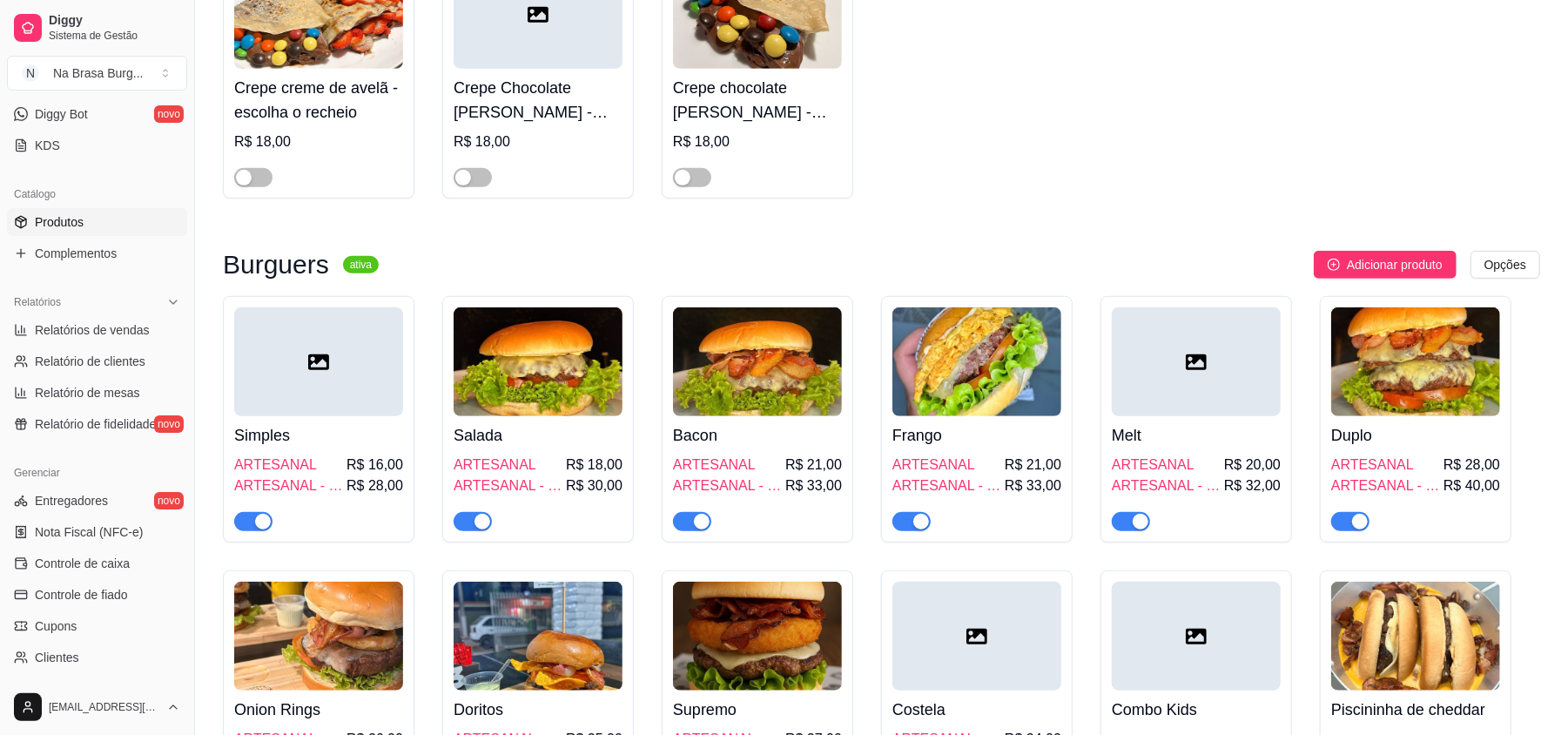
scroll to position [812, 0]
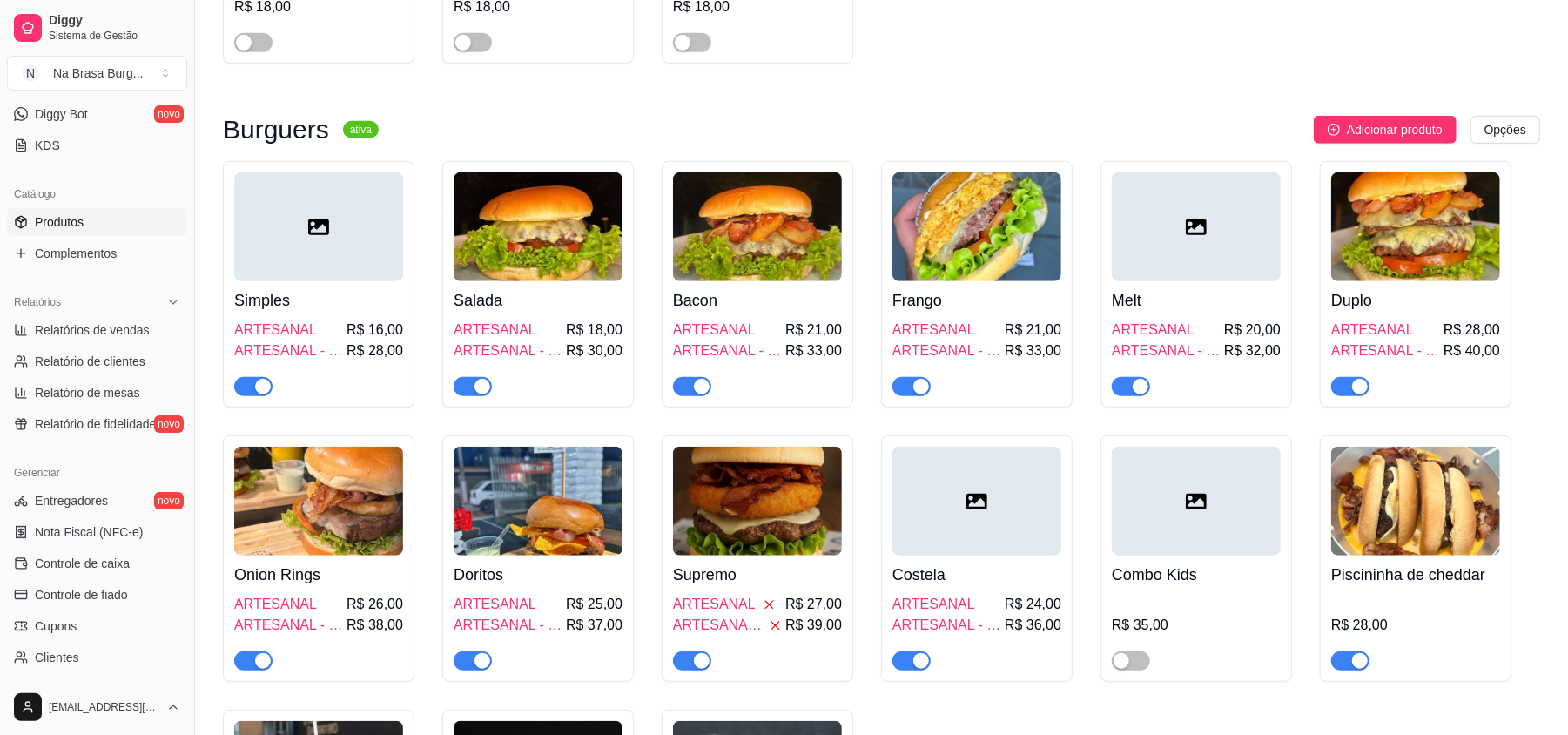
click at [905, 376] on span "button" at bounding box center [911, 385] width 38 height 19
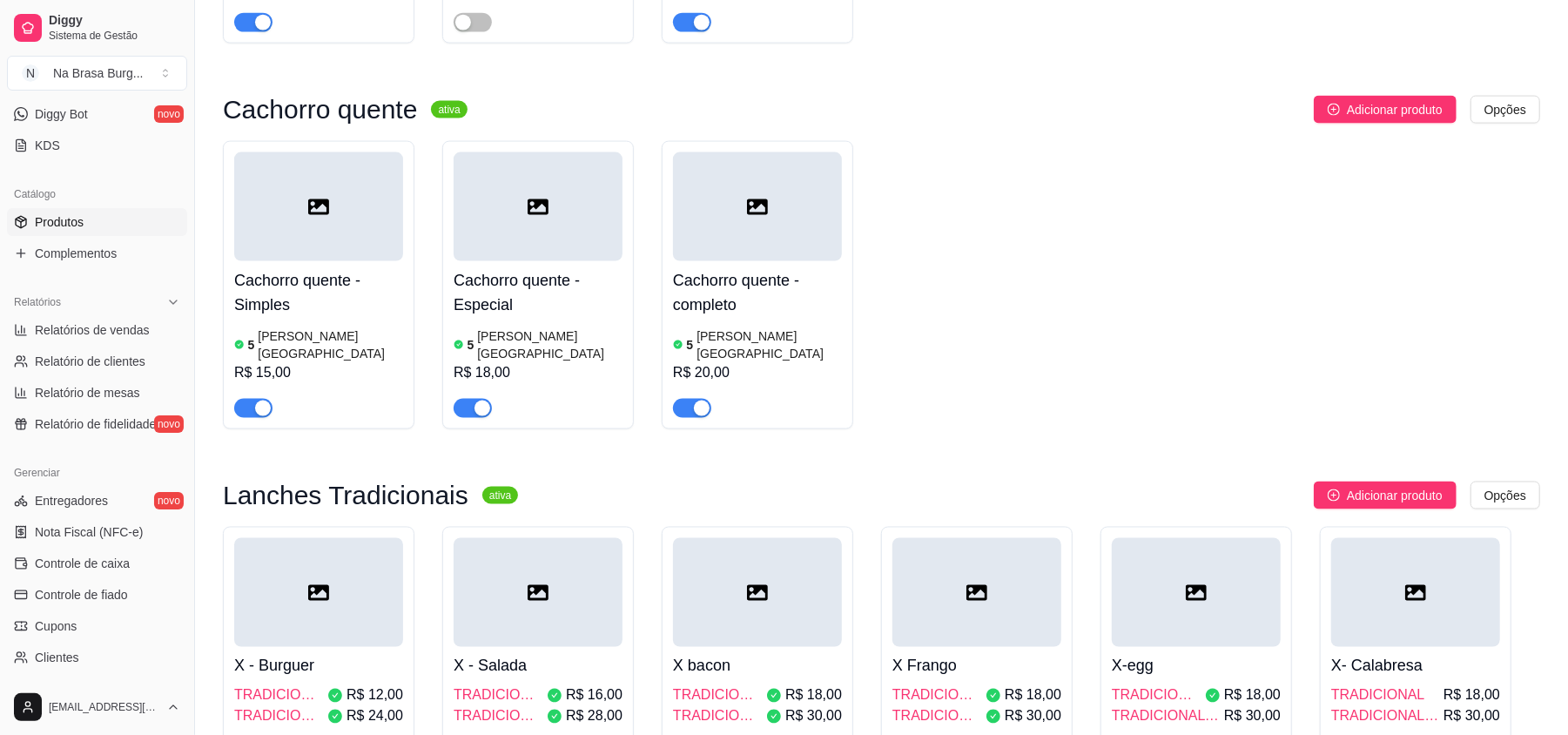
scroll to position [1973, 0]
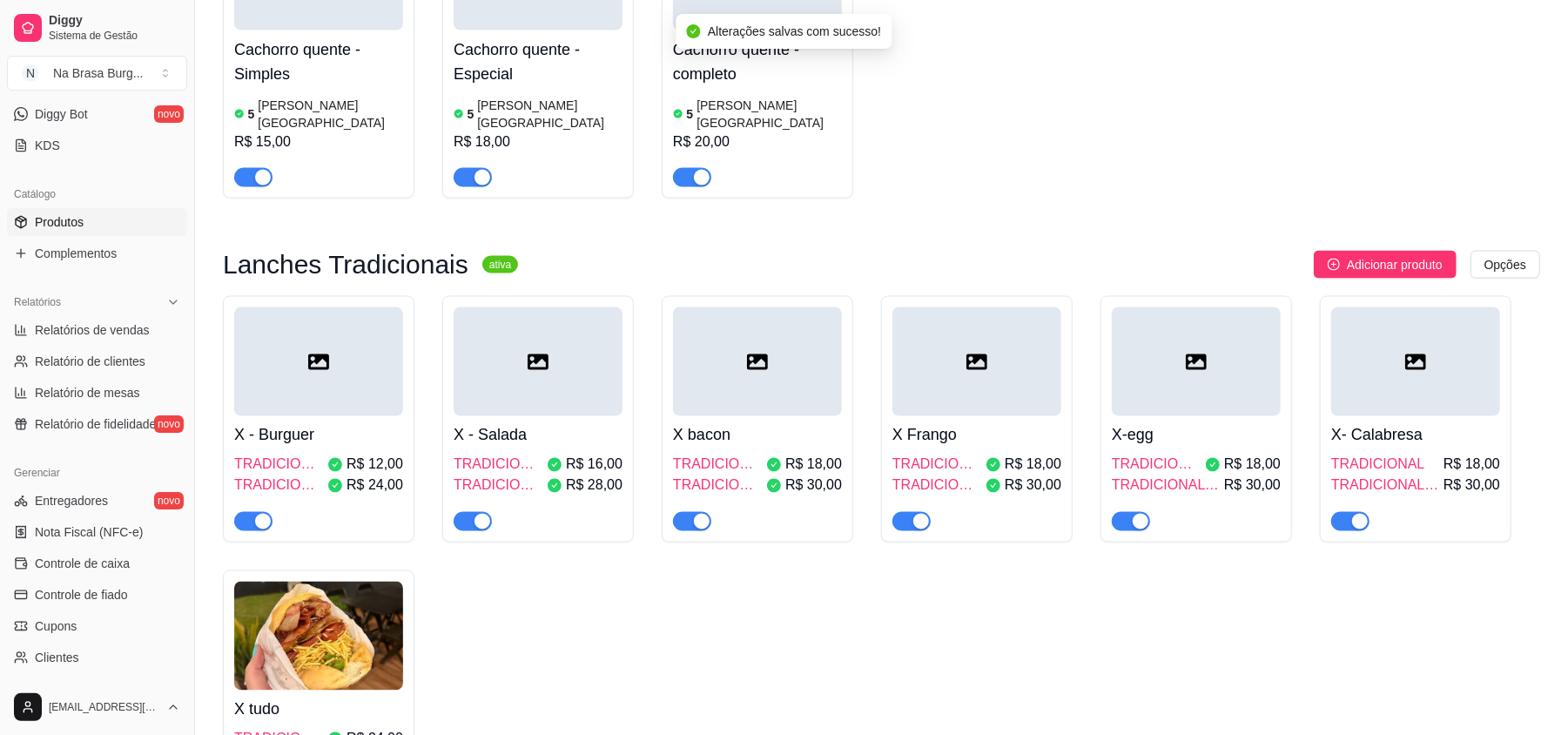
click at [704, 170] on div "button" at bounding box center [702, 178] width 16 height 16
click at [927, 513] on div "button" at bounding box center [921, 521] width 16 height 16
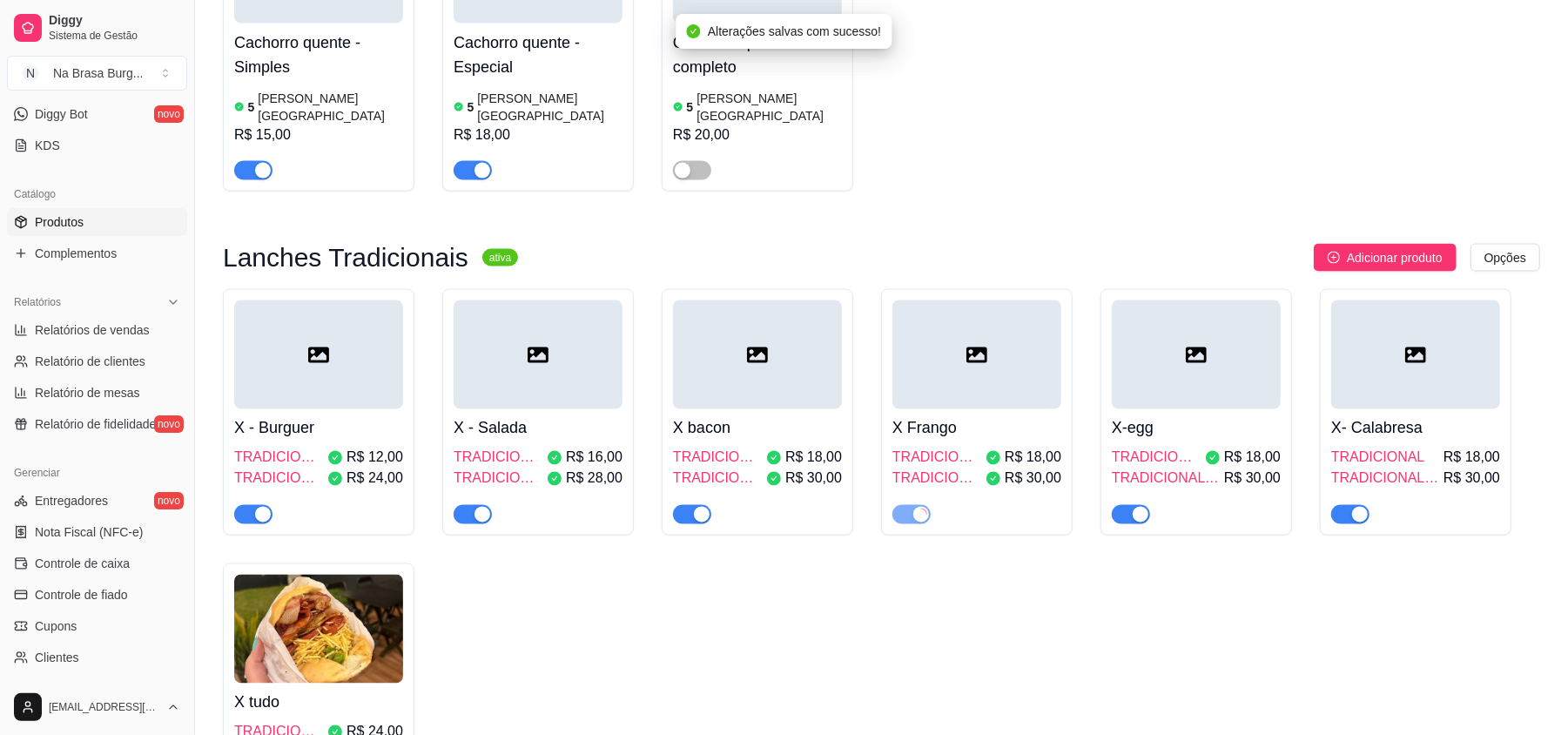
scroll to position [2089, 0]
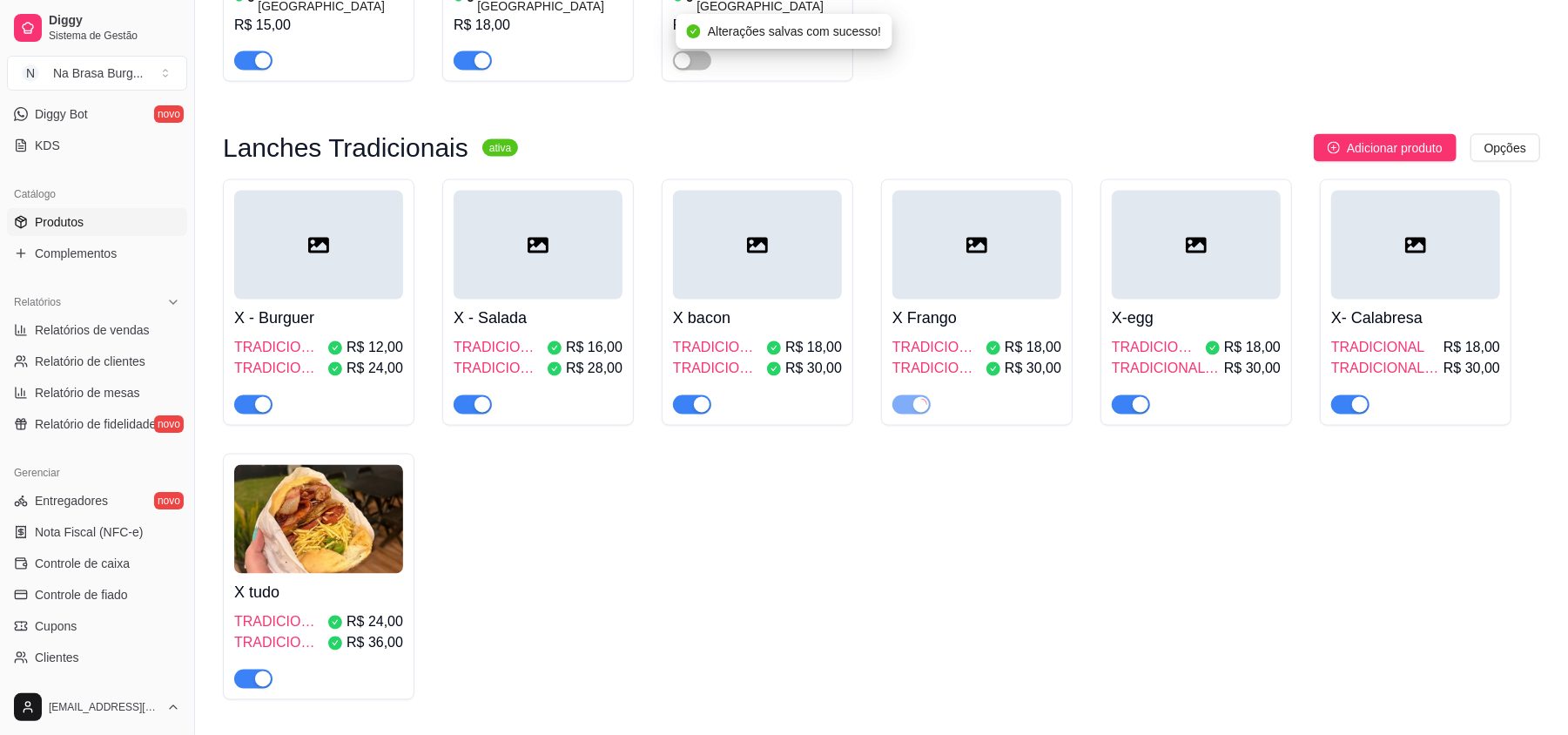
click at [259, 672] on div "button" at bounding box center [263, 680] width 16 height 16
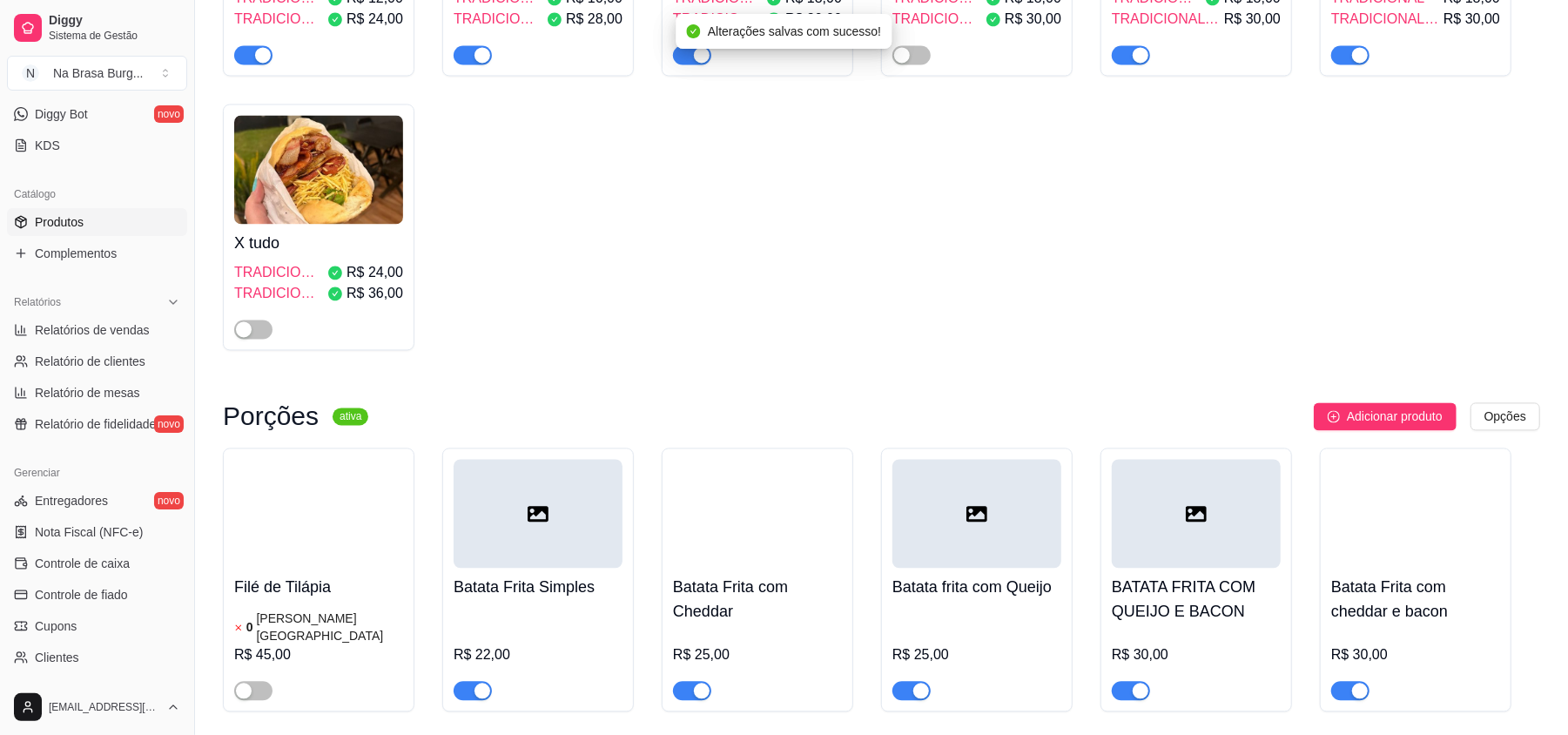
scroll to position [2553, 0]
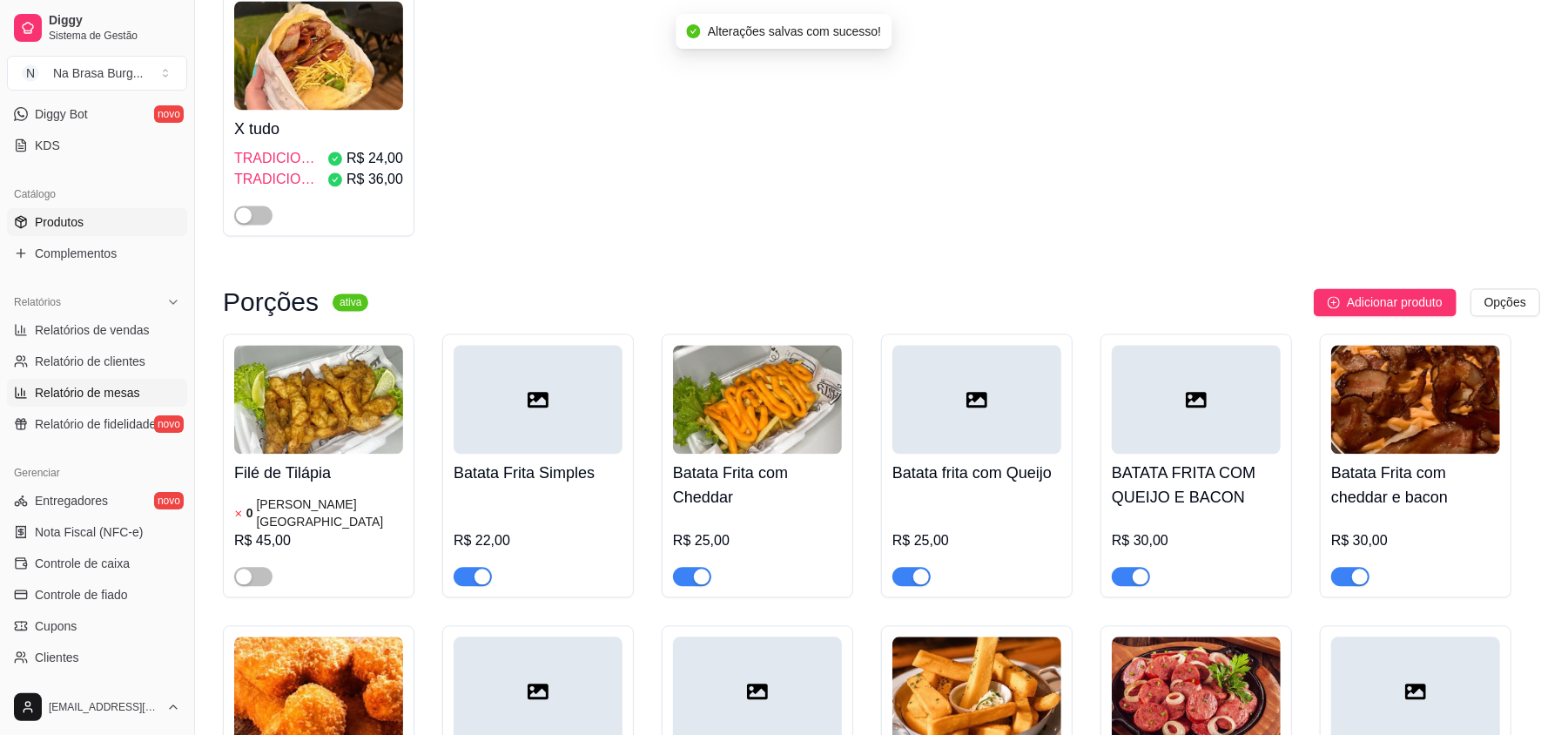
click at [112, 394] on span "Relatório de mesas" at bounding box center [88, 392] width 106 height 17
select select "TOTAL_OF_ORDERS"
select select "7"
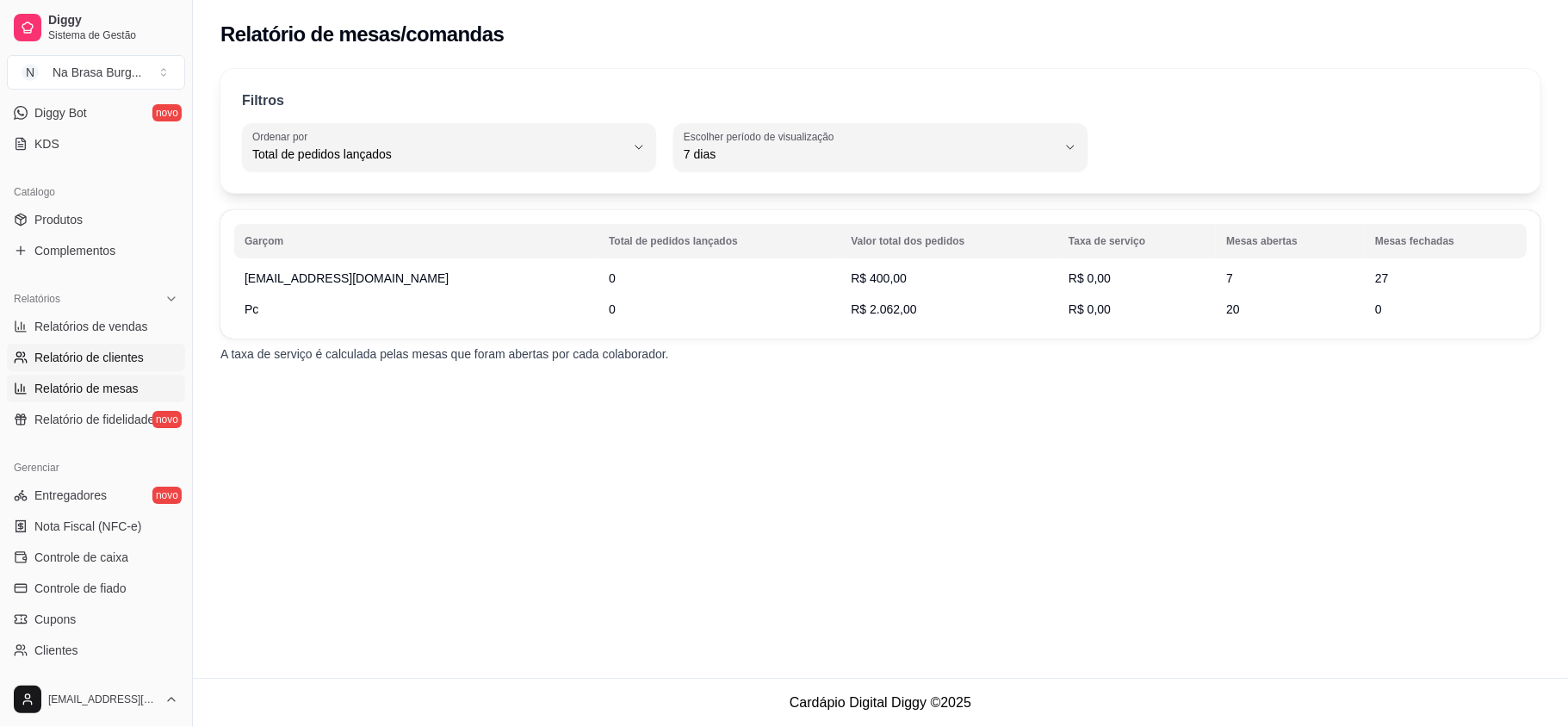
click at [129, 367] on link "Relatório de clientes" at bounding box center [96, 356] width 178 height 27
select select "30"
select select "HIGHEST_TOTAL_SPENT_WITH_ORDERS"
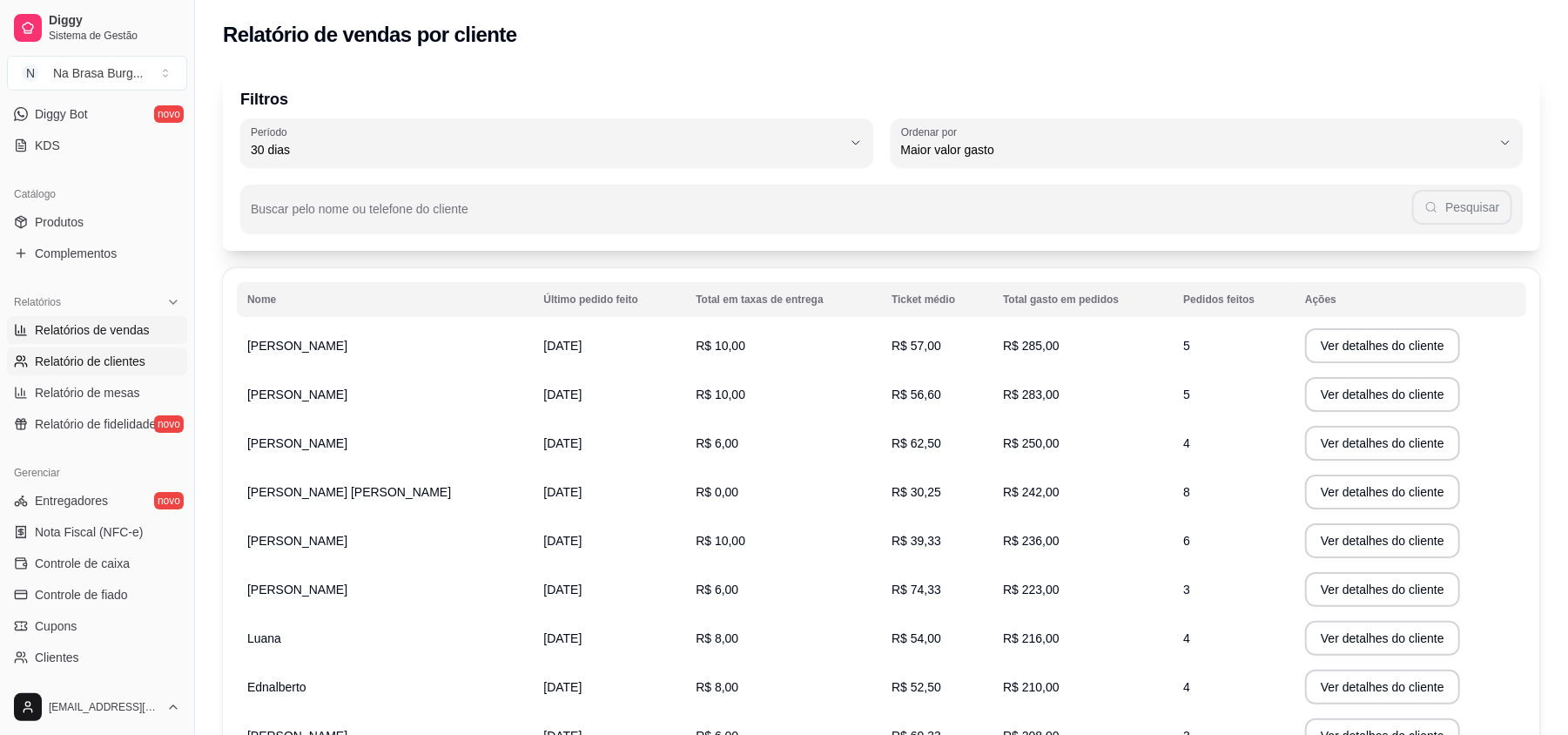
click at [116, 317] on link "Relatórios de vendas" at bounding box center [97, 329] width 180 height 28
select select "ALL"
select select "0"
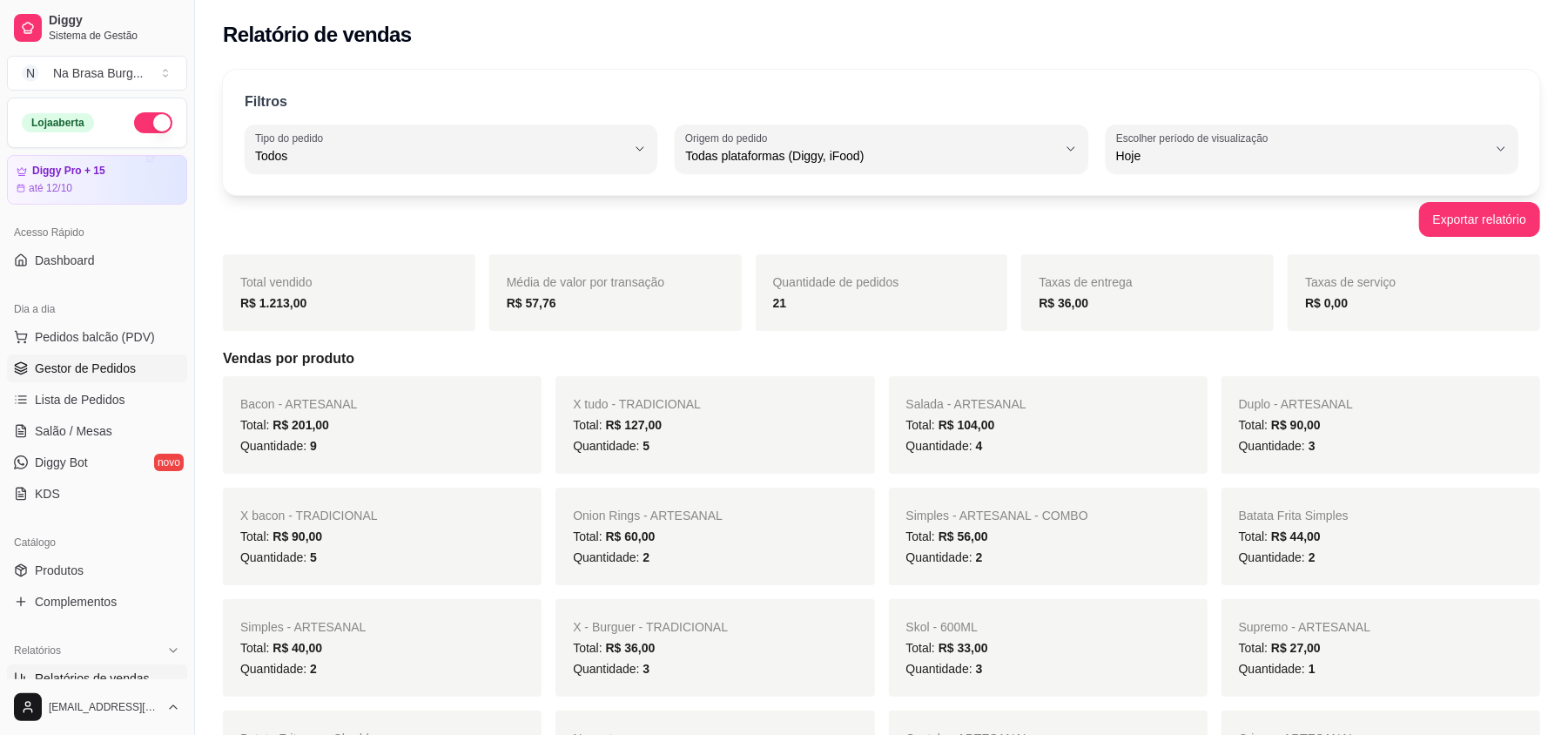
click at [97, 374] on span "Gestor de Pedidos" at bounding box center [85, 368] width 101 height 17
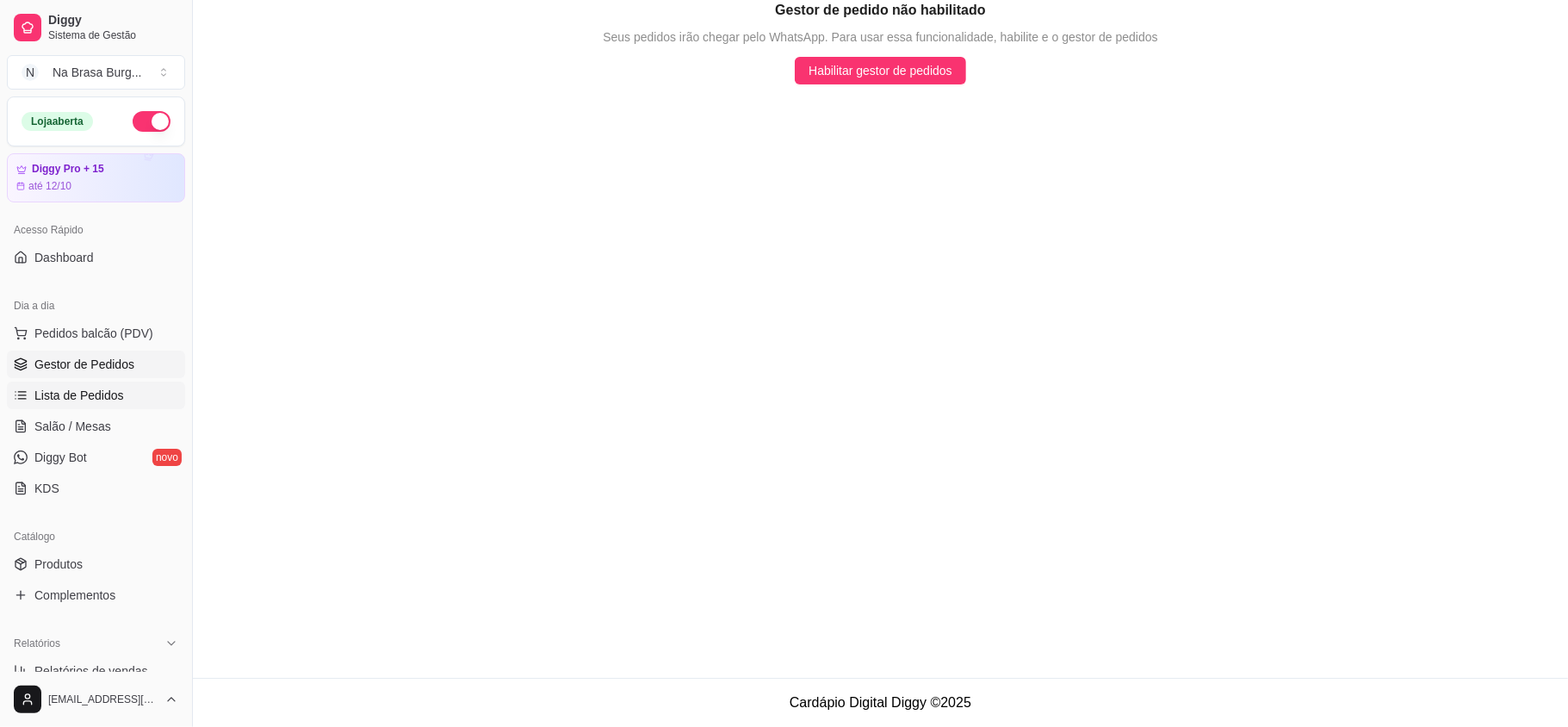
click at [98, 398] on span "Lista de Pedidos" at bounding box center [79, 394] width 89 height 17
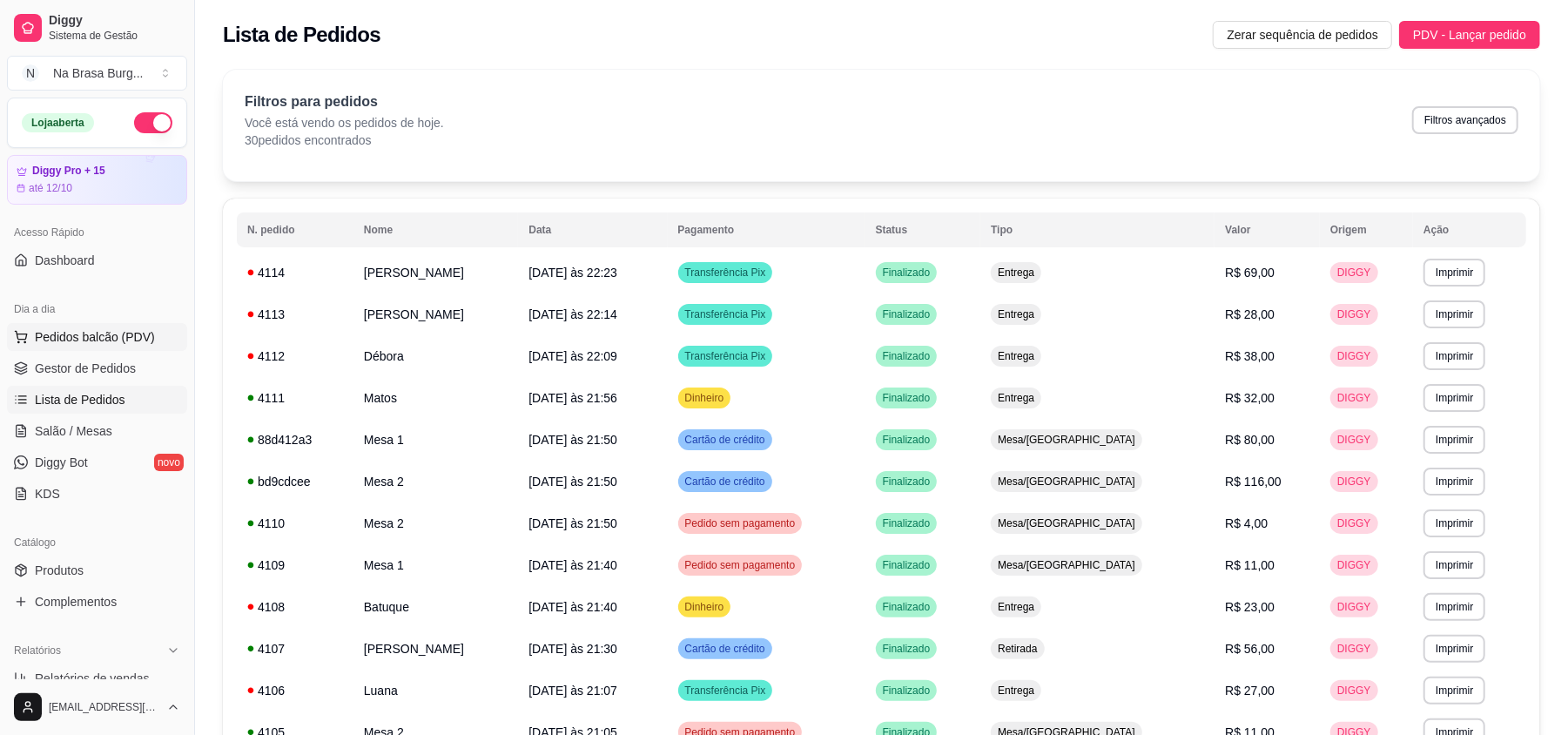
click at [106, 346] on button "Pedidos balcão (PDV)" at bounding box center [97, 336] width 180 height 28
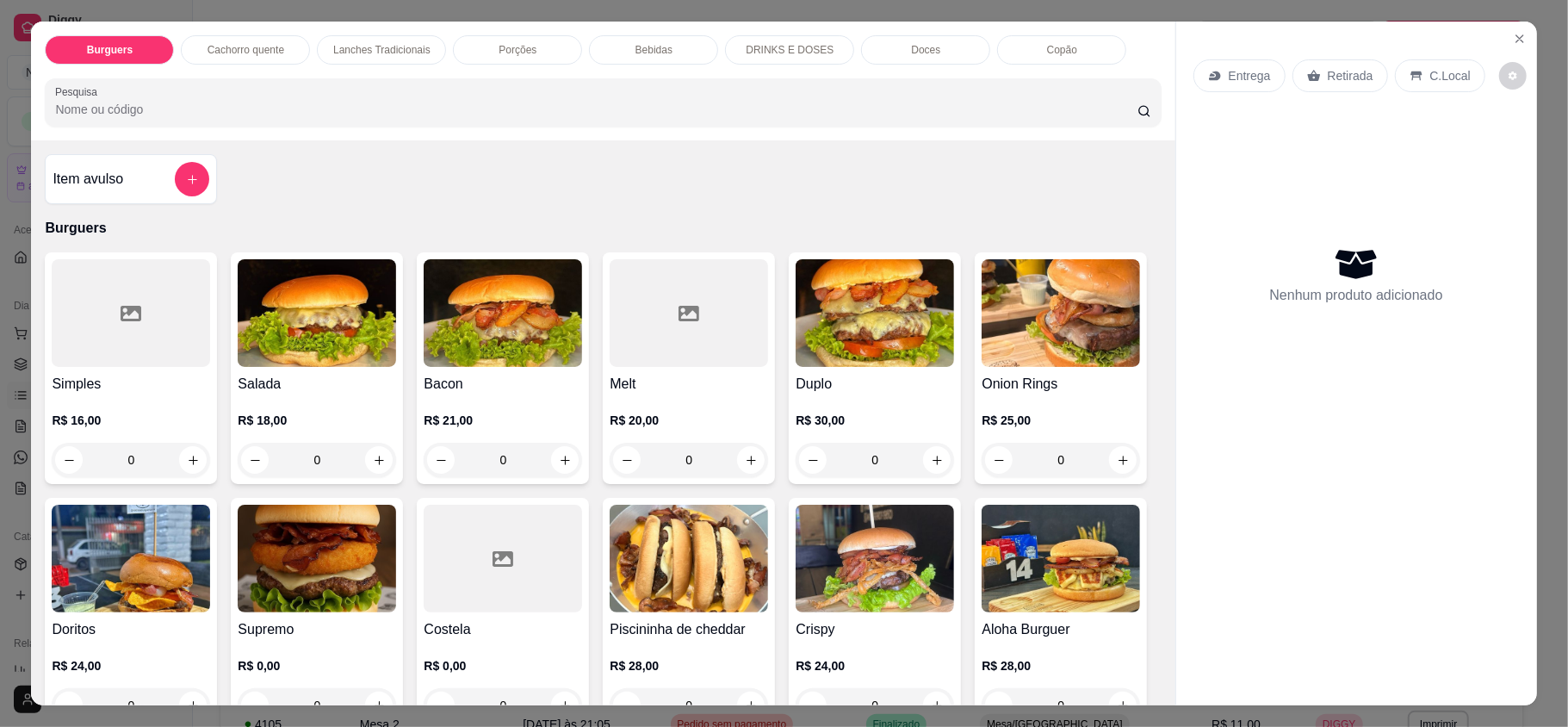
click at [653, 40] on div "Bebidas" at bounding box center [654, 50] width 129 height 29
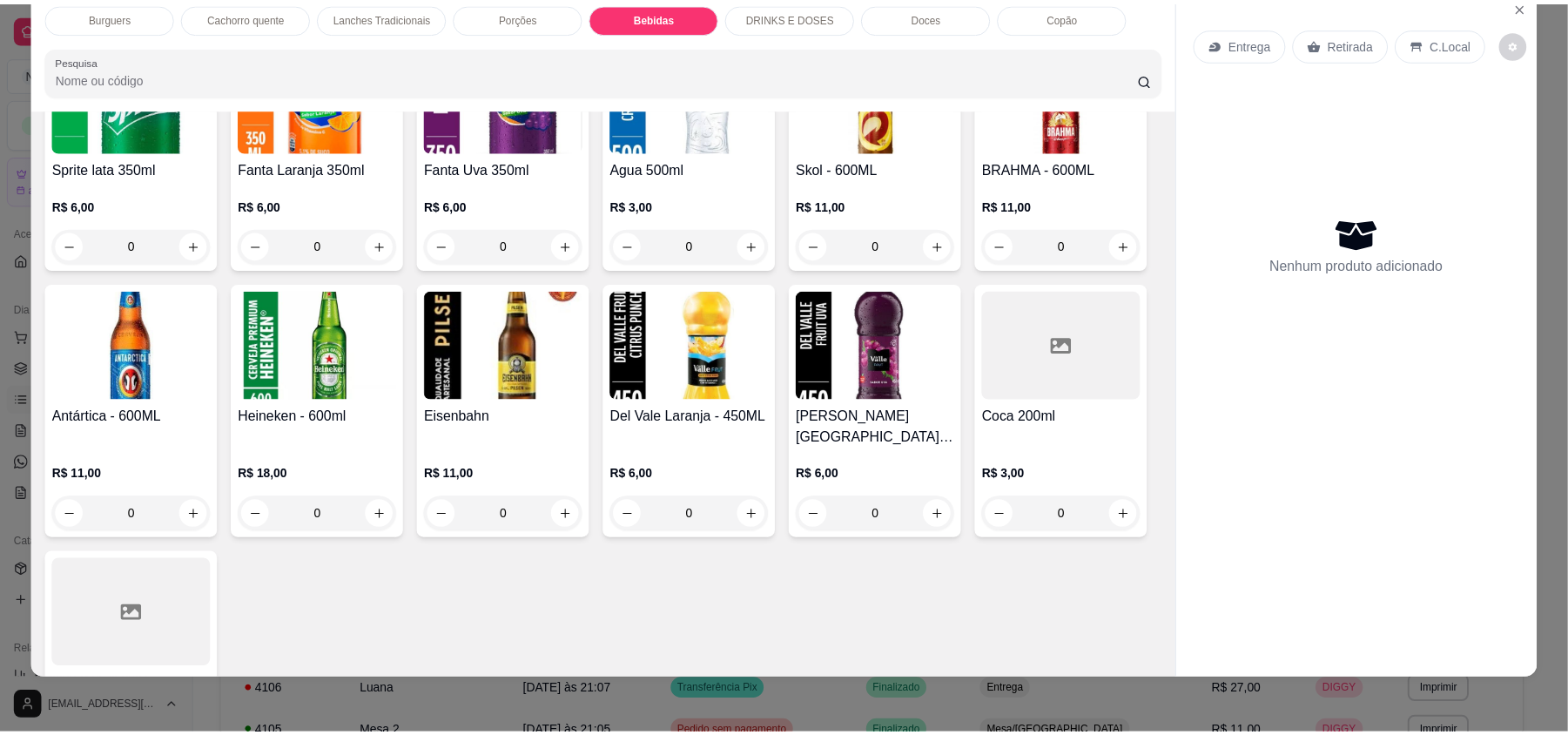
scroll to position [2228, 0]
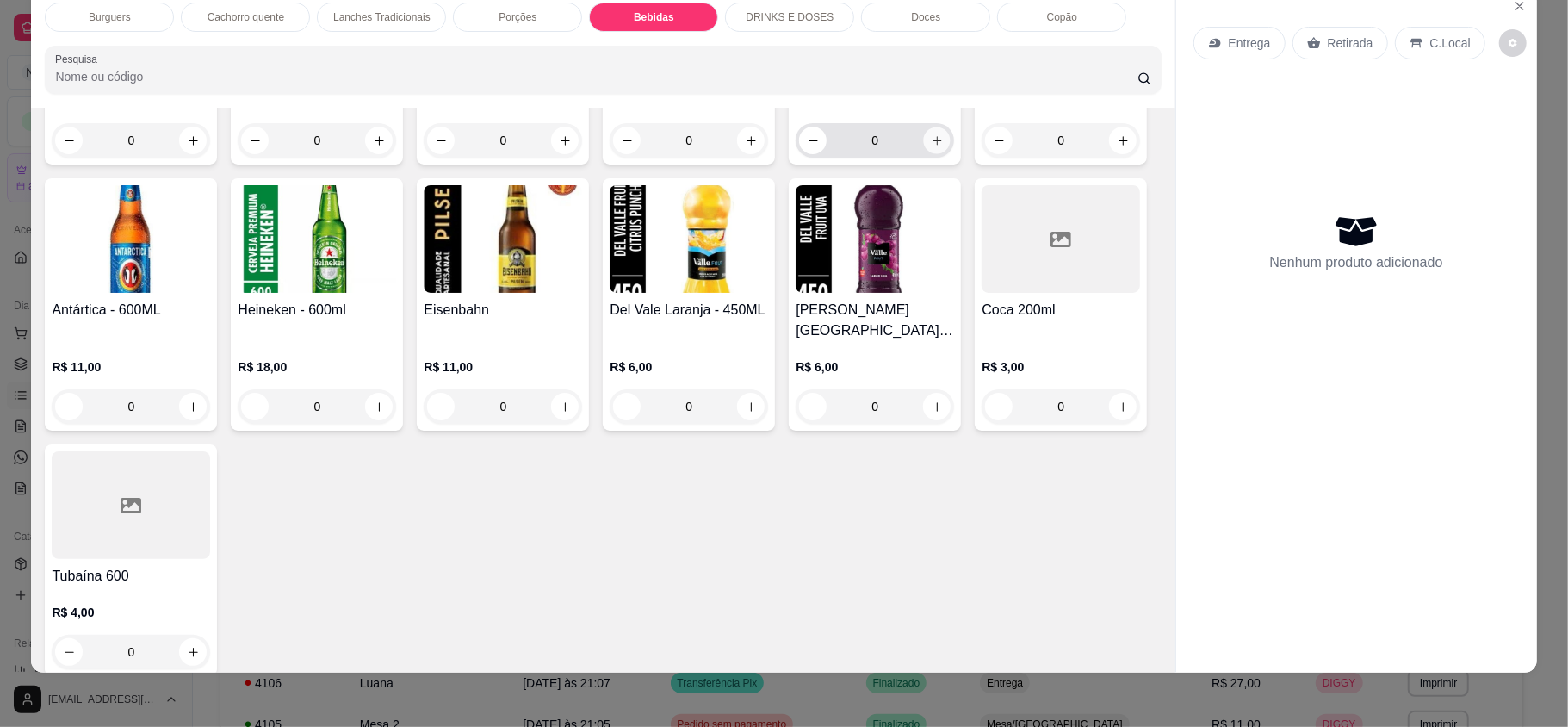
click at [923, 154] on button "increase-product-quantity" at bounding box center [937, 141] width 27 height 27
type input "1"
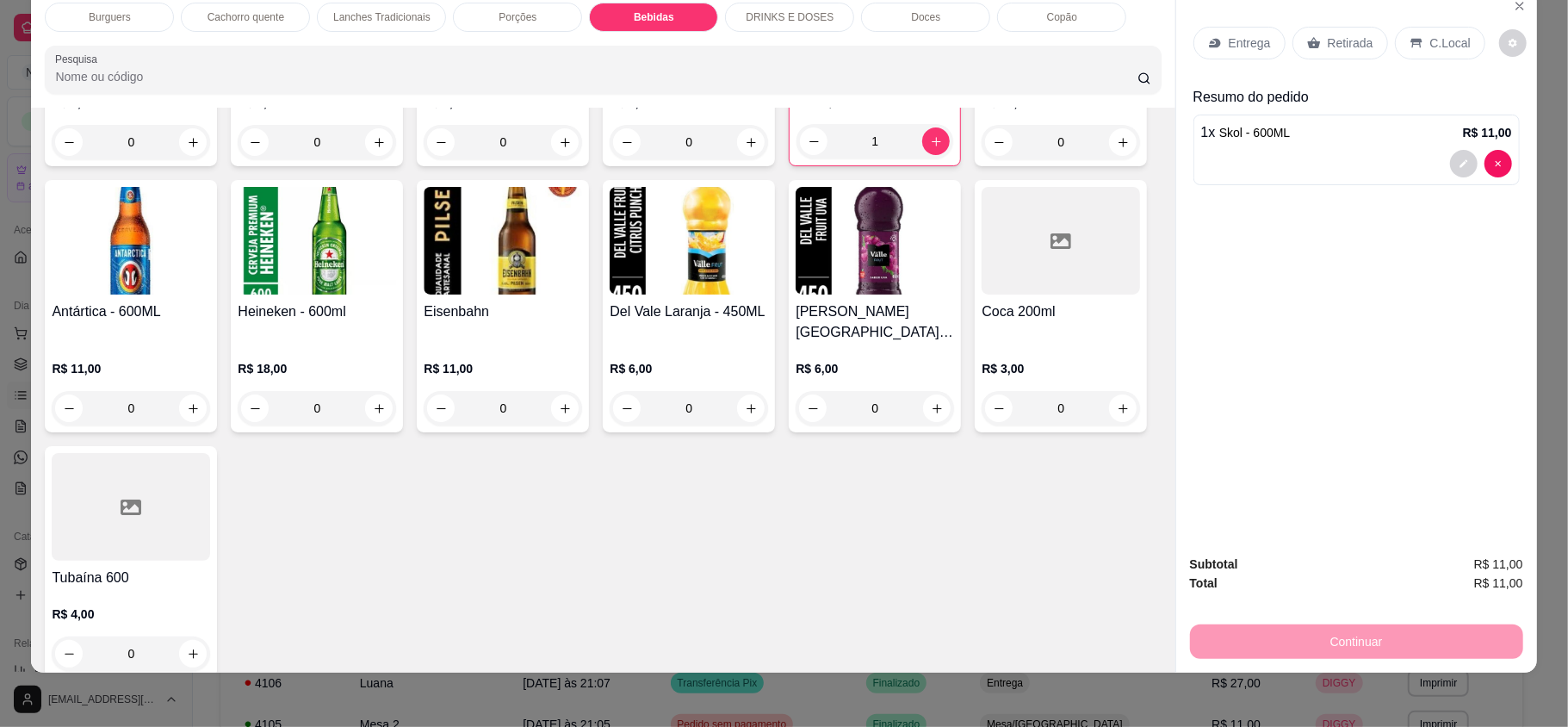
click at [1319, 53] on div "Retirada" at bounding box center [1340, 42] width 96 height 33
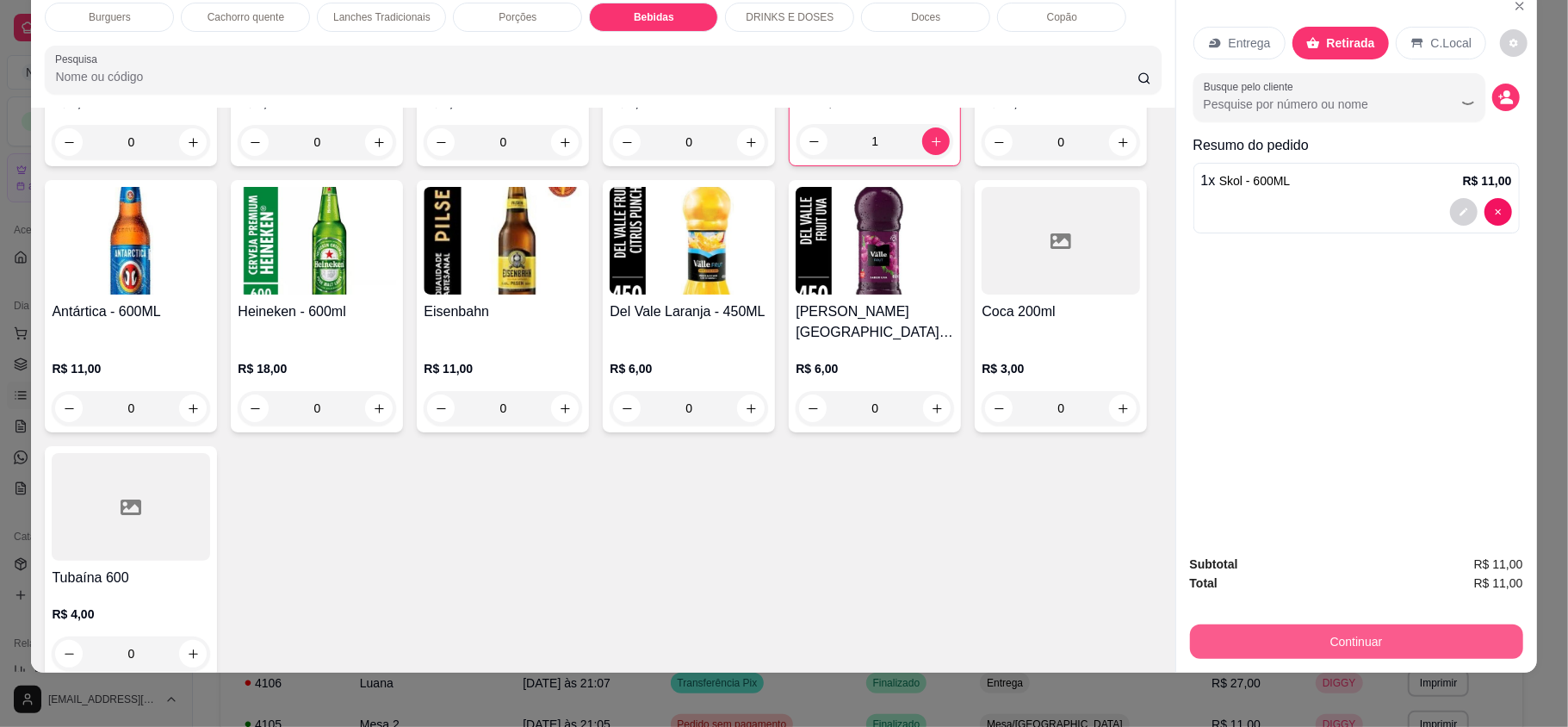
click at [1346, 631] on button "Continuar" at bounding box center [1356, 641] width 333 height 34
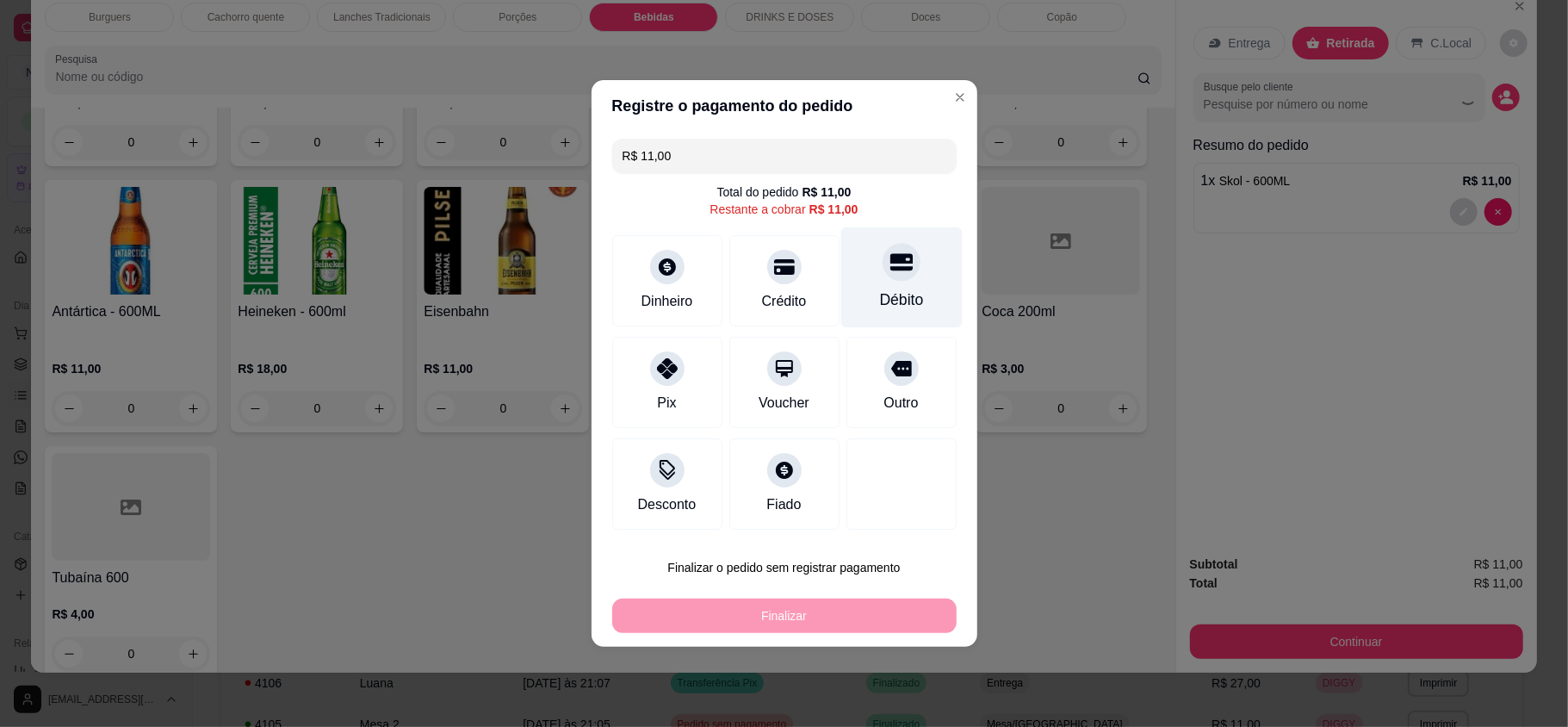
click at [909, 294] on div "Débito" at bounding box center [901, 299] width 44 height 22
type input "R$ 0,00"
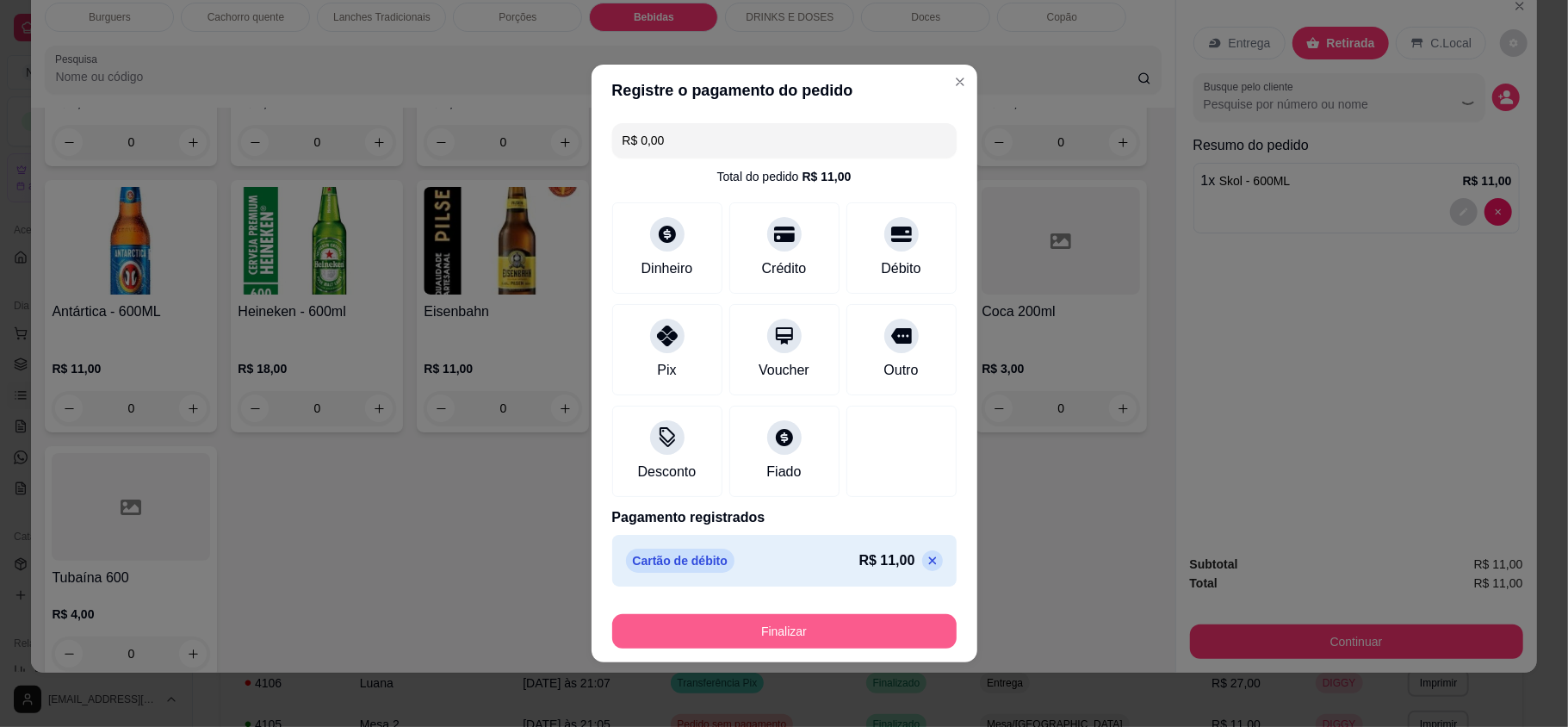
click at [907, 628] on button "Finalizar" at bounding box center [784, 631] width 344 height 34
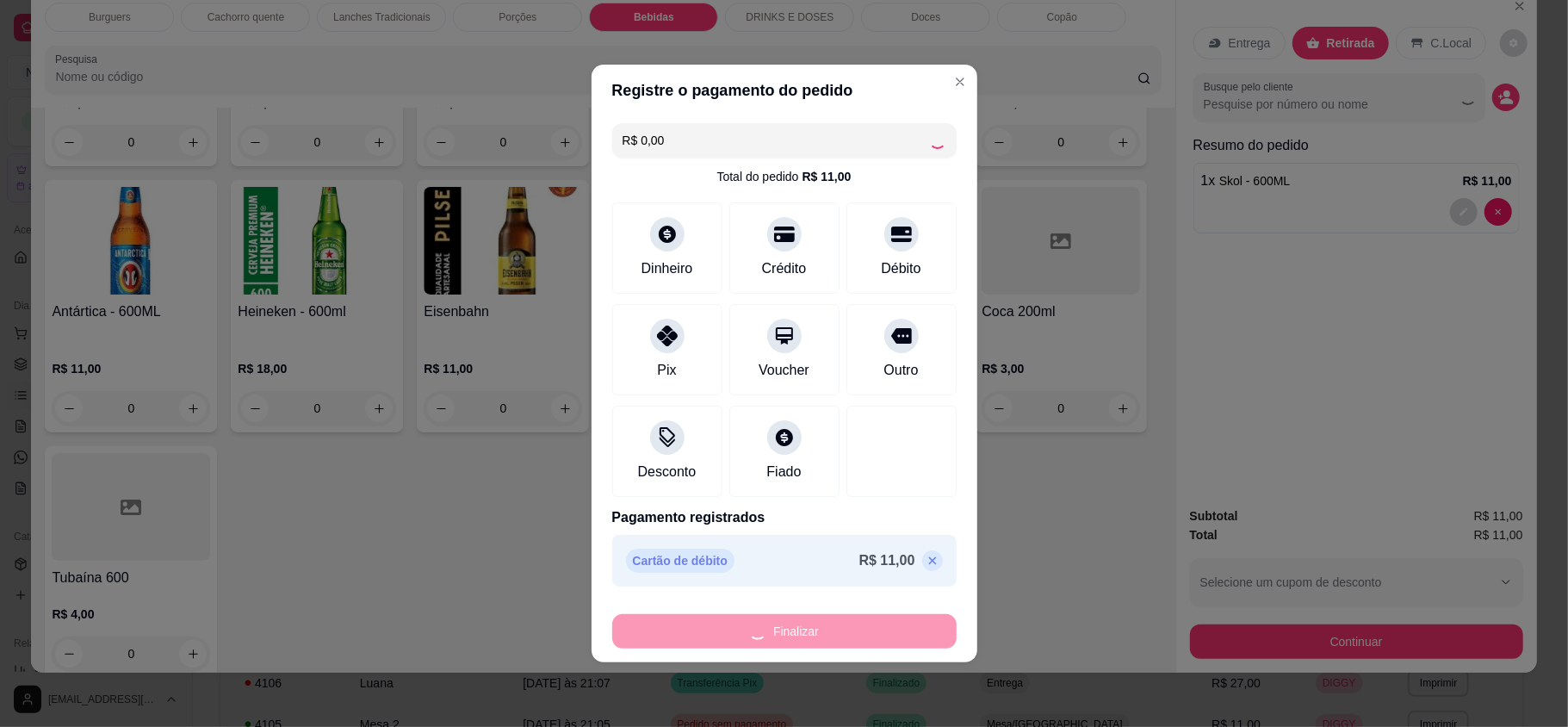
type input "0"
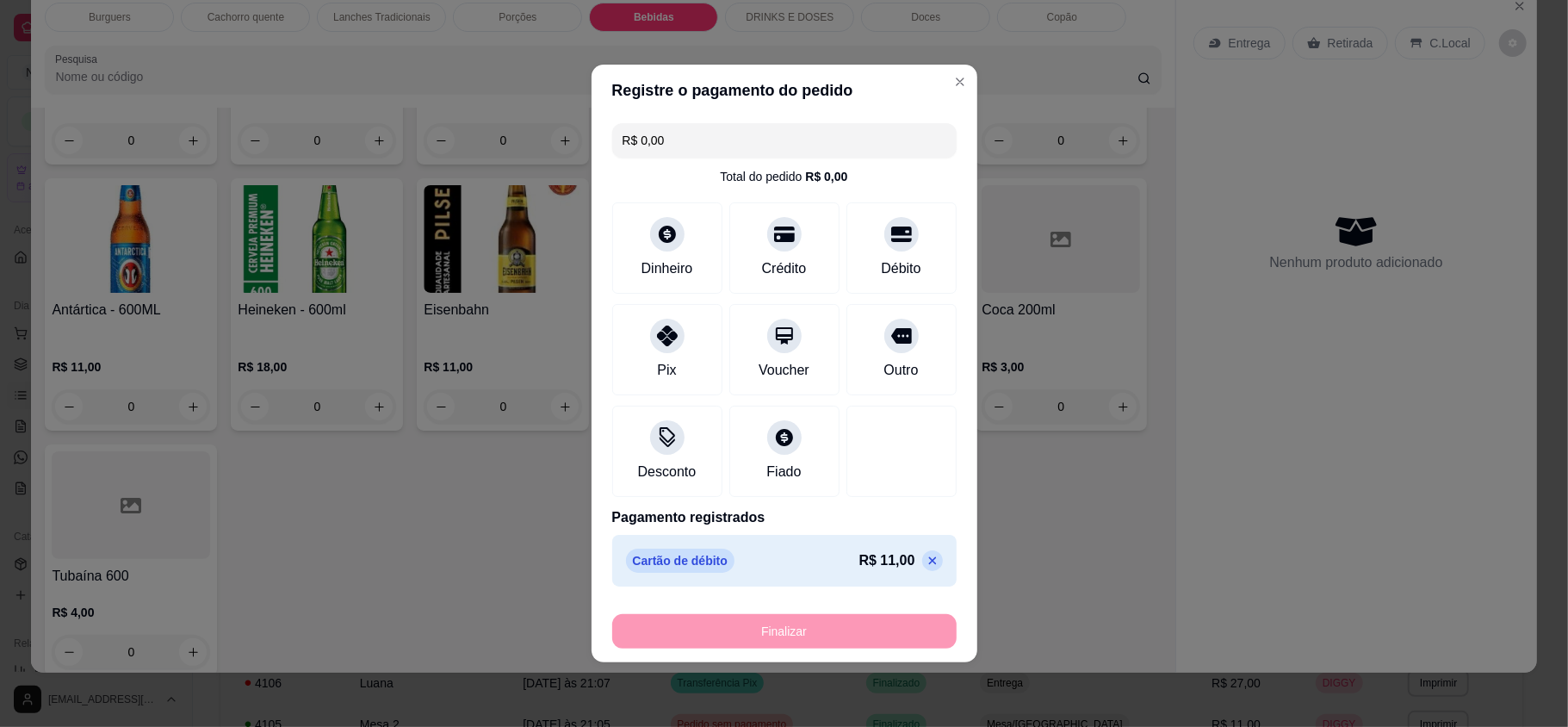
type input "-R$ 11,00"
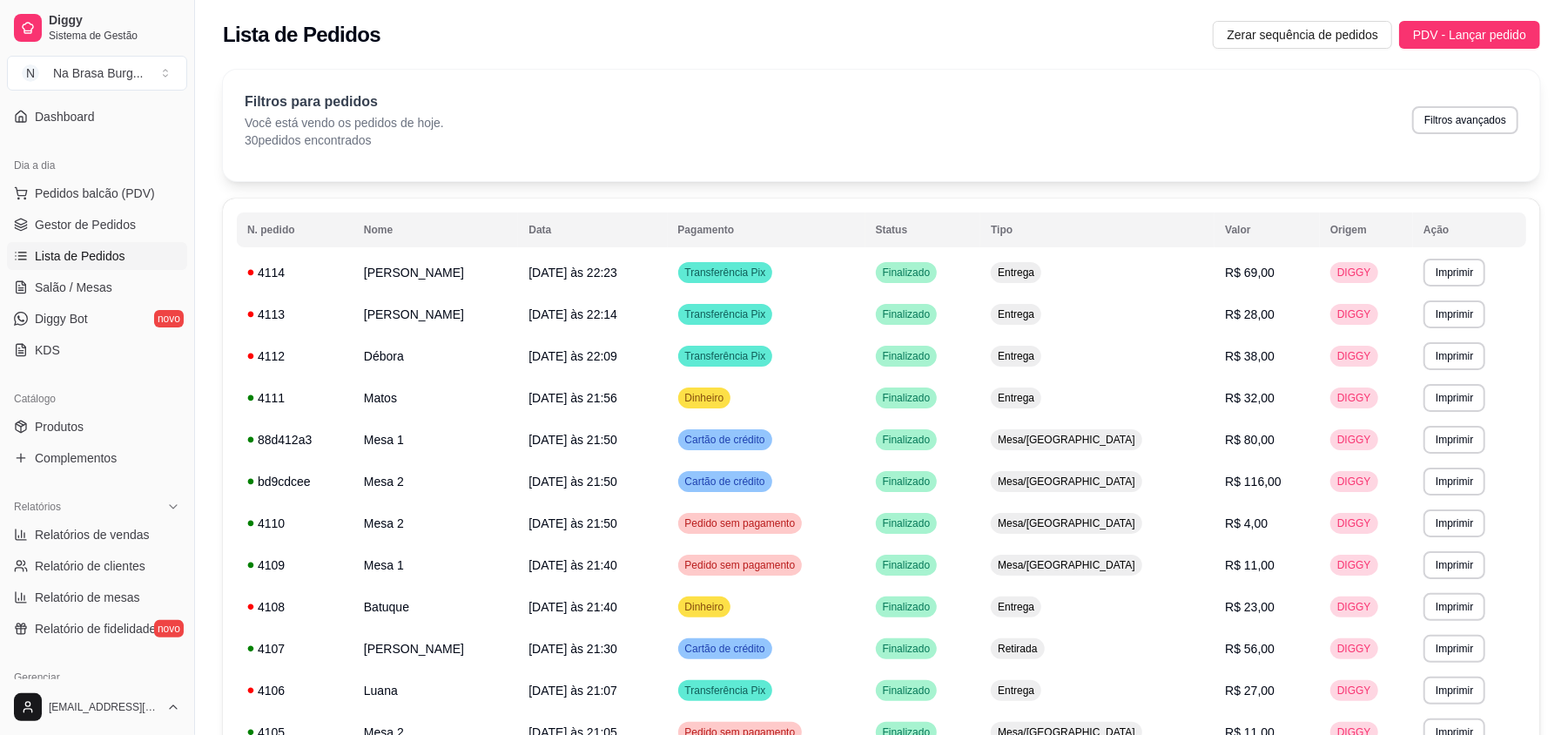
scroll to position [348, 0]
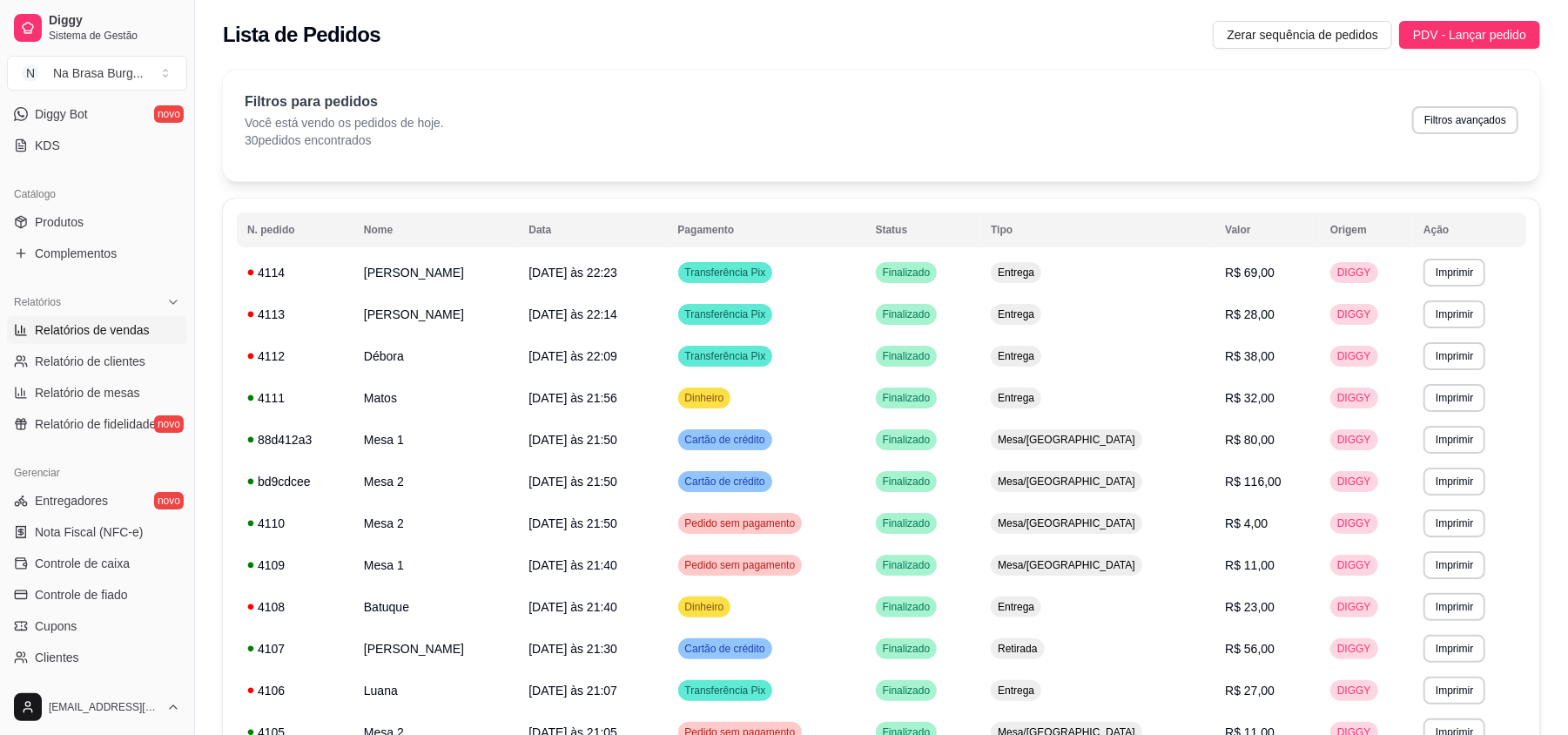
click at [122, 329] on span "Relatórios de vendas" at bounding box center [92, 329] width 114 height 17
click at [140, 331] on span "Relatórios de vendas" at bounding box center [92, 329] width 114 height 17
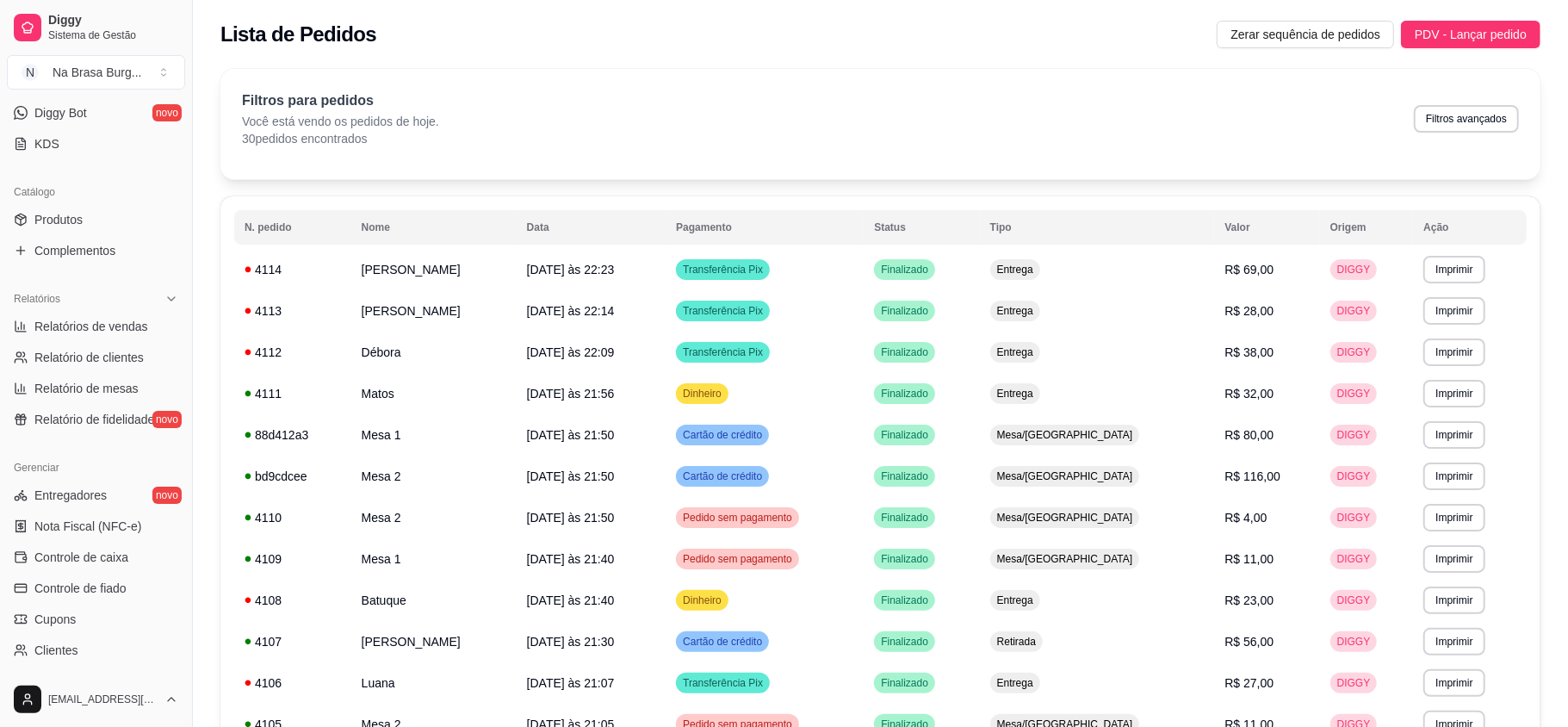
select select "ALL"
select select "0"
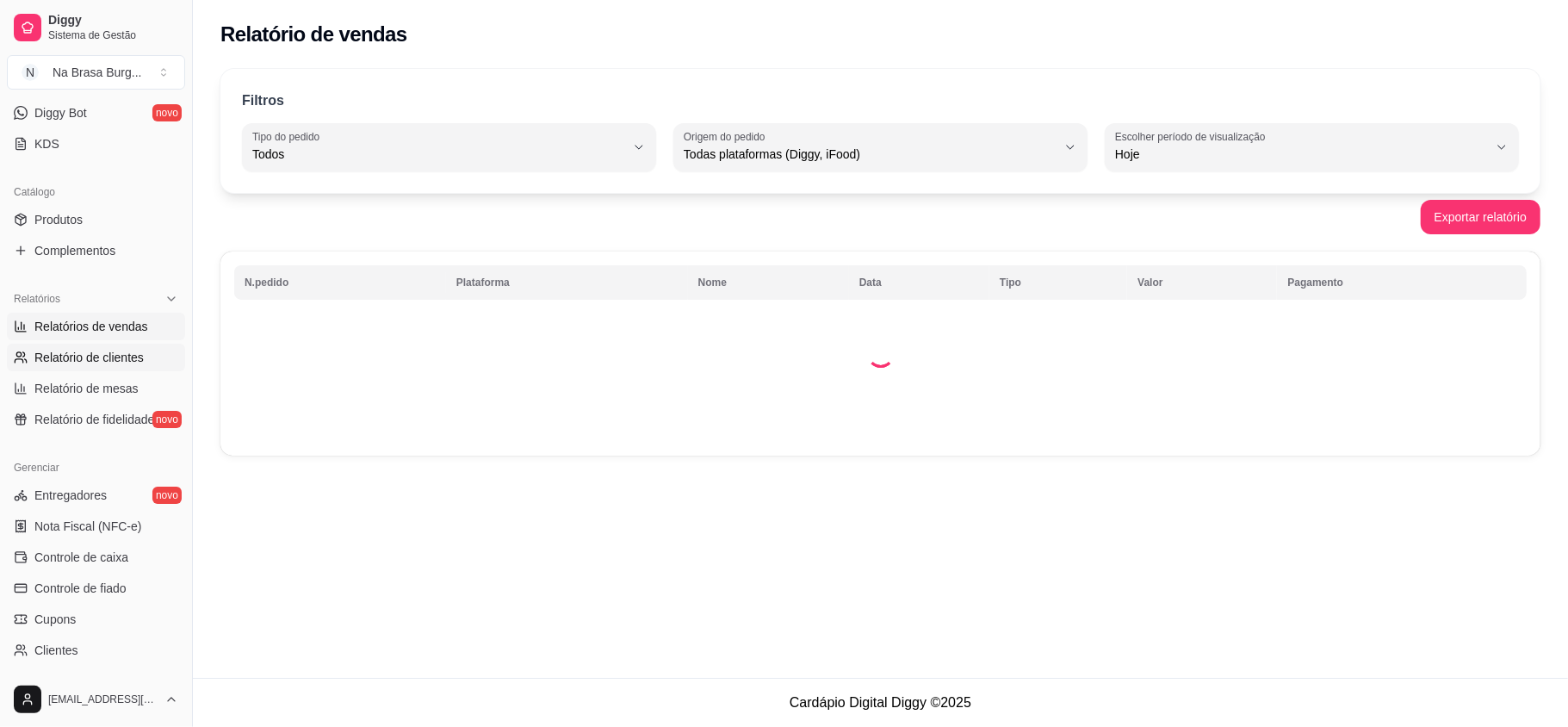
click at [105, 351] on span "Relatório de clientes" at bounding box center [89, 356] width 110 height 17
select select "30"
select select "HIGHEST_TOTAL_SPENT_WITH_ORDERS"
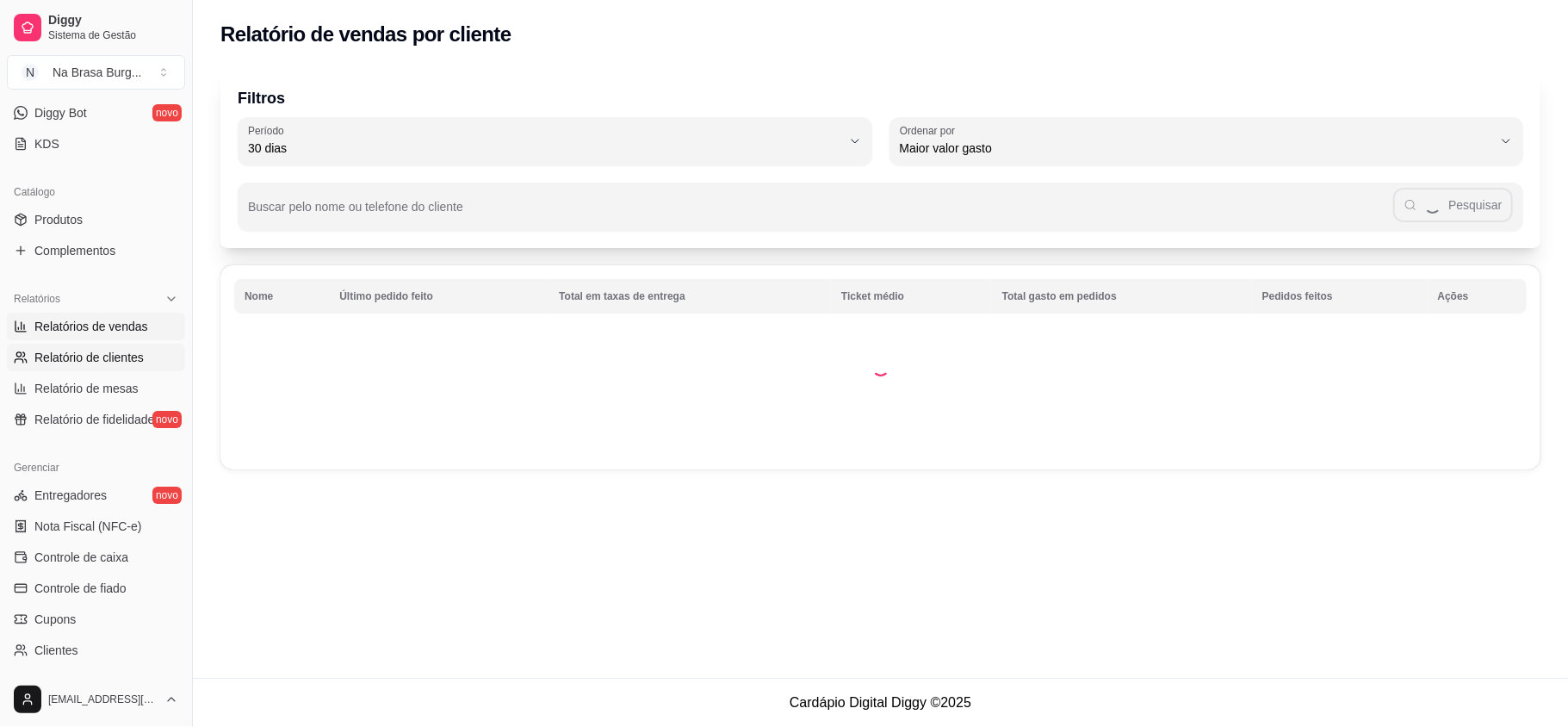
click at [108, 324] on span "Relatórios de vendas" at bounding box center [91, 325] width 113 height 17
select select "ALL"
select select "0"
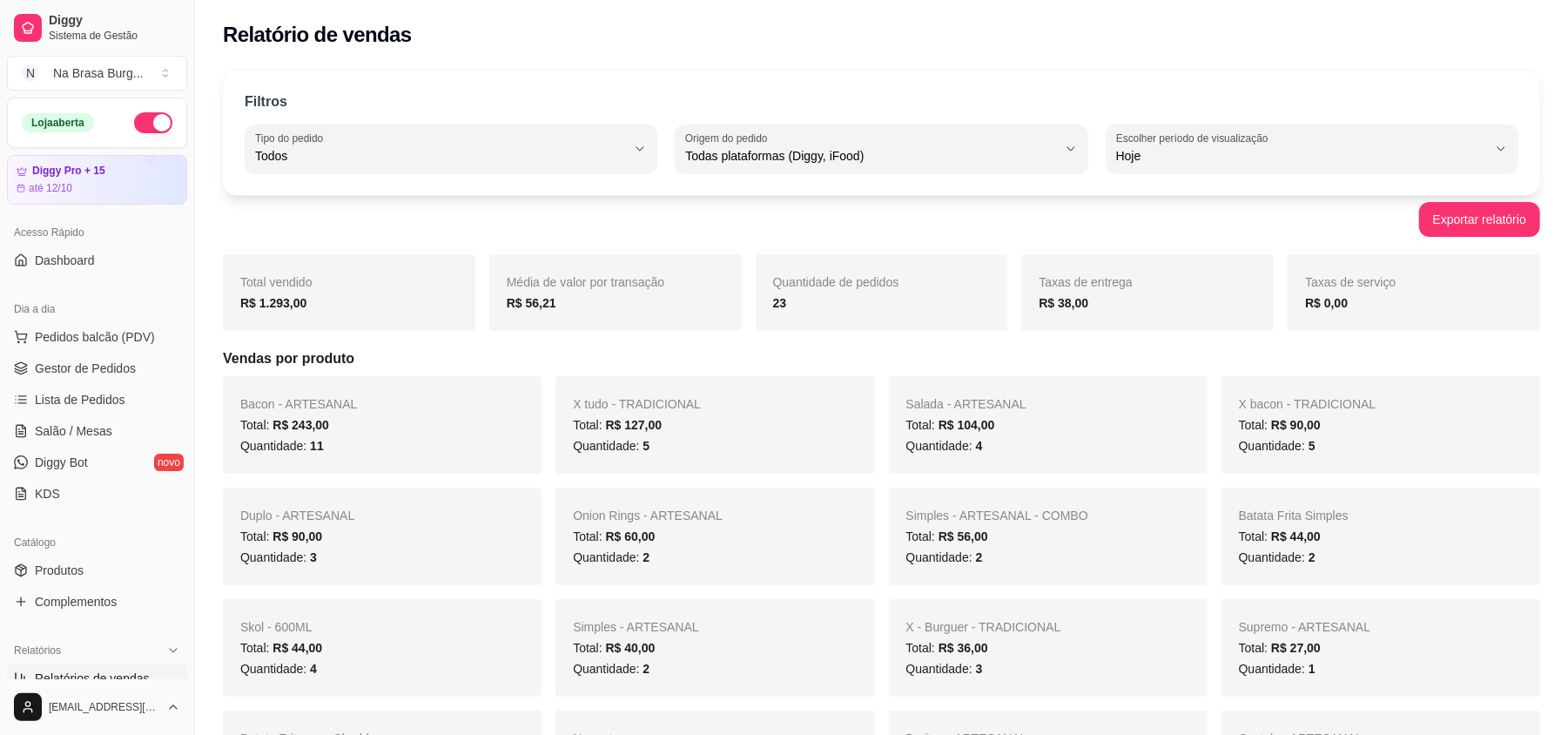
click at [149, 126] on button "button" at bounding box center [153, 122] width 38 height 21
